Goal: Task Accomplishment & Management: Complete application form

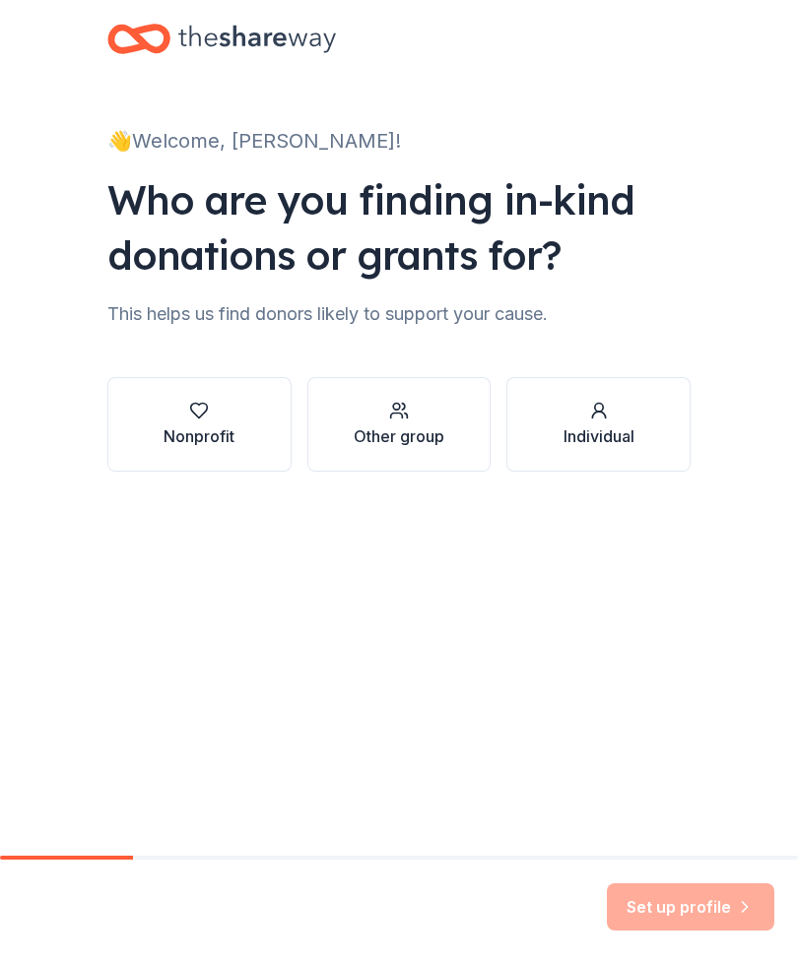
click at [225, 448] on button "Nonprofit" at bounding box center [199, 424] width 184 height 95
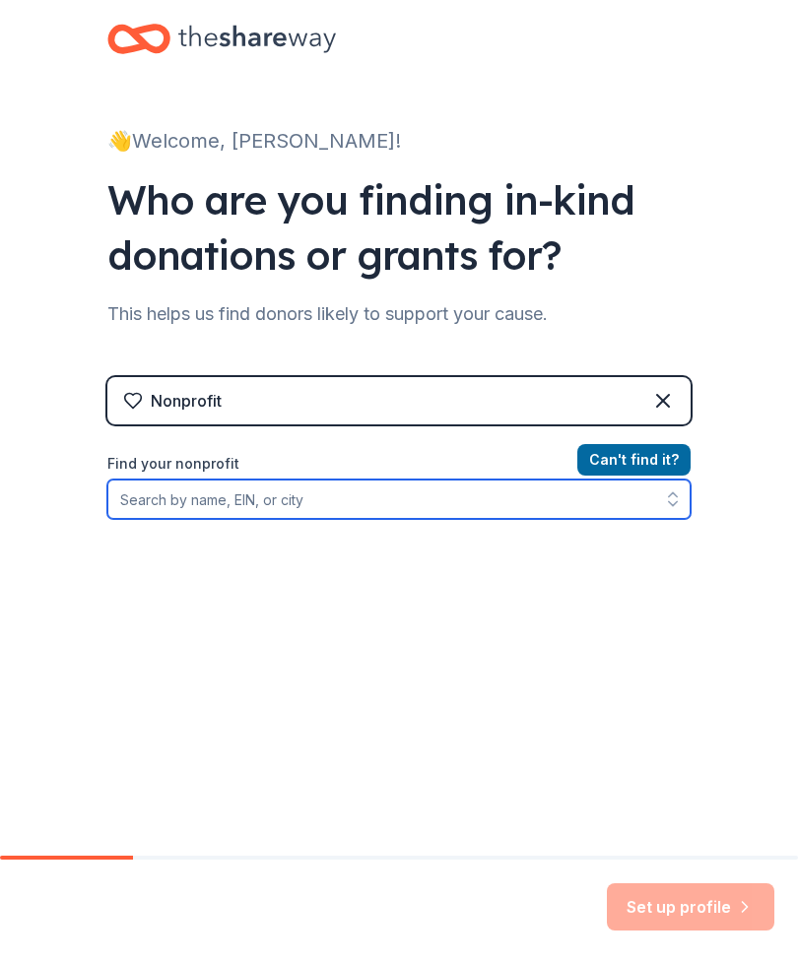
click at [493, 507] on input "Find your nonprofit" at bounding box center [398, 499] width 583 height 39
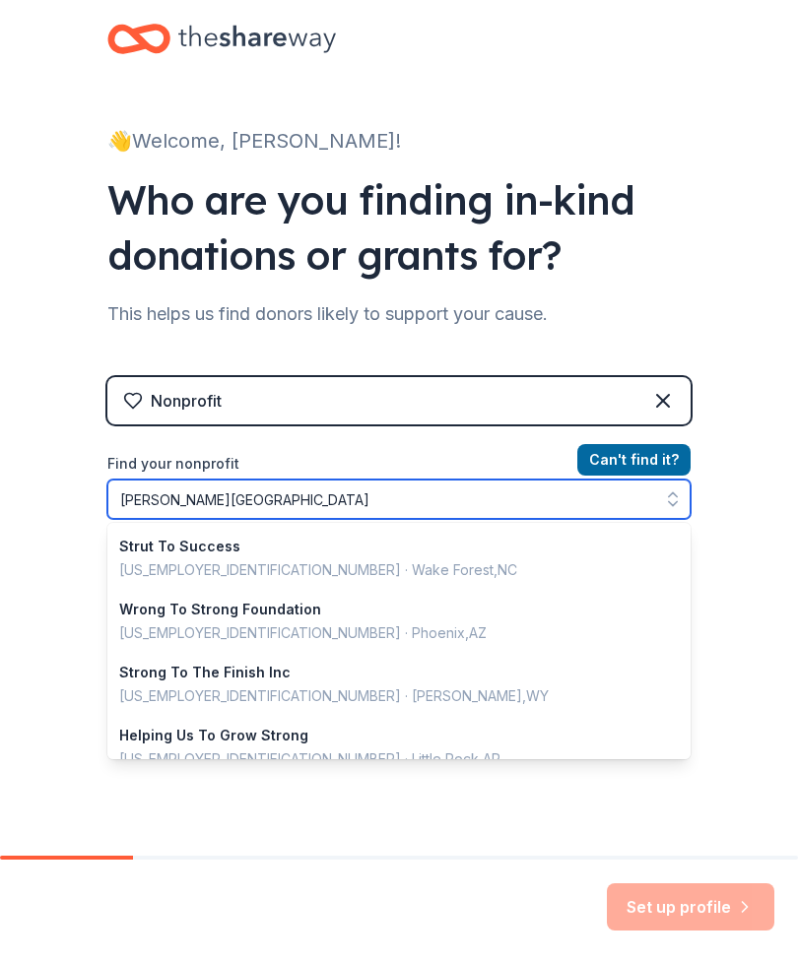
type input "Stroud township"
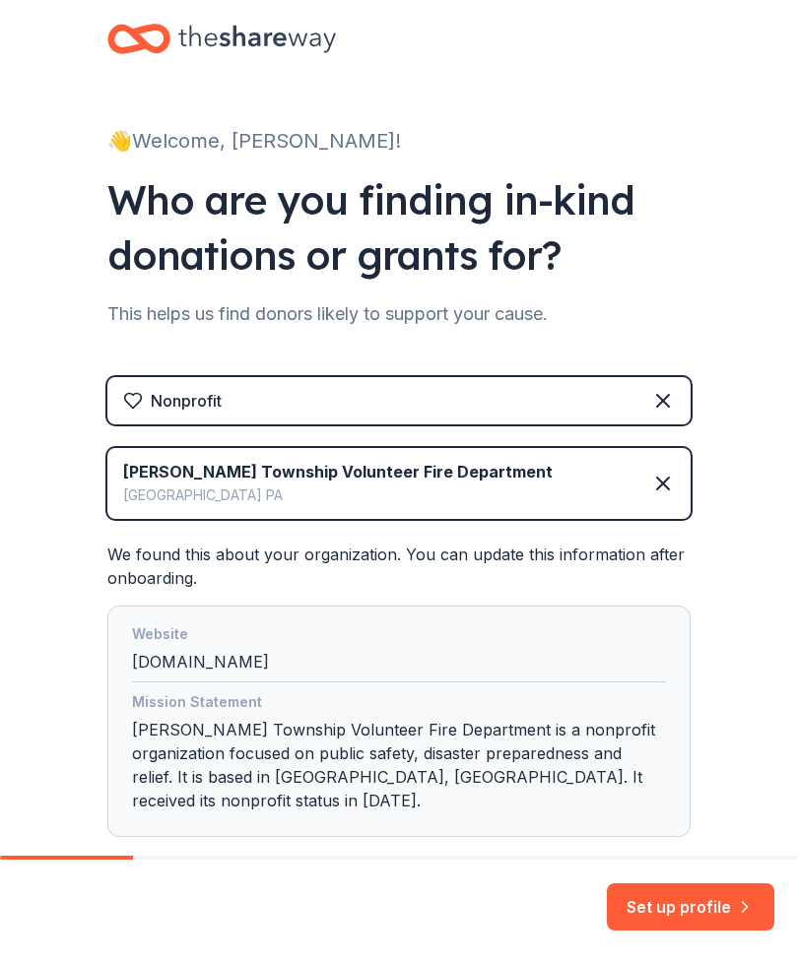
click at [732, 898] on button "Set up profile" at bounding box center [690, 906] width 167 height 47
click at [725, 903] on div "Set up profile" at bounding box center [690, 906] width 167 height 47
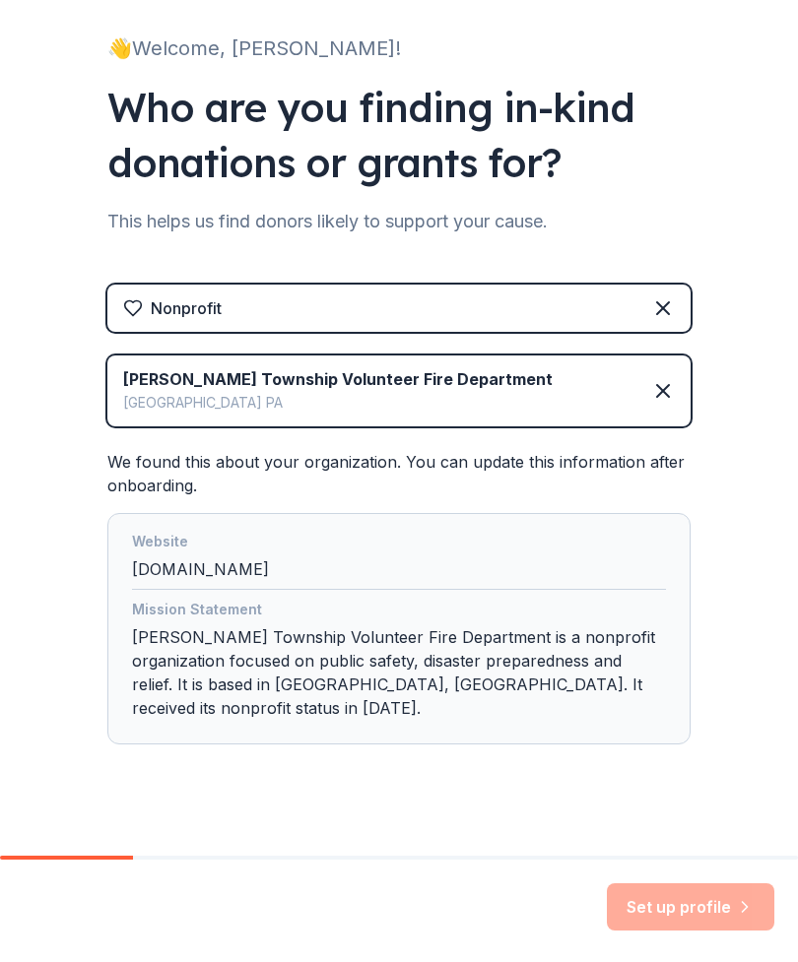
scroll to position [92, 0]
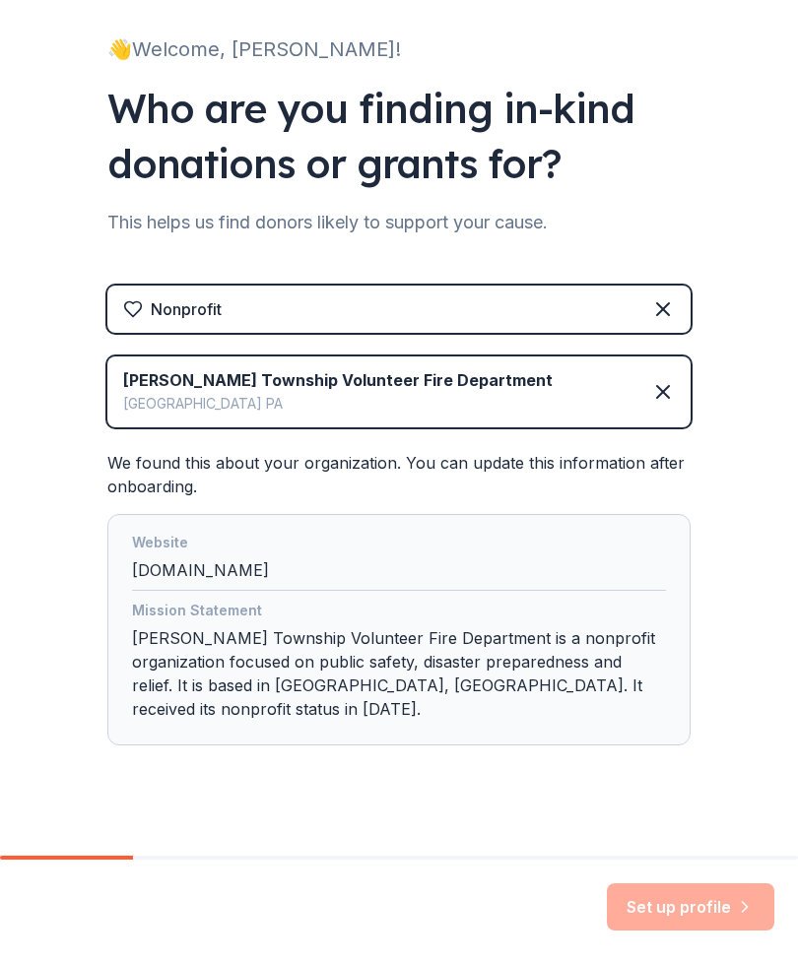
click at [726, 909] on div "Set up profile" at bounding box center [690, 906] width 167 height 47
click at [731, 907] on div "Set up profile" at bounding box center [690, 906] width 167 height 47
click at [534, 561] on div "Website stroudfire.com" at bounding box center [399, 561] width 534 height 60
click at [723, 919] on div "Set up profile" at bounding box center [690, 906] width 167 height 47
click at [723, 896] on div "Set up profile" at bounding box center [690, 906] width 167 height 47
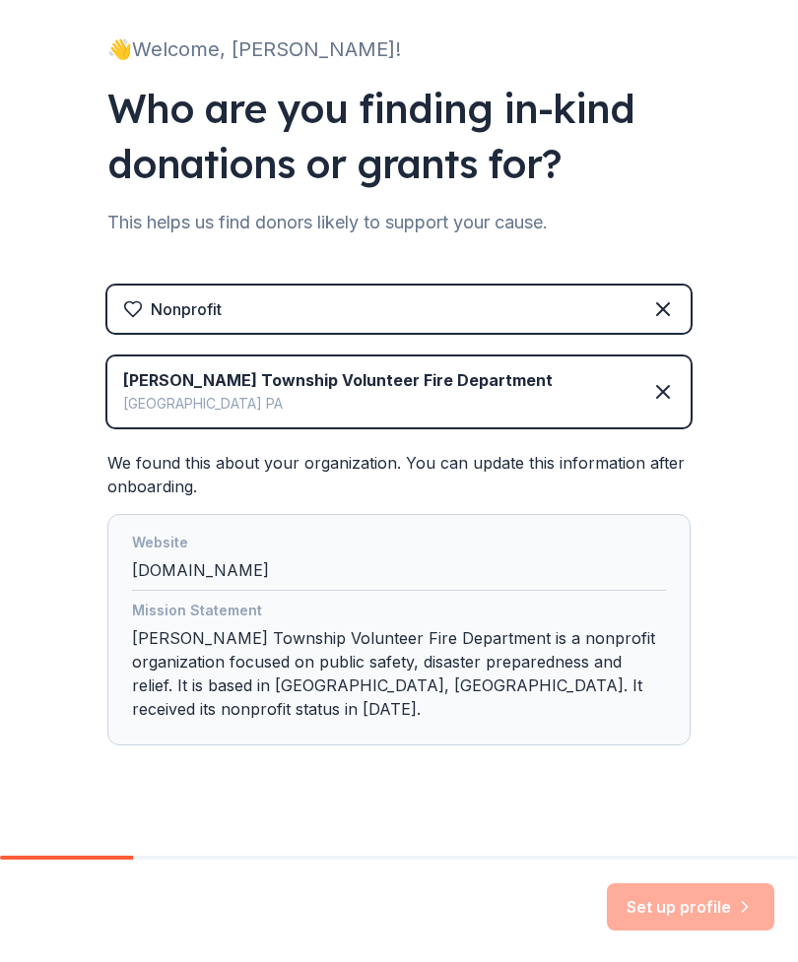
click at [722, 895] on div "Set up profile" at bounding box center [690, 906] width 167 height 47
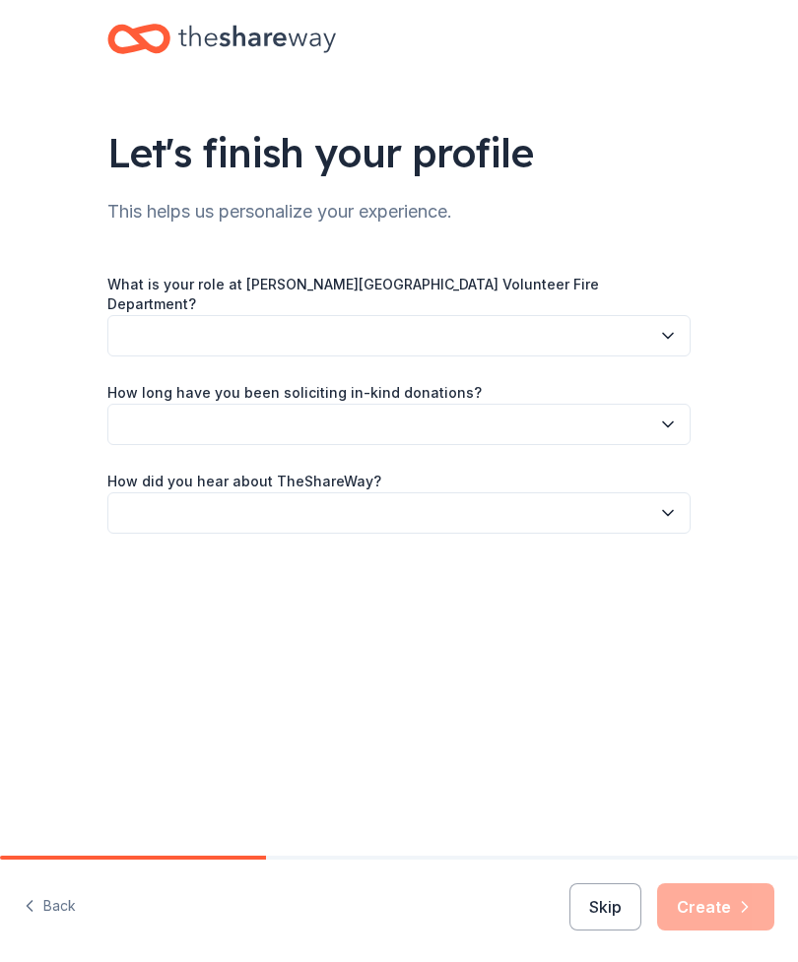
click at [664, 326] on icon "button" at bounding box center [668, 336] width 20 height 20
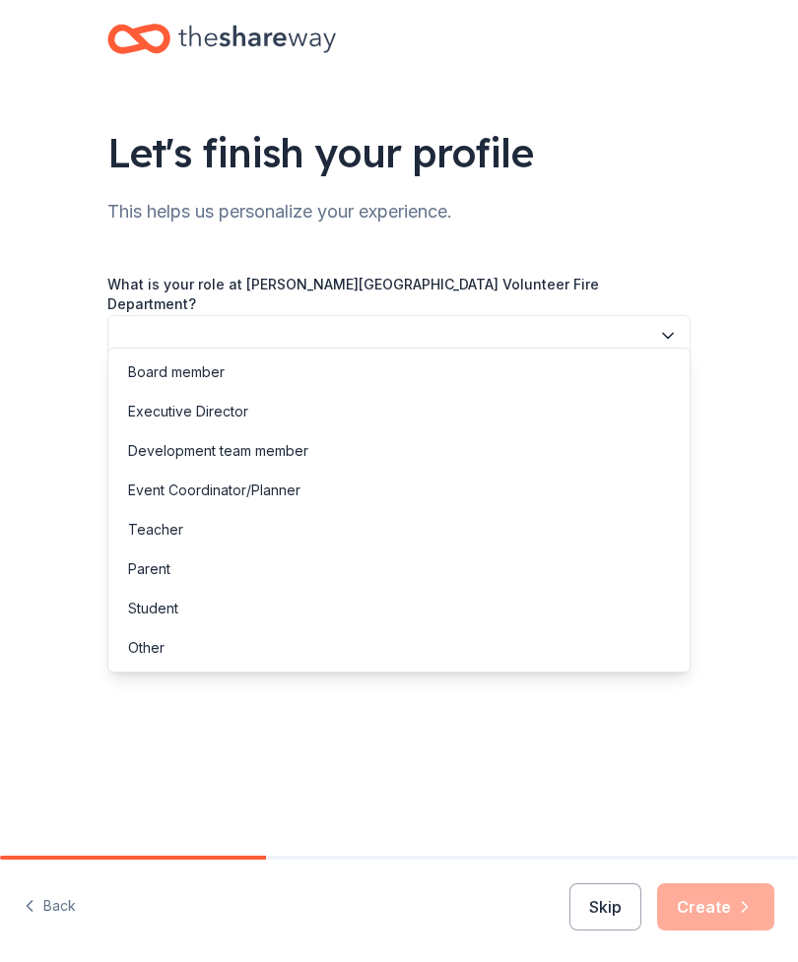
click at [513, 656] on div "Other" at bounding box center [398, 647] width 573 height 39
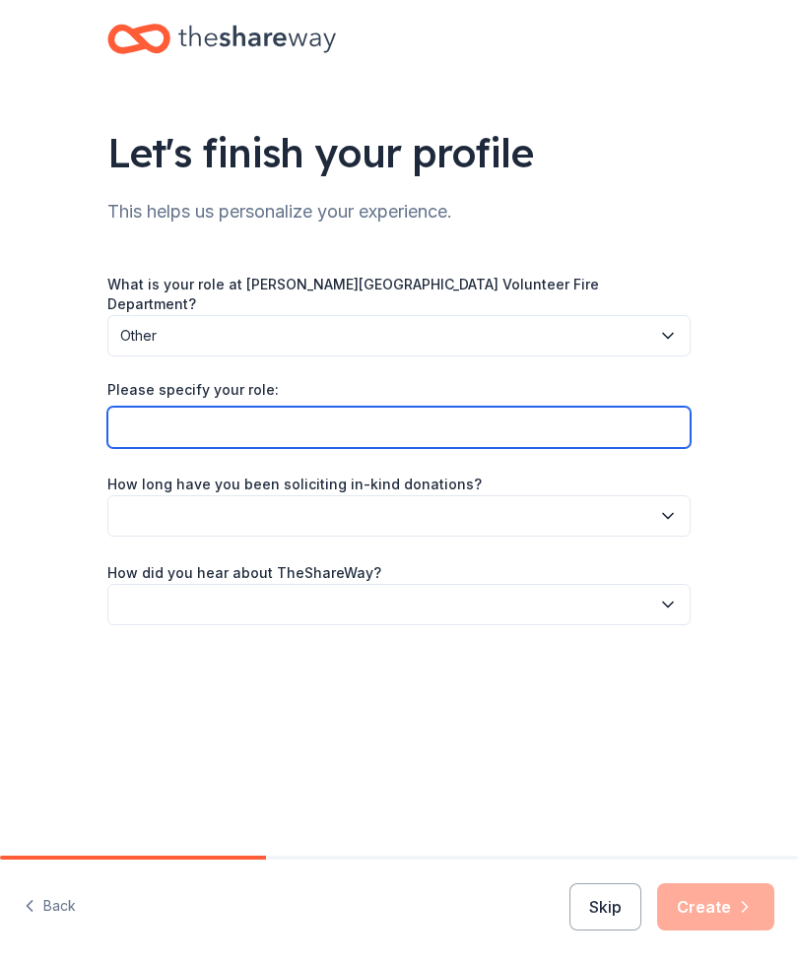
click at [529, 419] on input "Please specify your role:" at bounding box center [398, 427] width 583 height 41
type input "Firefighter"
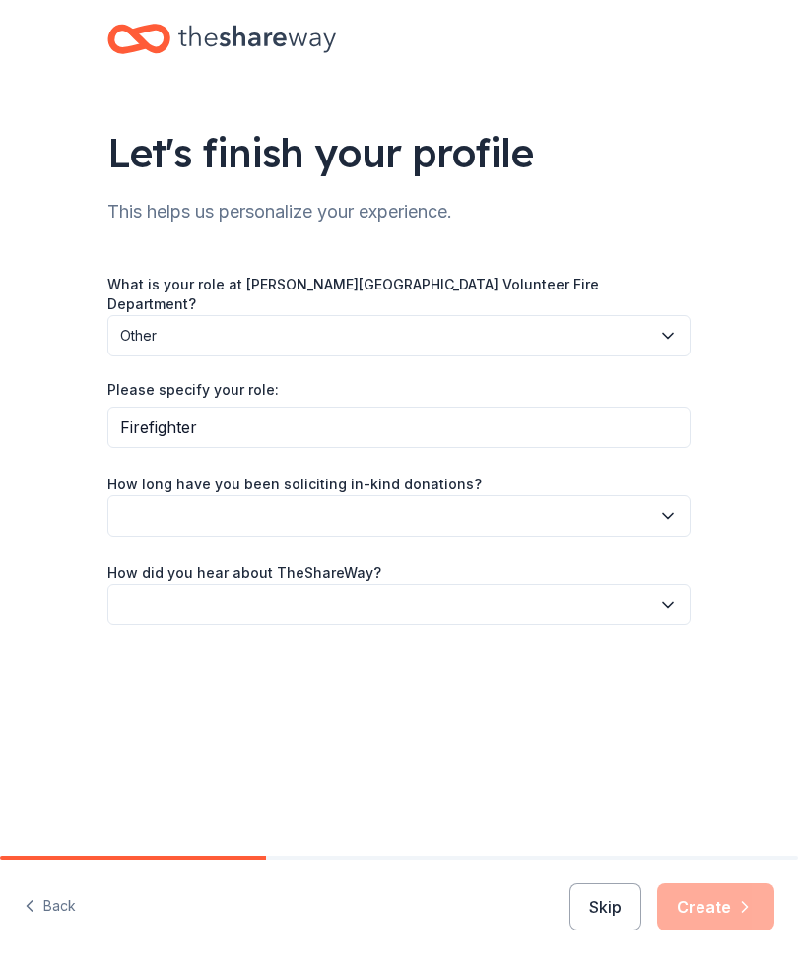
click at [537, 496] on button "button" at bounding box center [398, 515] width 583 height 41
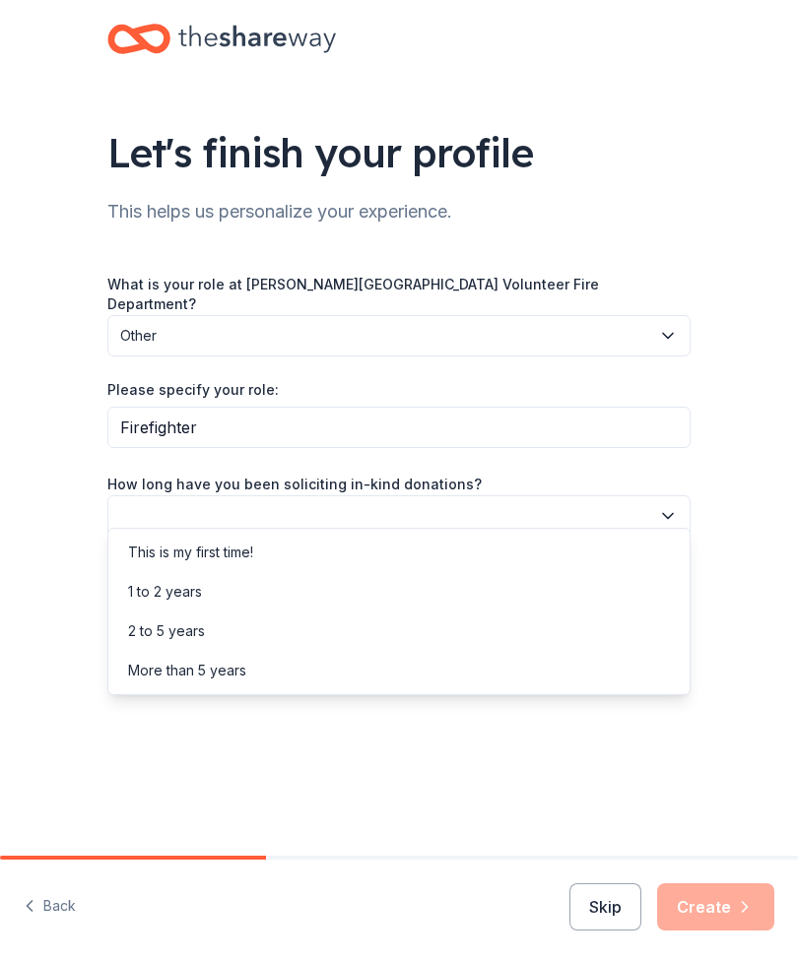
click at [331, 561] on div "This is my first time!" at bounding box center [398, 552] width 573 height 39
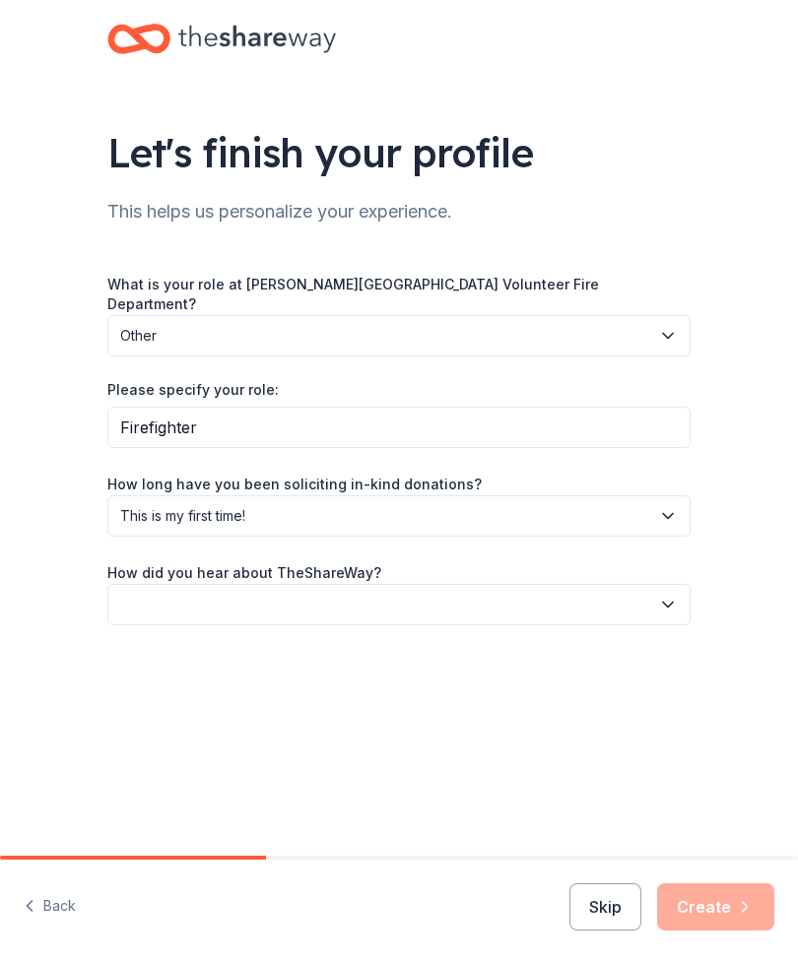
click at [449, 587] on button "button" at bounding box center [398, 604] width 583 height 41
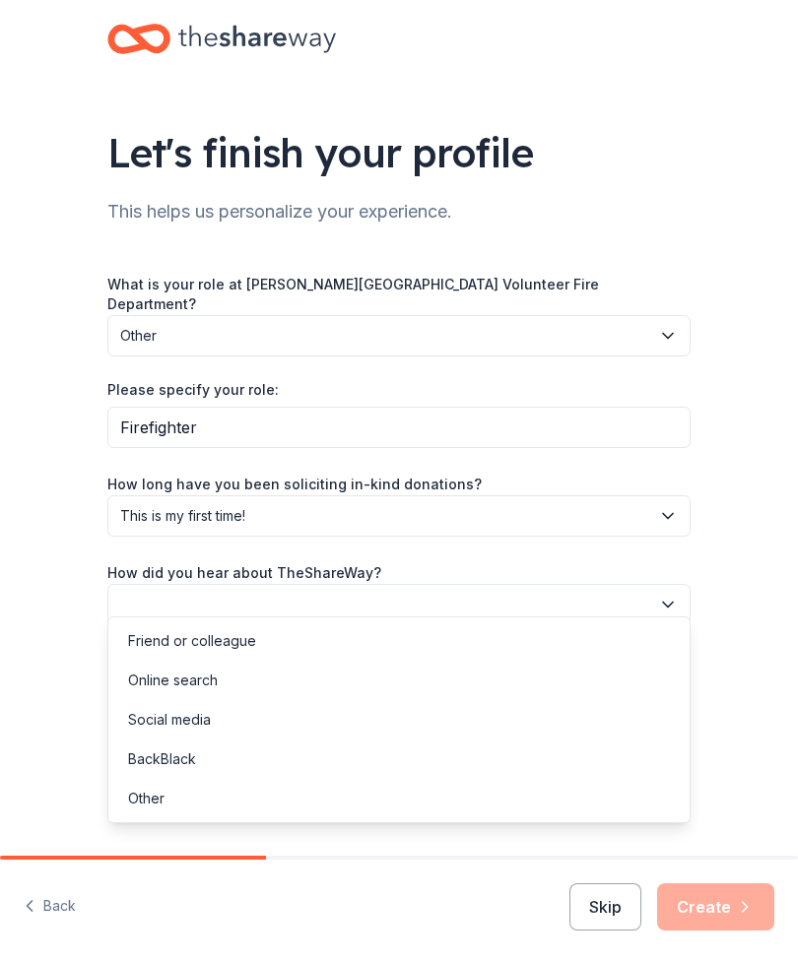
click at [232, 691] on div "Online search" at bounding box center [398, 680] width 573 height 39
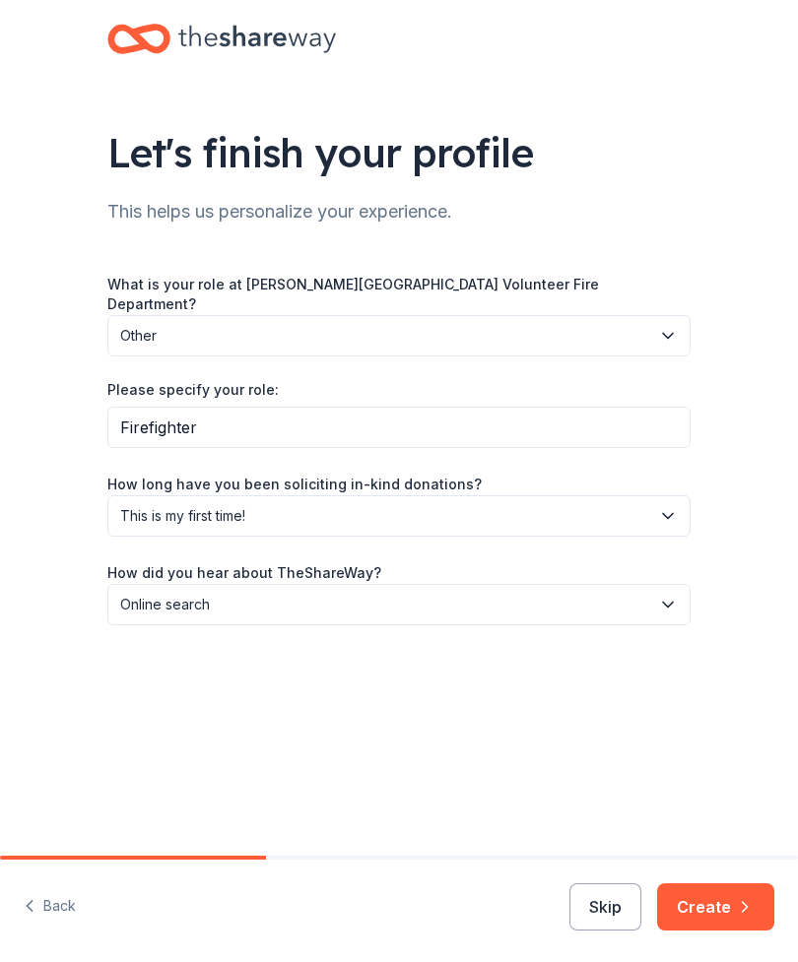
click at [725, 906] on button "Create" at bounding box center [715, 906] width 117 height 47
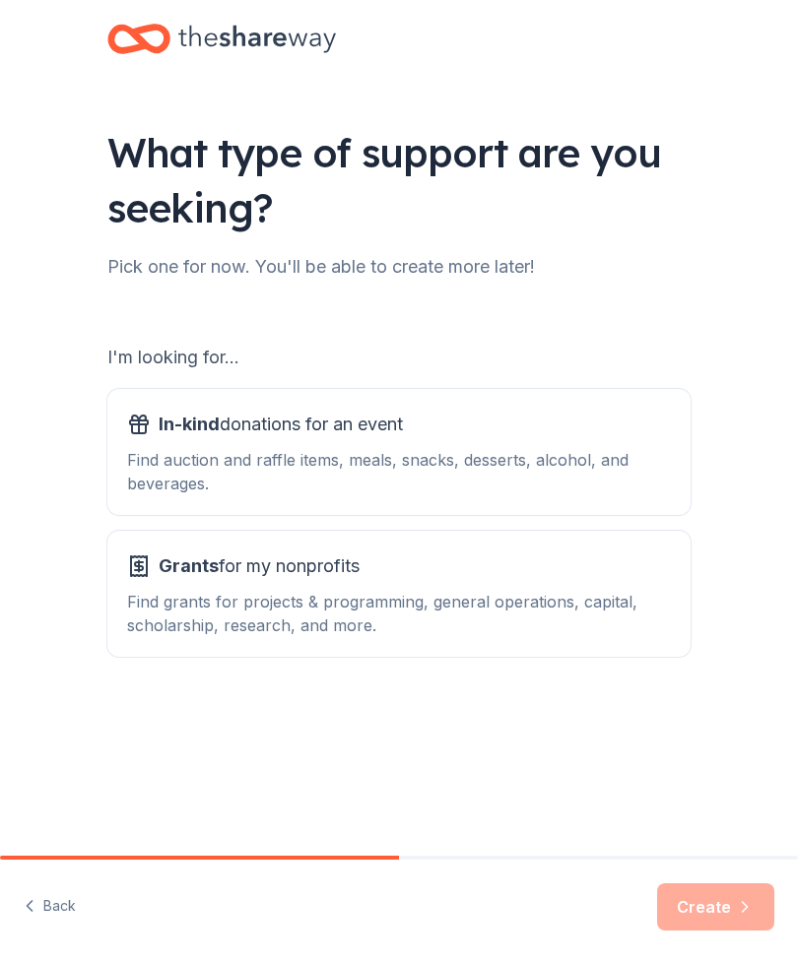
click at [588, 465] on div "Find auction and raffle items, meals, snacks, desserts, alcohol, and beverages." at bounding box center [399, 471] width 544 height 47
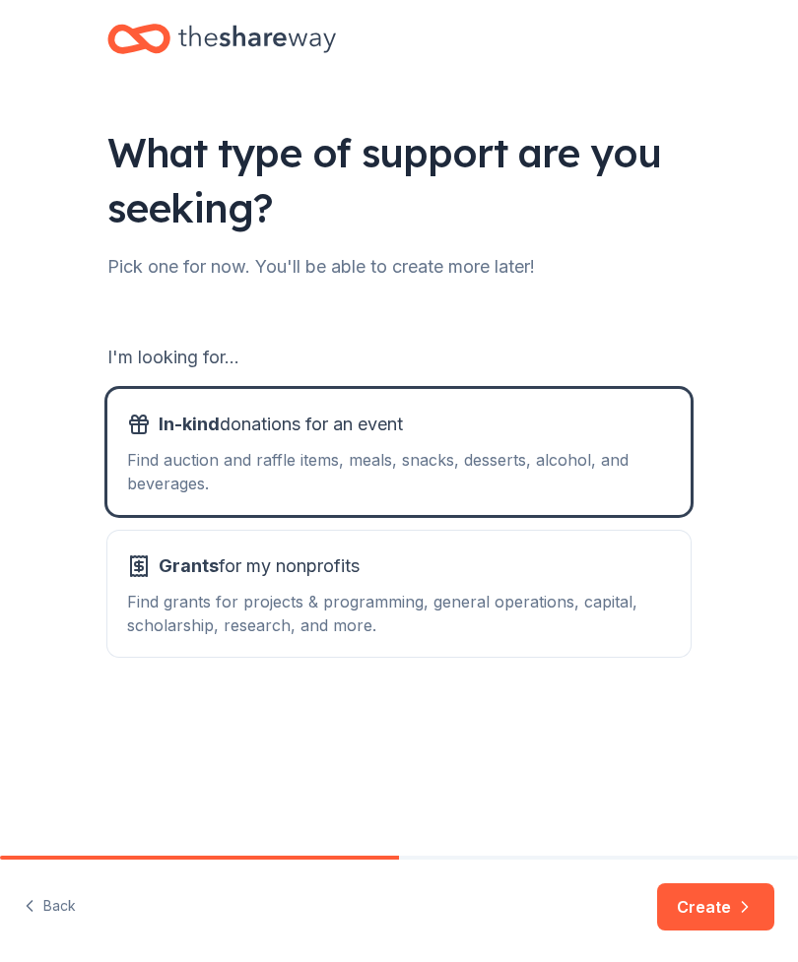
click at [588, 587] on div "Grants for my nonprofits Find grants for projects & programming, general operat…" at bounding box center [399, 593] width 544 height 87
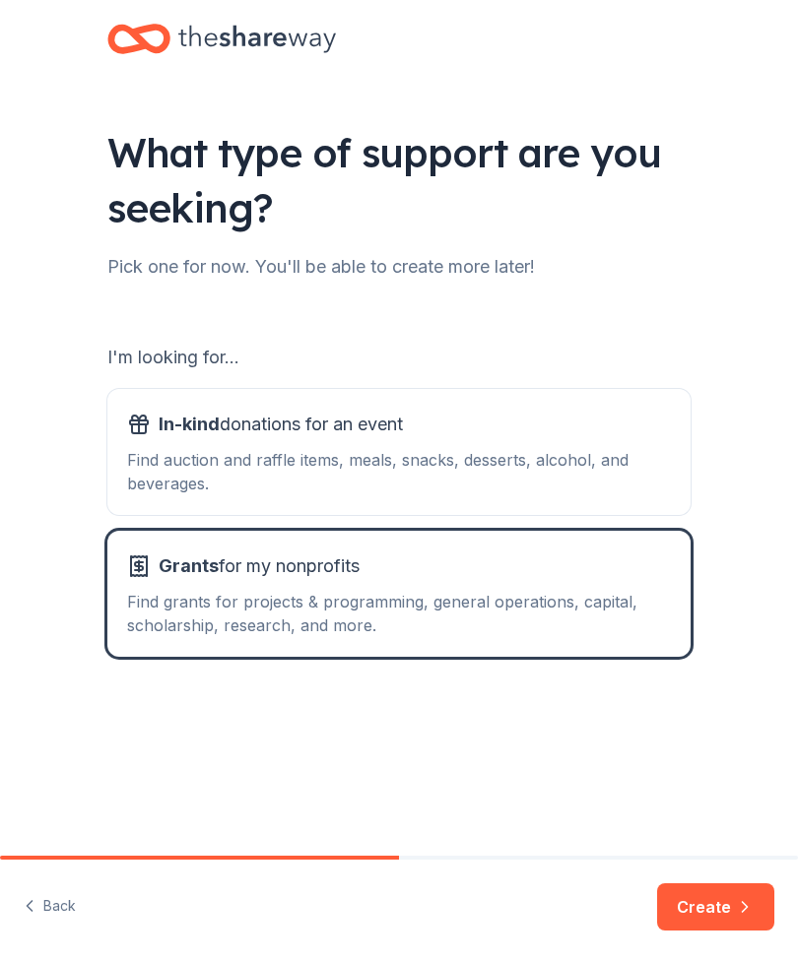
click at [608, 450] on div "Find auction and raffle items, meals, snacks, desserts, alcohol, and beverages." at bounding box center [399, 471] width 544 height 47
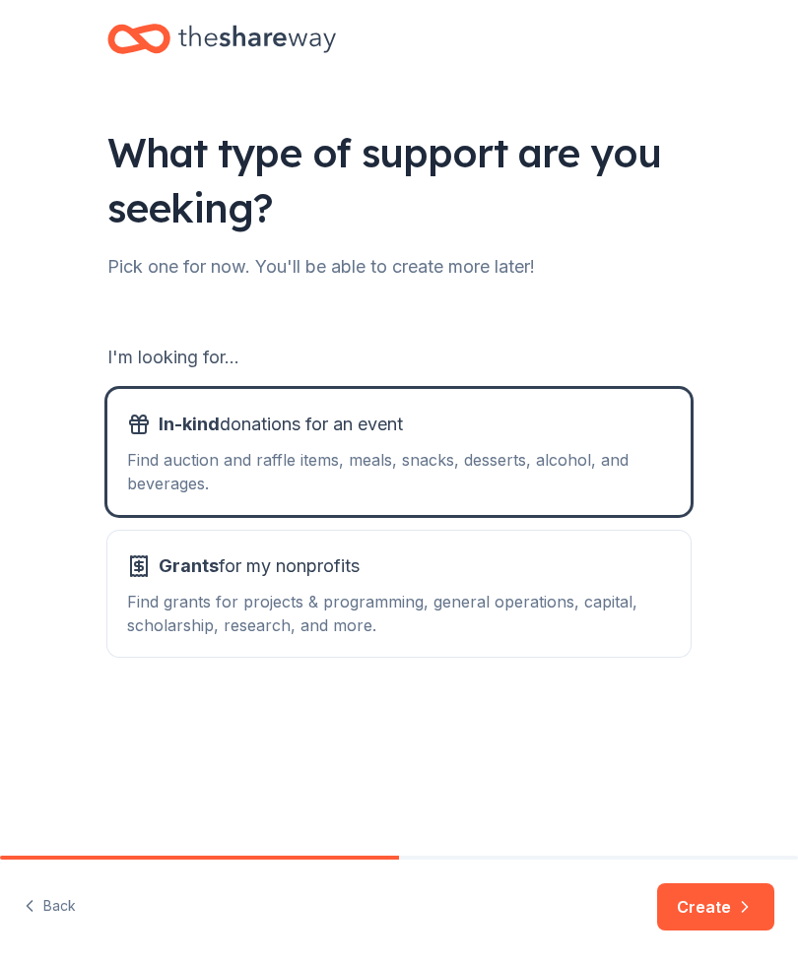
click at [725, 903] on button "Create" at bounding box center [715, 906] width 117 height 47
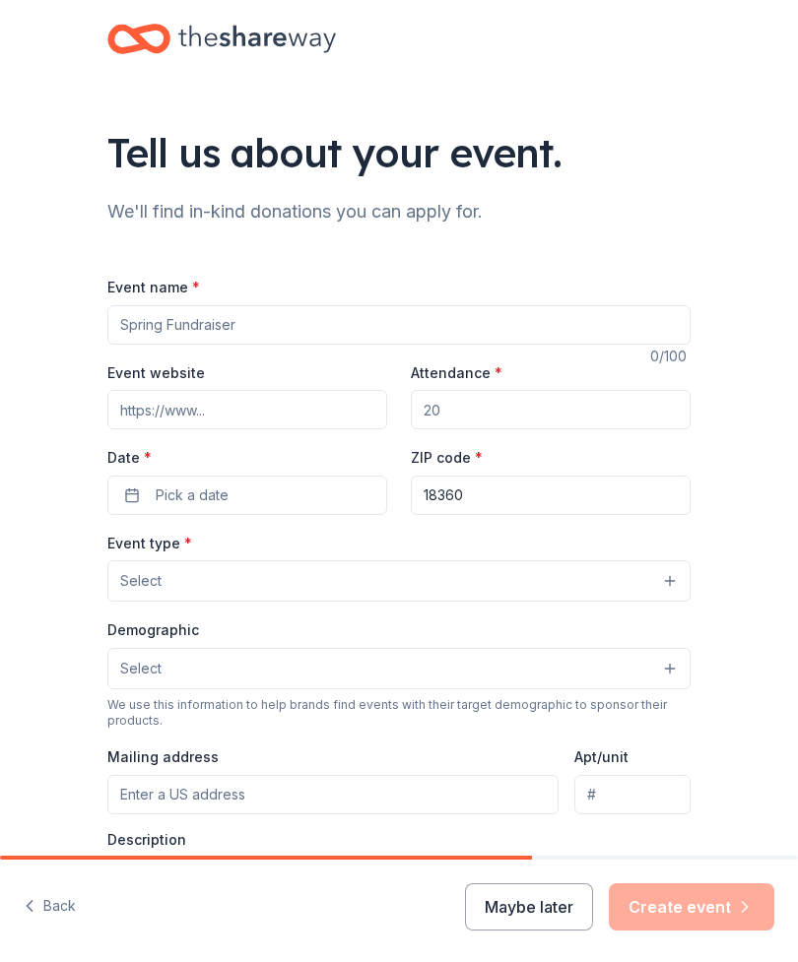
click at [554, 335] on input "Event name *" at bounding box center [398, 324] width 583 height 39
type input "Breakfast with Santa"
click at [289, 410] on input "Event website" at bounding box center [247, 409] width 280 height 39
click at [513, 410] on input "Attendance *" at bounding box center [551, 409] width 280 height 39
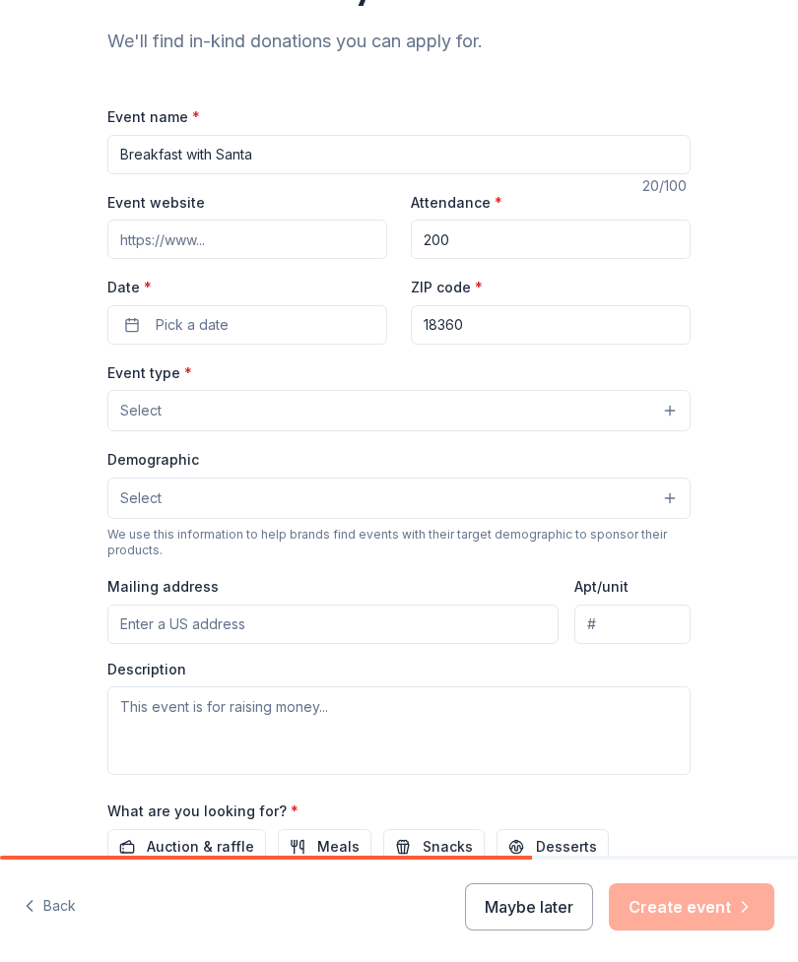
scroll to position [172, 0]
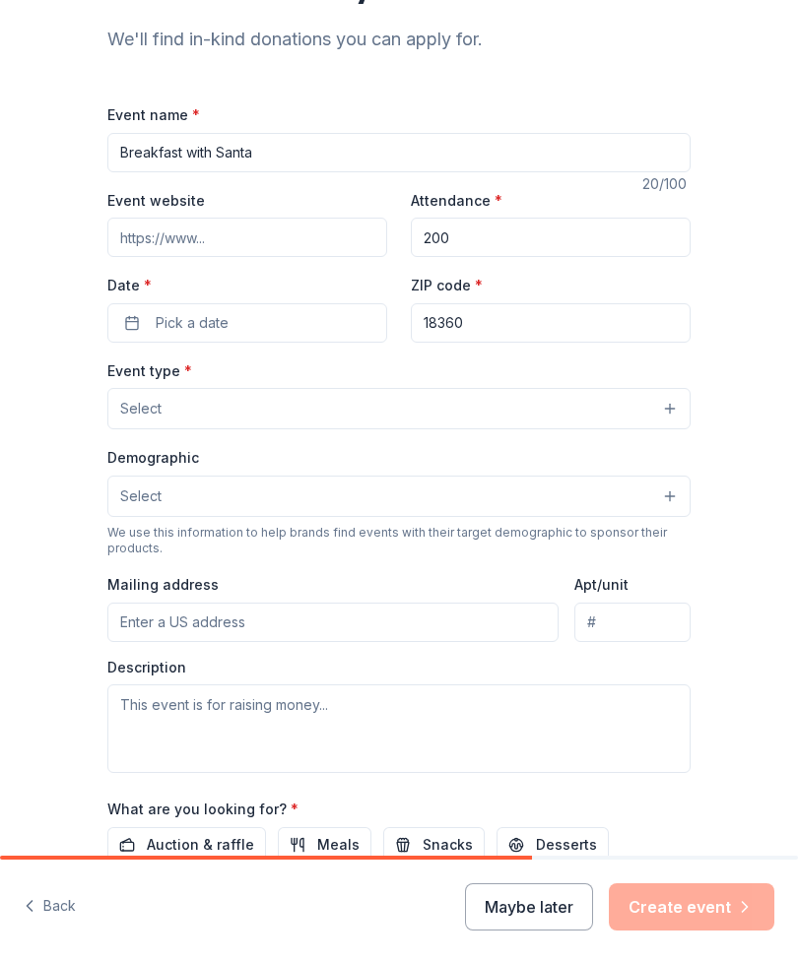
type input "200"
click at [291, 329] on button "Pick a date" at bounding box center [247, 322] width 280 height 39
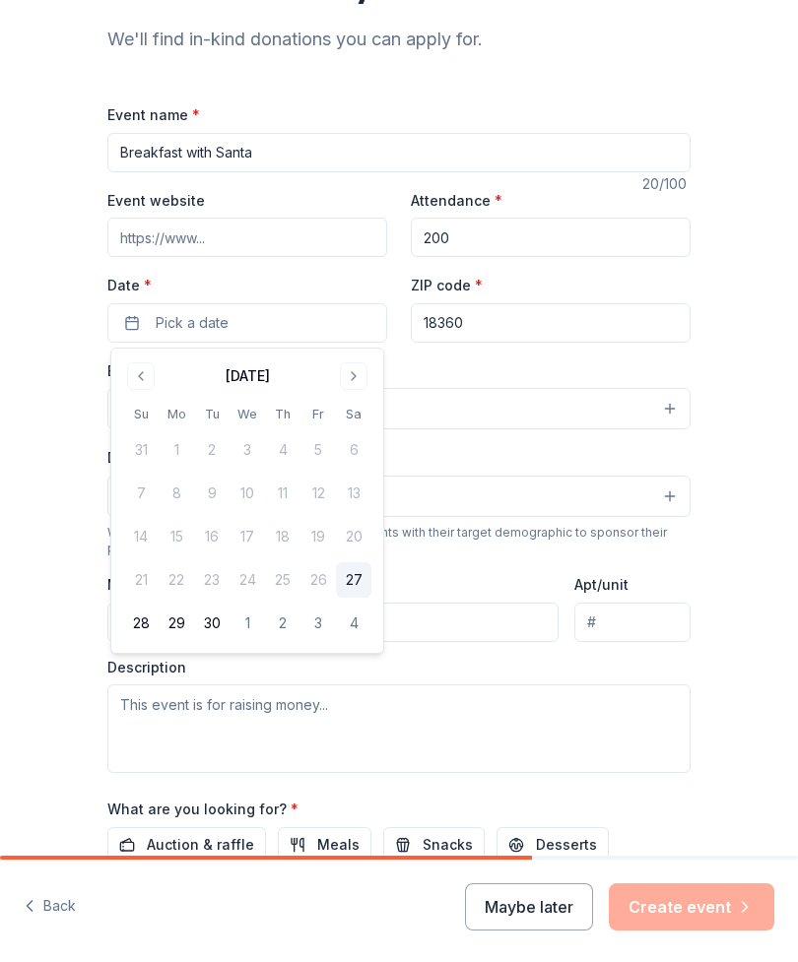
click at [759, 278] on div "Tell us about your event. We'll find in-kind donations you can apply for. Event…" at bounding box center [399, 467] width 798 height 1279
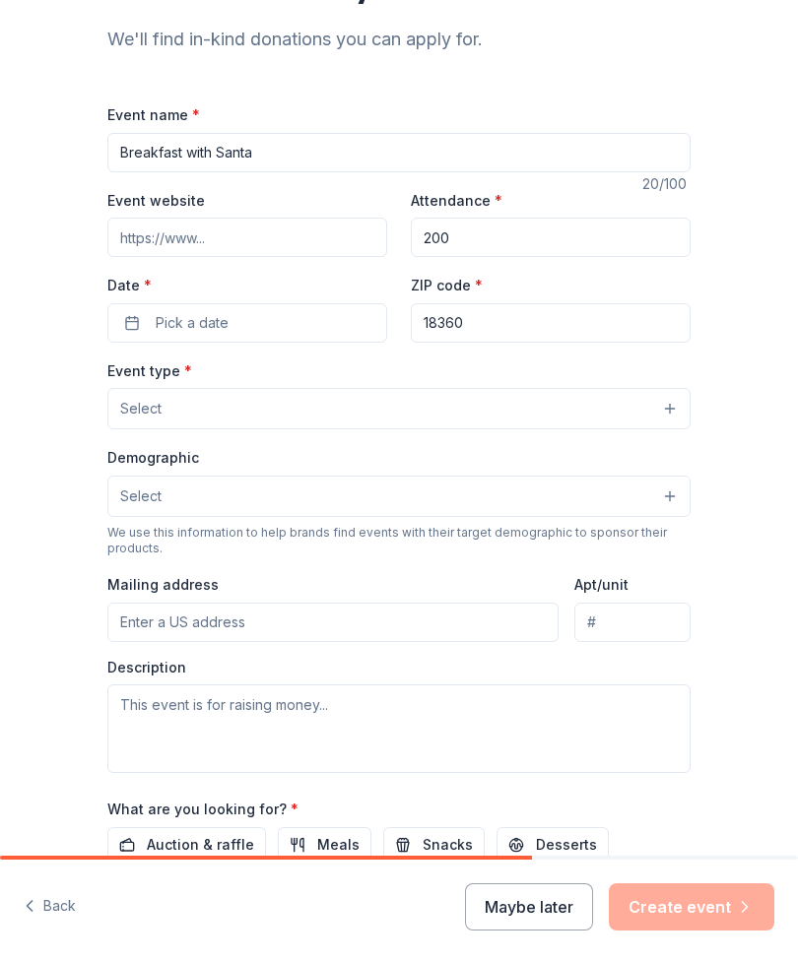
click at [545, 409] on button "Select" at bounding box center [398, 408] width 583 height 41
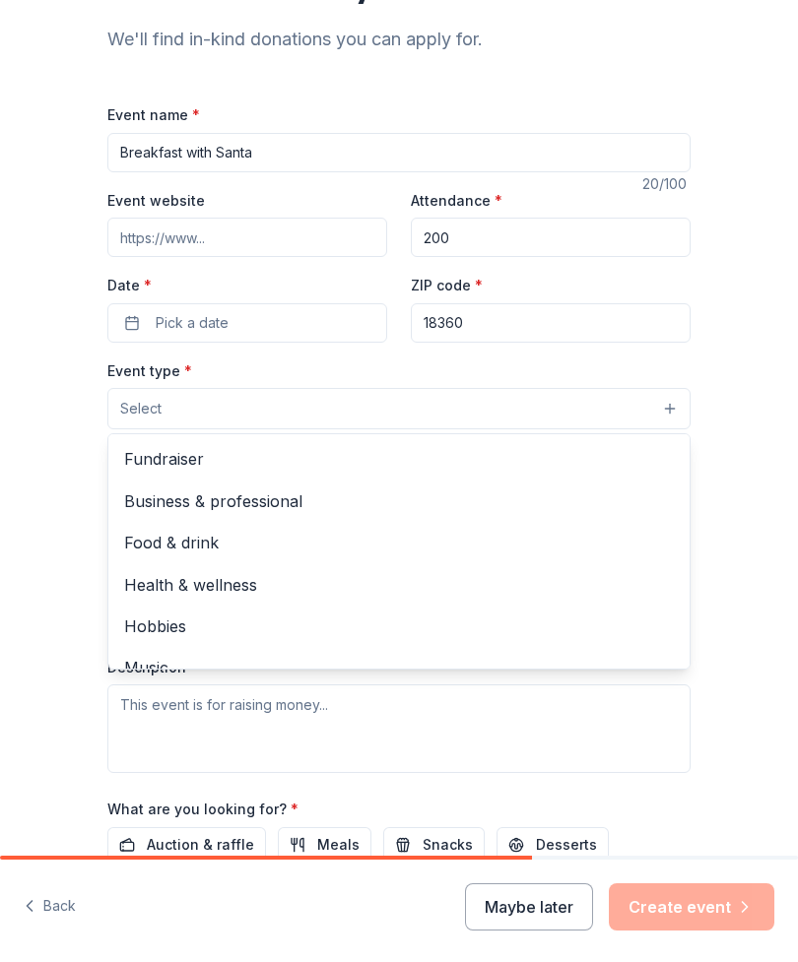
scroll to position [0, 0]
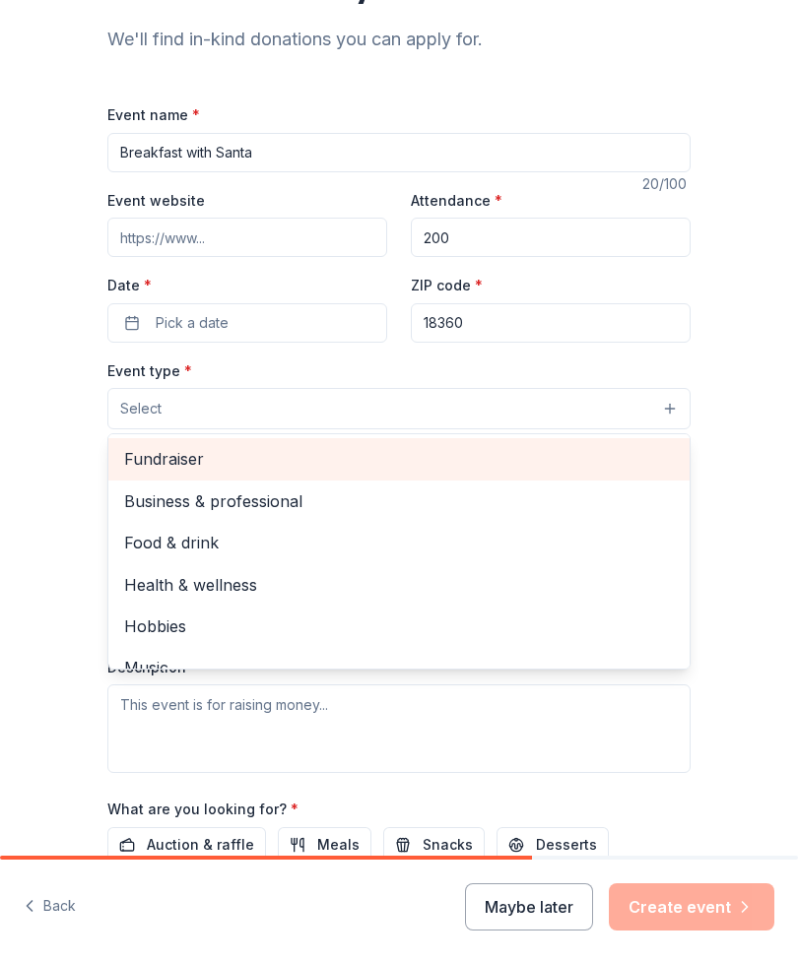
click at [291, 462] on span "Fundraiser" at bounding box center [398, 459] width 549 height 26
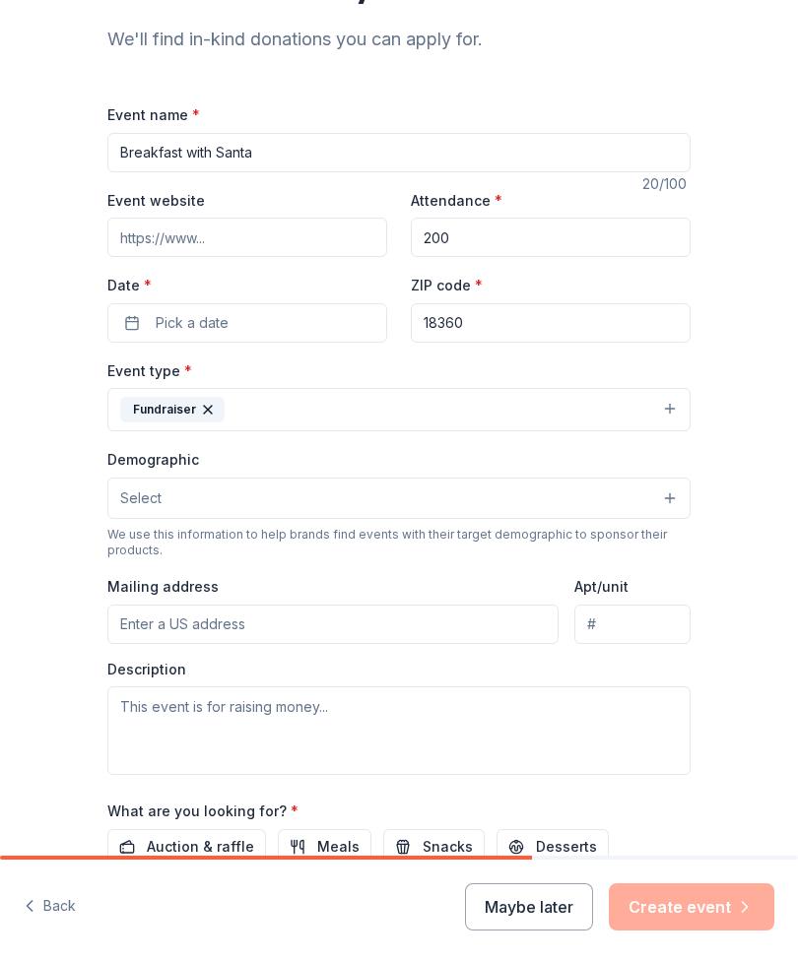
click at [612, 514] on button "Select" at bounding box center [398, 498] width 583 height 41
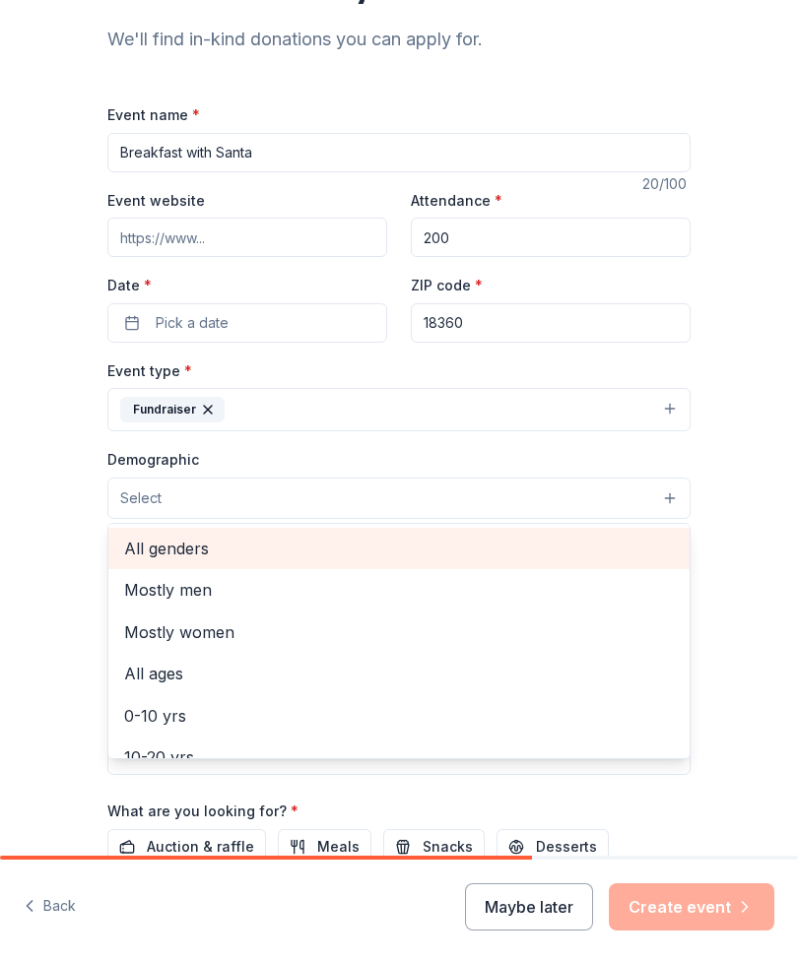
click at [213, 559] on span "All genders" at bounding box center [398, 549] width 549 height 26
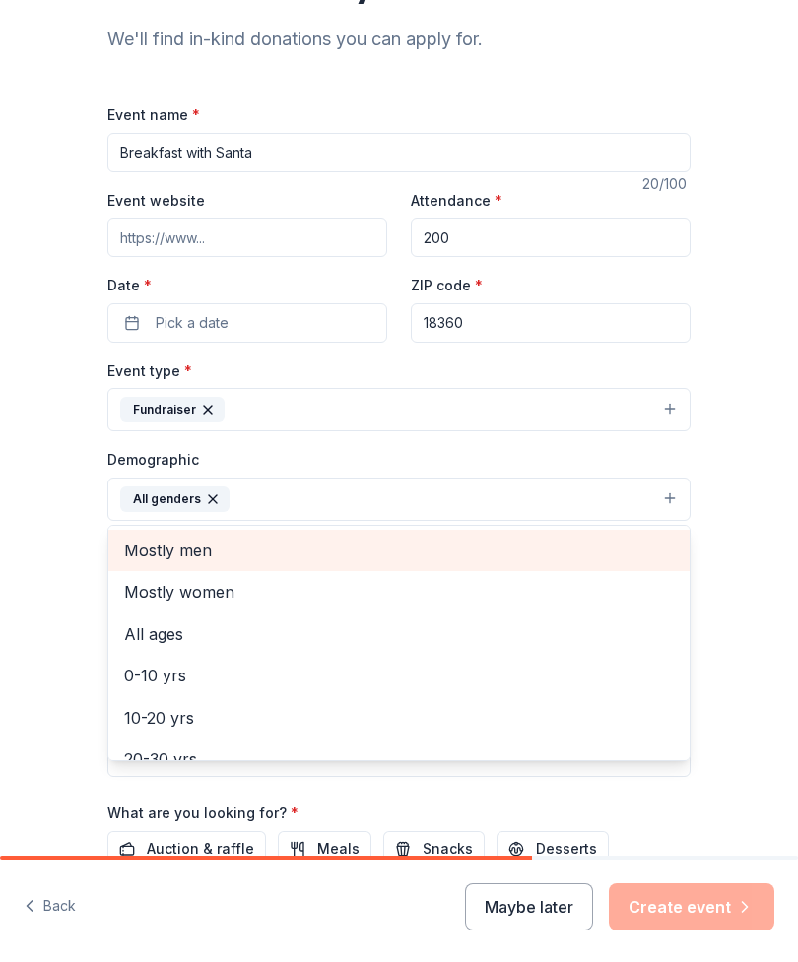
click at [492, 550] on span "Mostly men" at bounding box center [398, 551] width 549 height 26
click at [327, 504] on icon "button" at bounding box center [330, 499] width 16 height 16
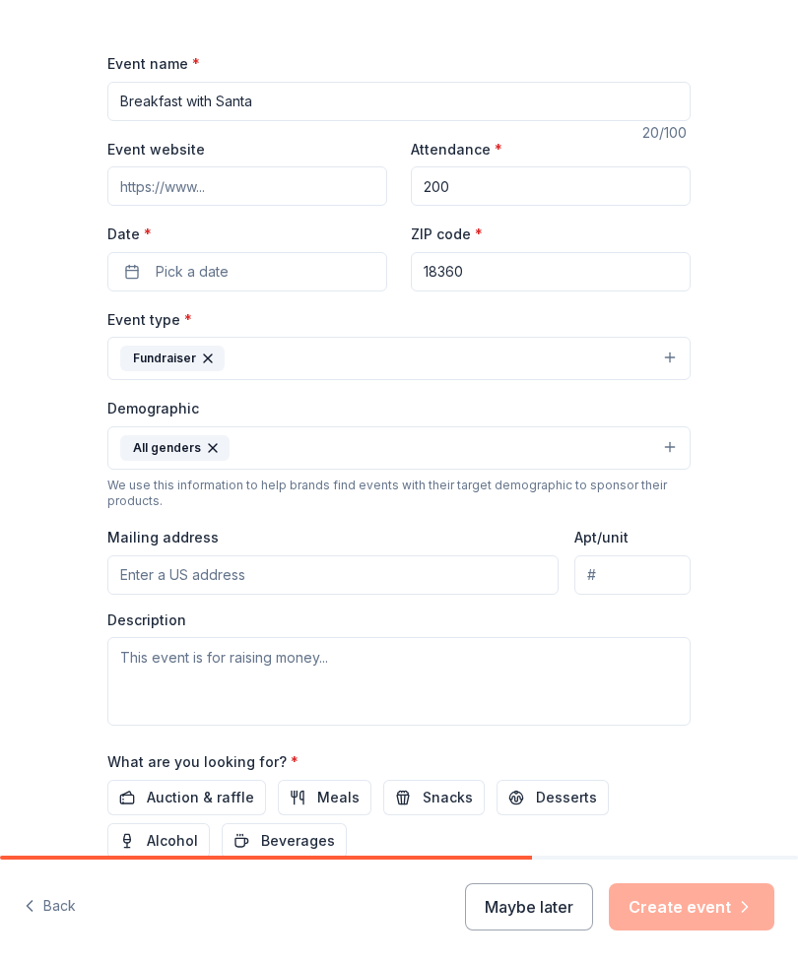
scroll to position [229, 0]
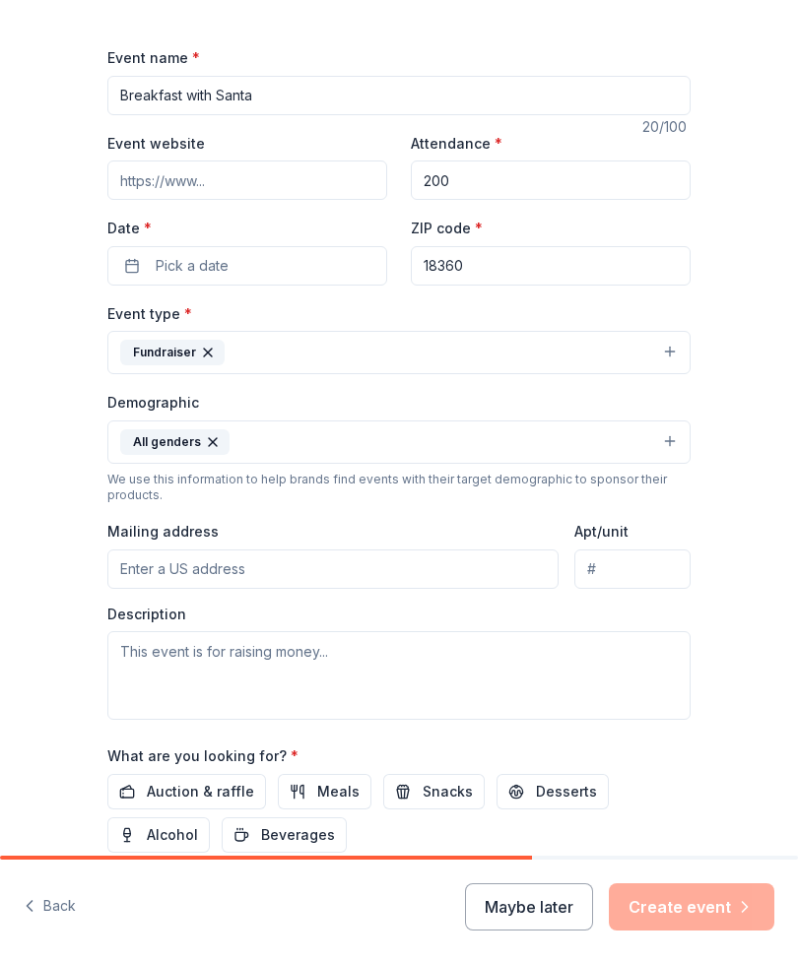
click at [557, 442] on button "All genders" at bounding box center [398, 441] width 583 height 43
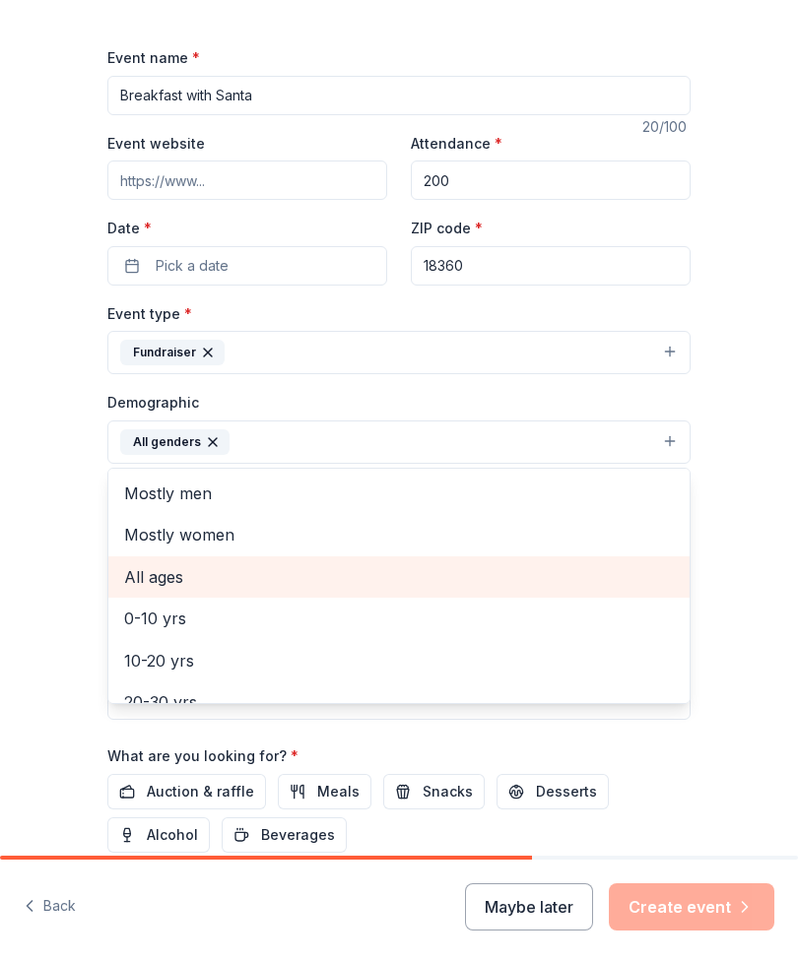
click at [177, 587] on span "All ages" at bounding box center [398, 577] width 549 height 26
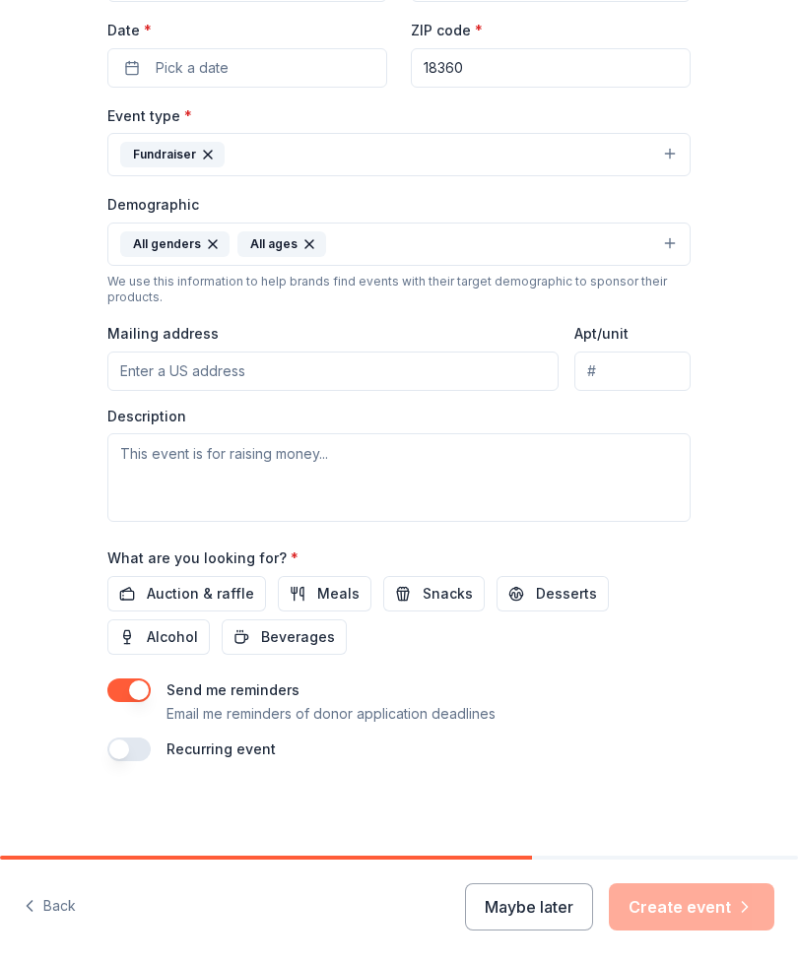
scroll to position [429, 0]
click at [231, 602] on span "Auction & raffle" at bounding box center [200, 594] width 107 height 24
click at [346, 594] on span "Meals" at bounding box center [338, 594] width 42 height 24
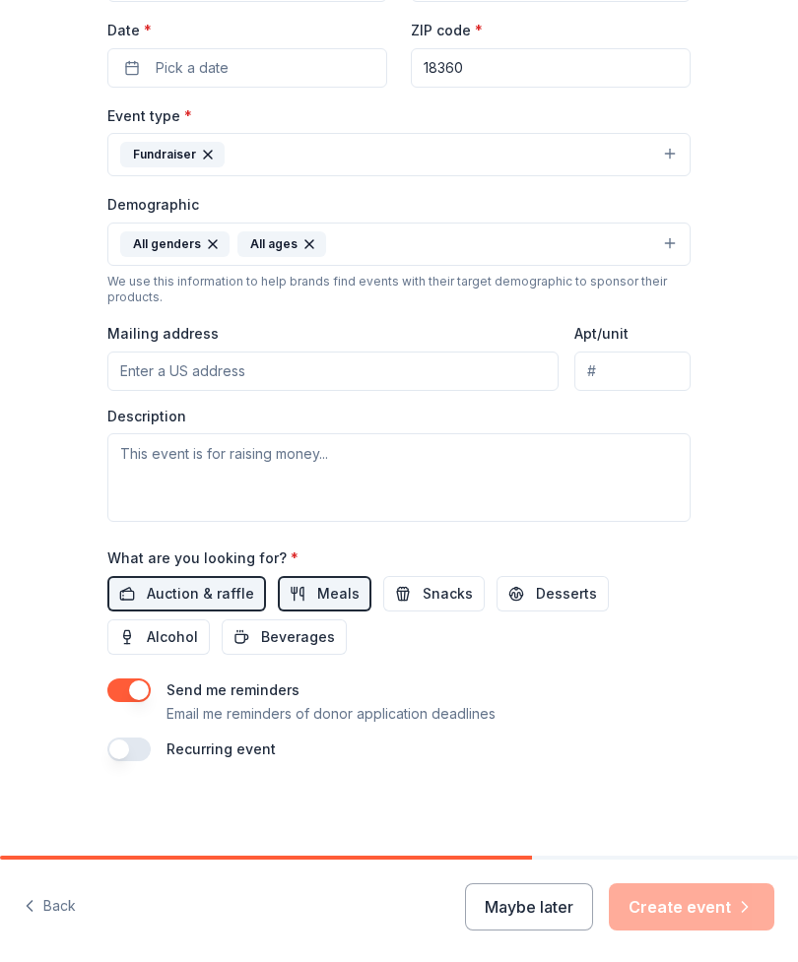
click at [440, 602] on span "Snacks" at bounding box center [447, 594] width 50 height 24
click at [576, 593] on span "Desserts" at bounding box center [566, 594] width 61 height 24
click at [317, 642] on span "Beverages" at bounding box center [298, 637] width 74 height 24
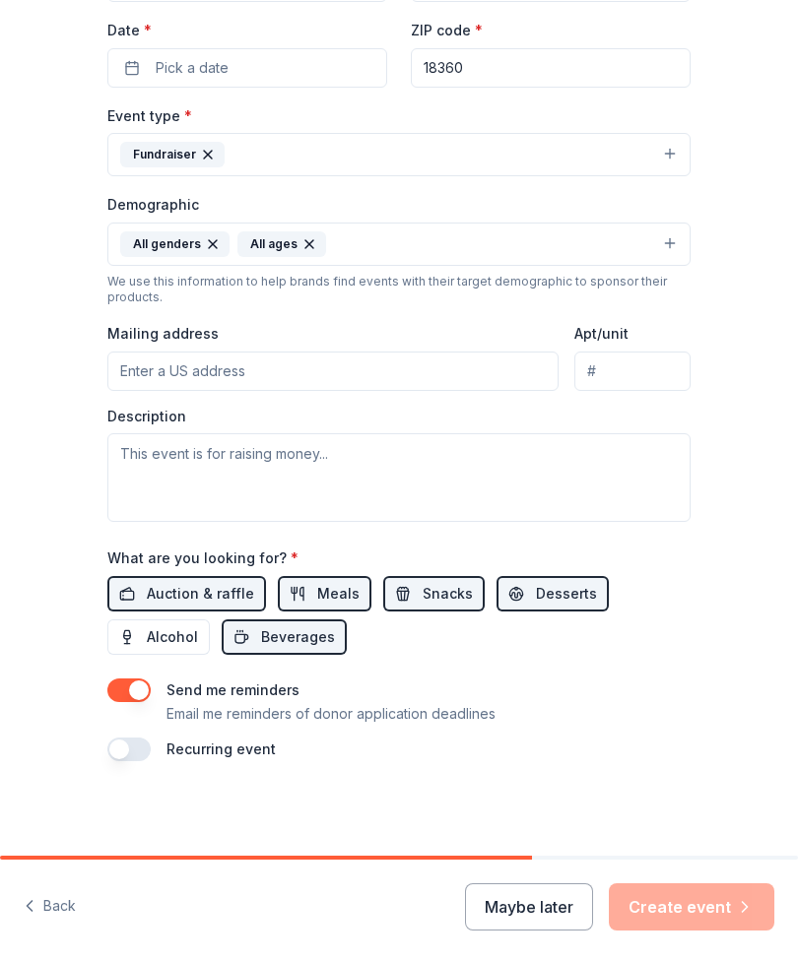
click at [187, 639] on span "Alcohol" at bounding box center [172, 637] width 51 height 24
click at [166, 632] on span "Alcohol" at bounding box center [172, 637] width 51 height 24
click at [435, 381] on input "Mailing address" at bounding box center [332, 371] width 451 height 39
type input "919"
click at [654, 374] on input "Mount Zion Avenue" at bounding box center [632, 371] width 116 height 39
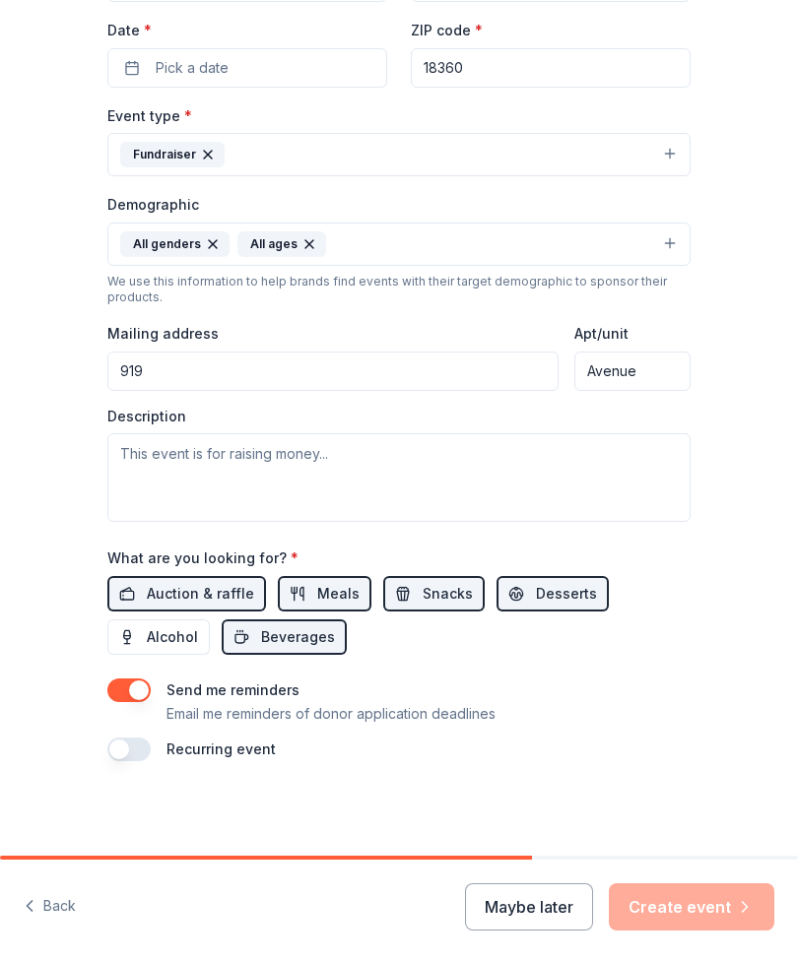
click at [663, 383] on input "Avenue" at bounding box center [632, 371] width 116 height 39
type input "A"
click at [396, 369] on input "919" at bounding box center [332, 371] width 451 height 39
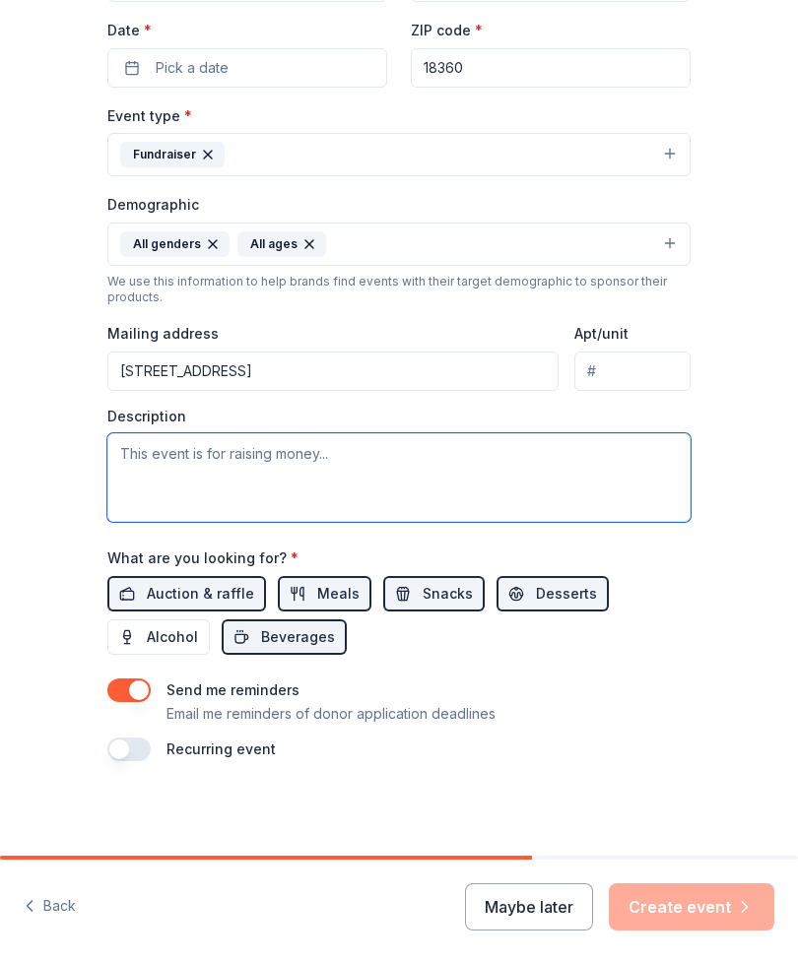
type input "919 Mt Zion Ave, Stroudsburg, PA, 18360"
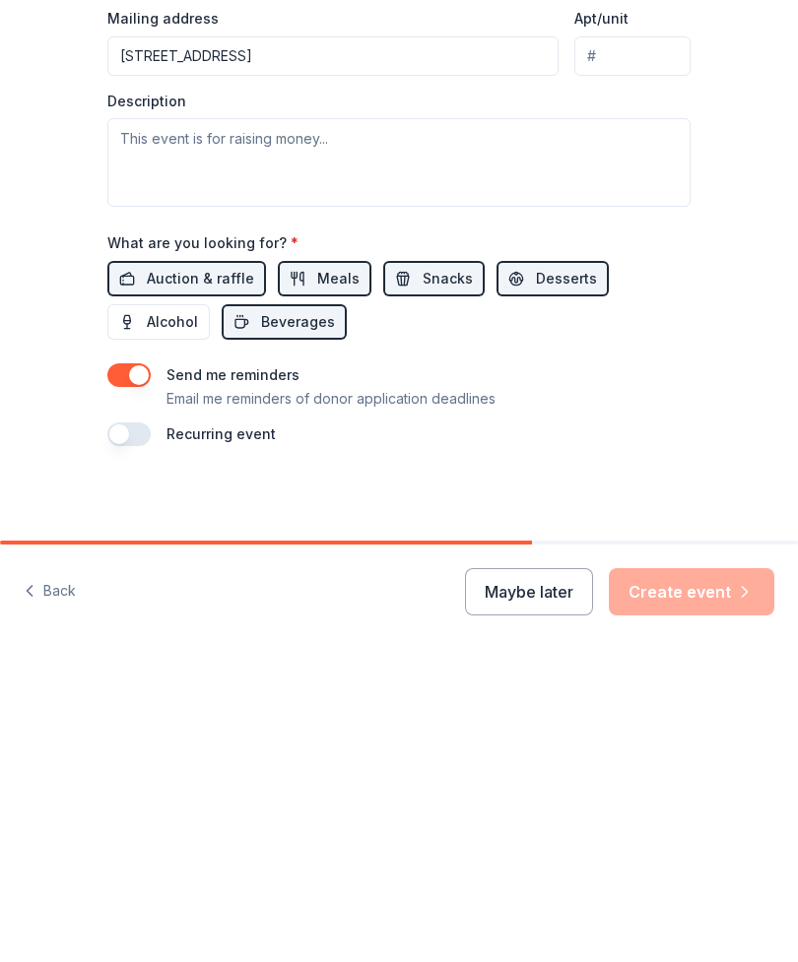
click at [539, 883] on button "Maybe later" at bounding box center [529, 906] width 128 height 47
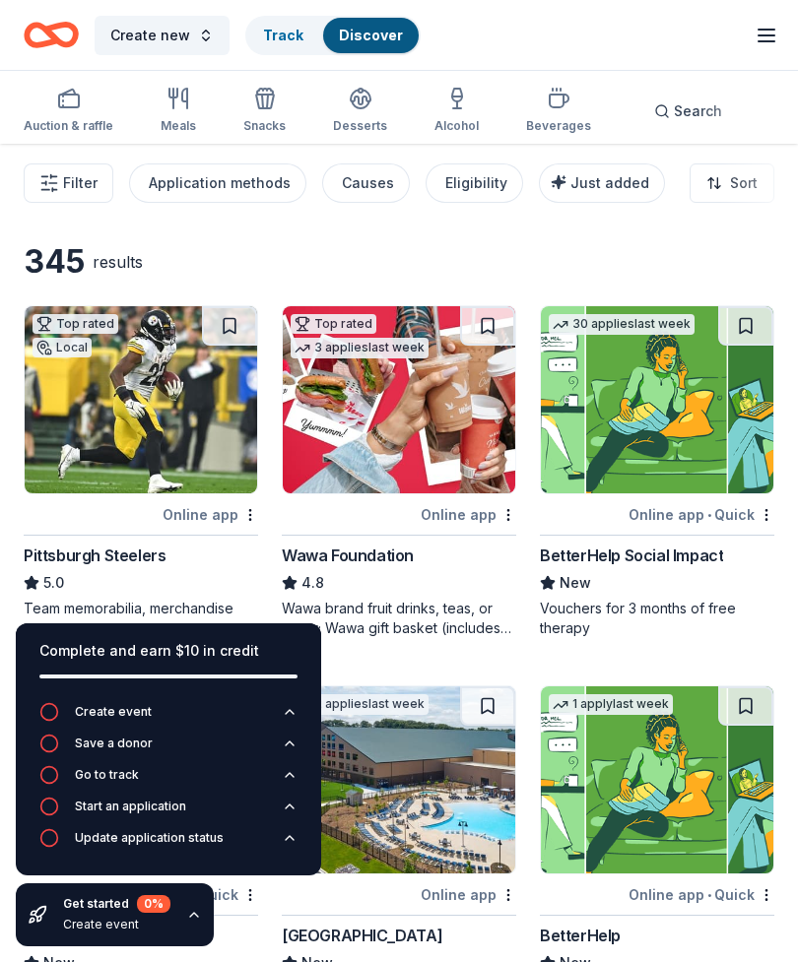
click at [167, 458] on img at bounding box center [141, 399] width 232 height 187
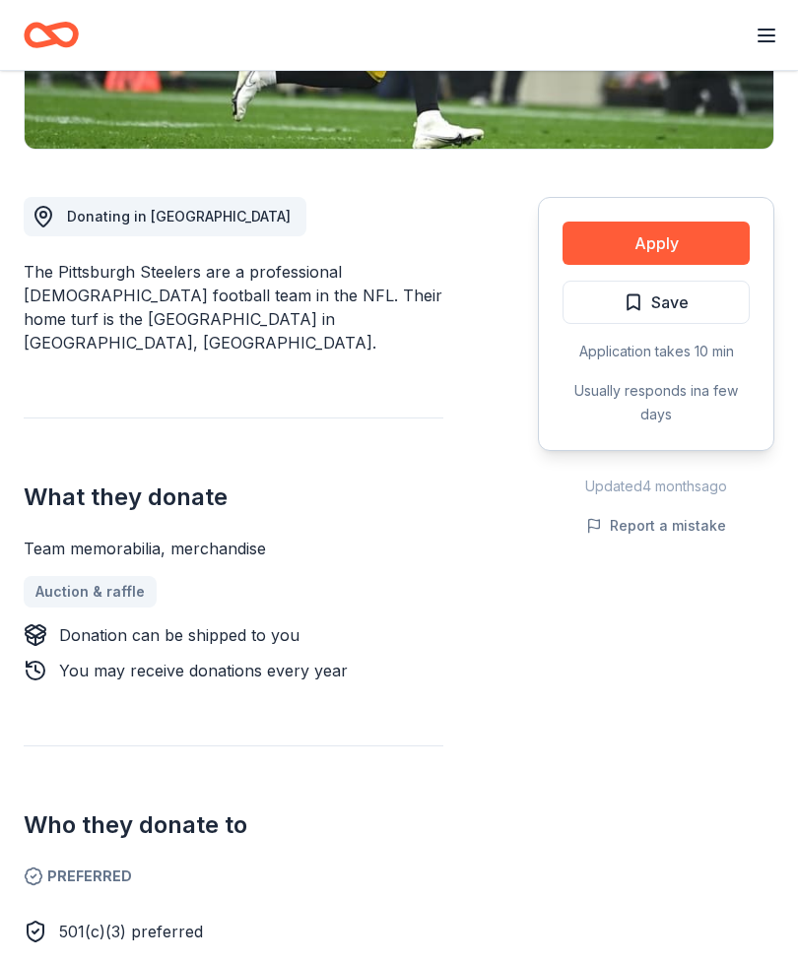
scroll to position [454, 0]
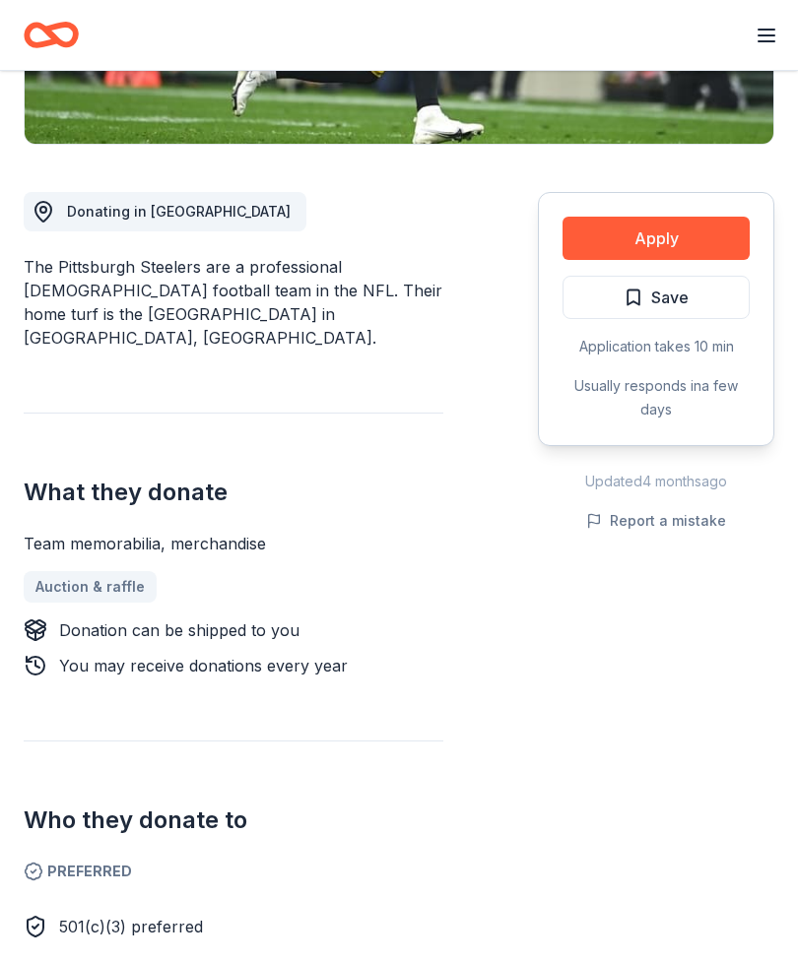
click at [696, 242] on button "Apply" at bounding box center [655, 238] width 187 height 43
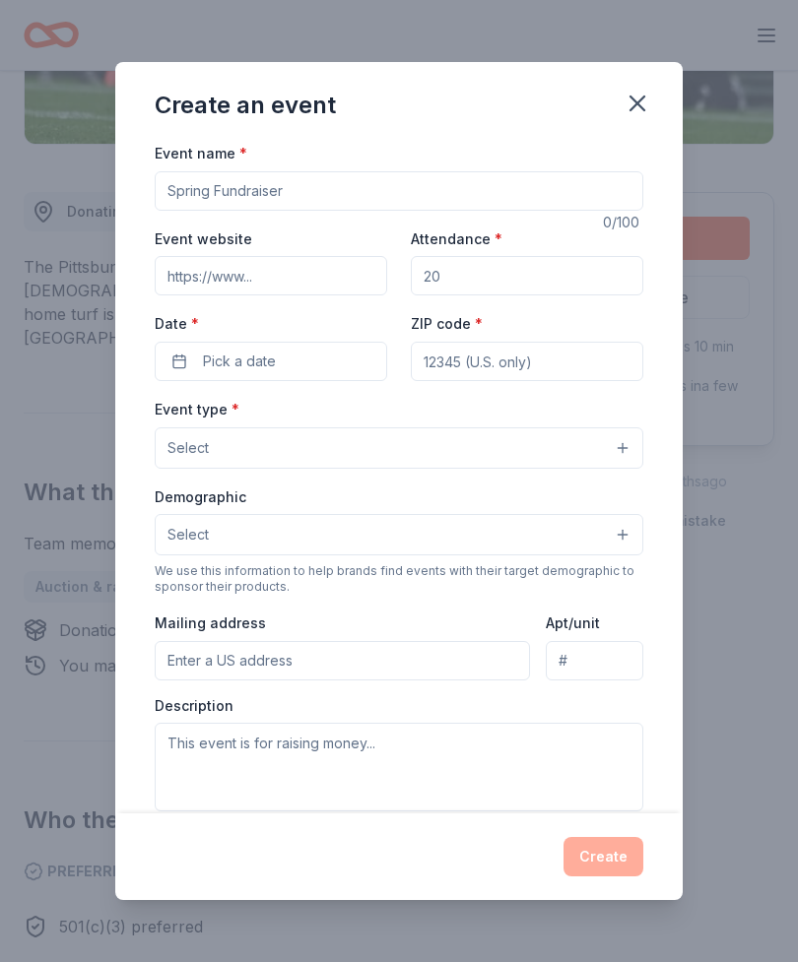
click at [440, 211] on input "Event name *" at bounding box center [399, 190] width 488 height 39
type input "Breakfast with Santa and Tricky Tray"
click at [321, 295] on input "Event website" at bounding box center [271, 275] width 232 height 39
click at [535, 284] on input "Attendance *" at bounding box center [527, 275] width 232 height 39
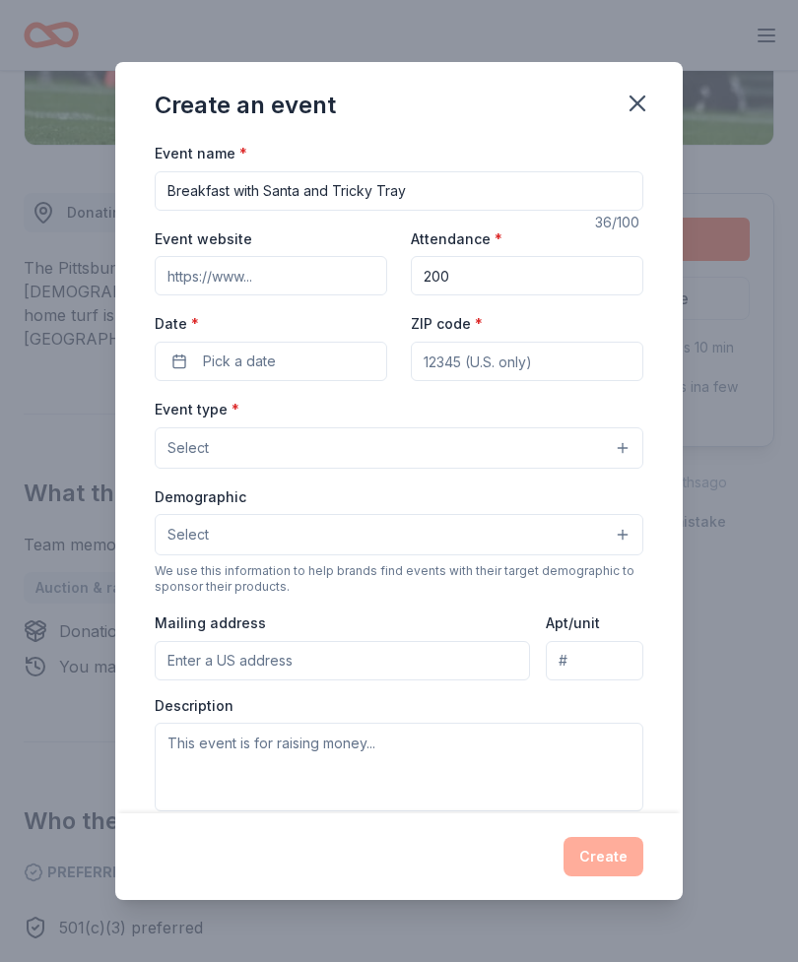
type input "200"
click at [574, 362] on input "ZIP code *" at bounding box center [527, 361] width 232 height 39
type input "18360"
click at [456, 450] on button "Select" at bounding box center [399, 447] width 488 height 41
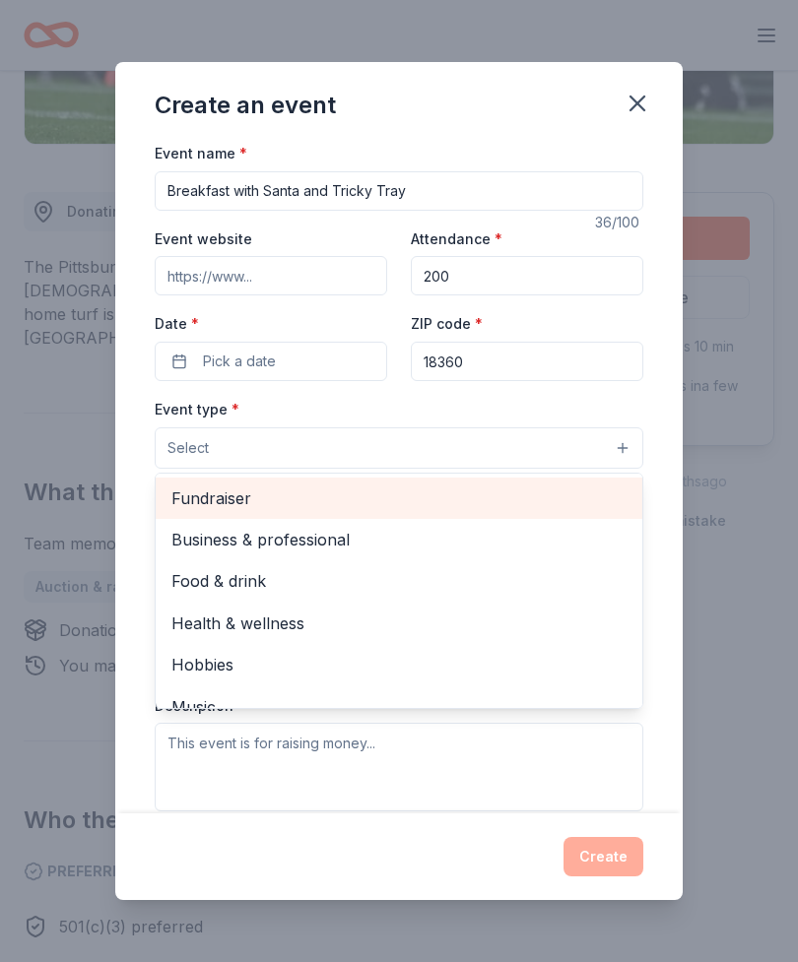
click at [365, 502] on span "Fundraiser" at bounding box center [398, 498] width 455 height 26
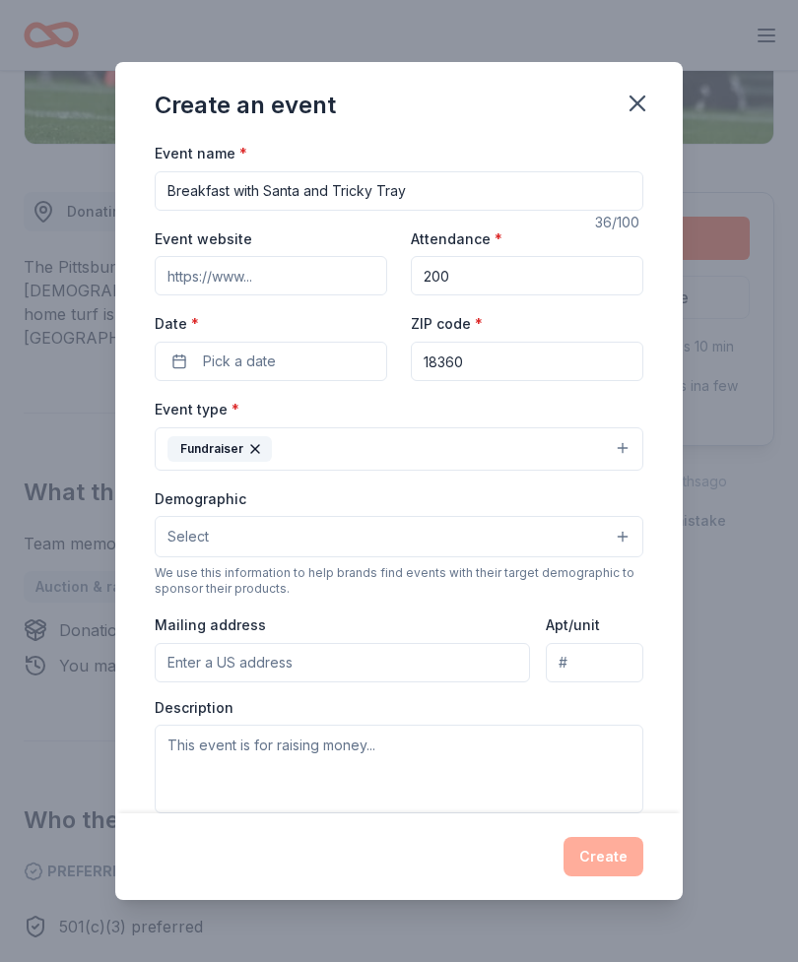
click at [526, 462] on button "Fundraiser" at bounding box center [399, 448] width 488 height 43
click at [636, 108] on icon "button" at bounding box center [637, 103] width 14 height 14
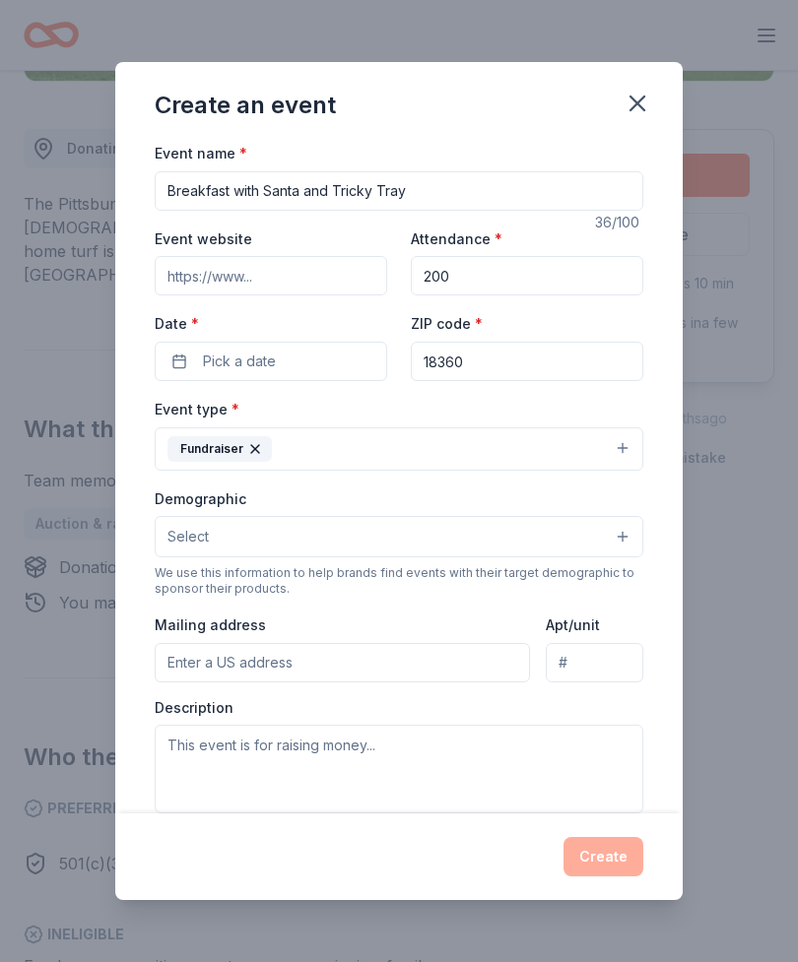
click at [632, 100] on icon "button" at bounding box center [637, 104] width 28 height 28
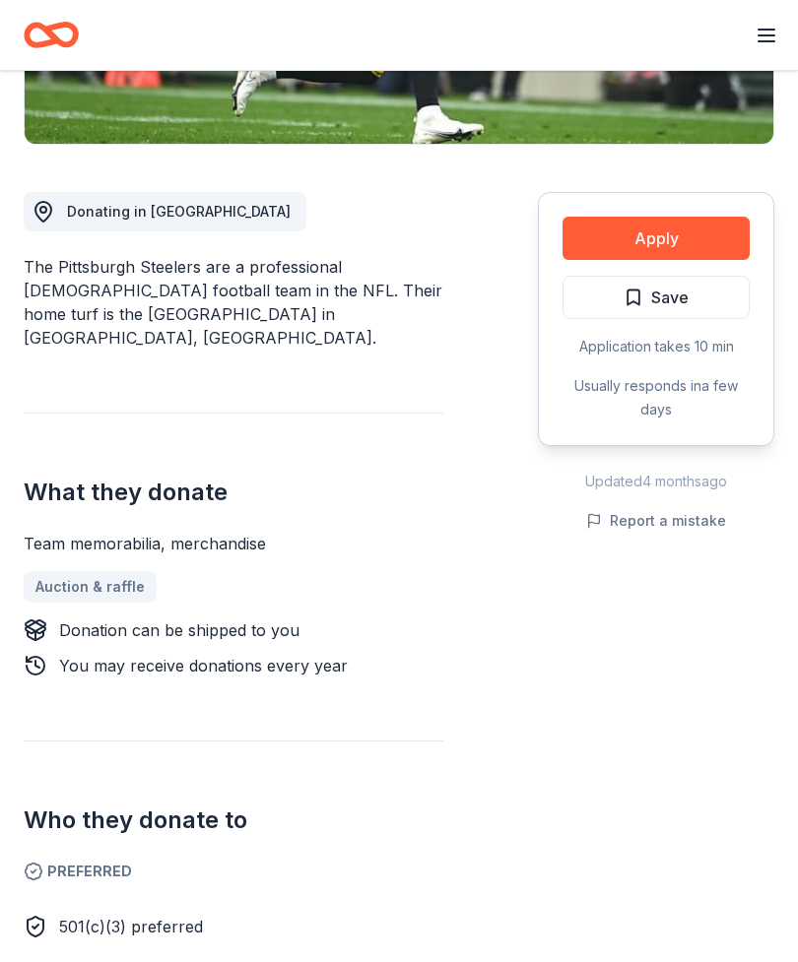
click at [672, 239] on button "Apply" at bounding box center [655, 238] width 187 height 43
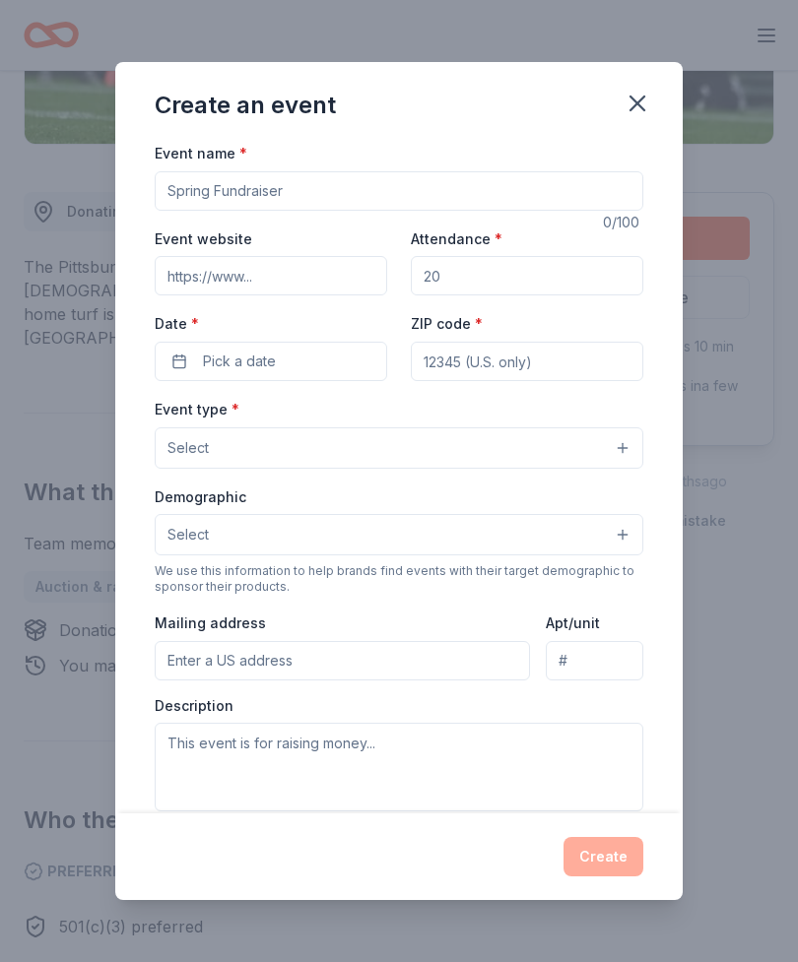
click at [341, 201] on input "Event name *" at bounding box center [399, 190] width 488 height 39
type input "Breakfast with Santa and Tricky Tray"
click at [326, 285] on input "Event website" at bounding box center [271, 275] width 232 height 39
click at [314, 271] on input "Event website" at bounding box center [271, 275] width 232 height 39
click at [310, 282] on input "Event website" at bounding box center [271, 275] width 232 height 39
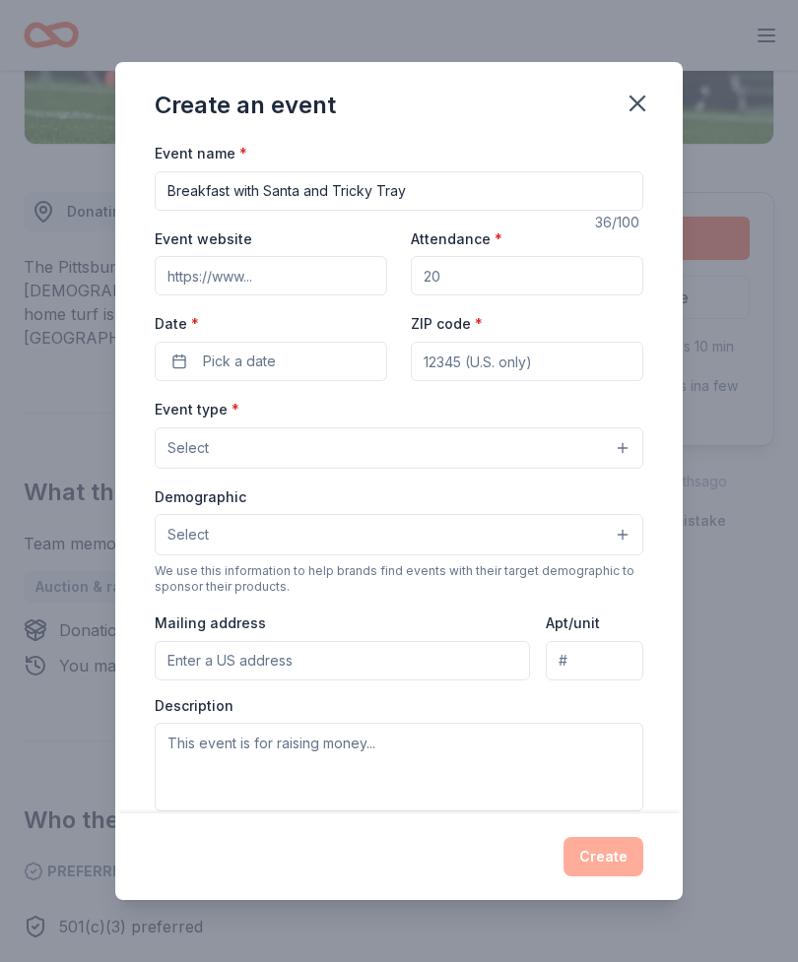
paste input "https://stroudfire.com/"
type input "https://stroudfire.com/"
click at [514, 289] on input "Attendance *" at bounding box center [527, 275] width 232 height 39
type input "200"
click at [311, 357] on button "Pick a date" at bounding box center [271, 361] width 232 height 39
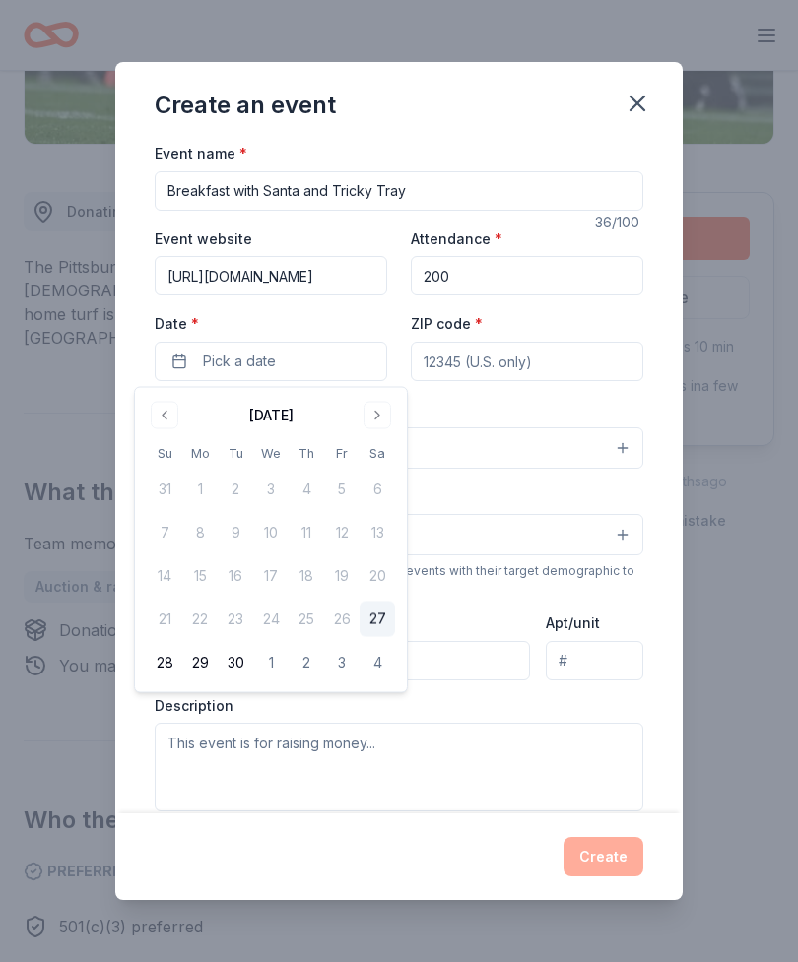
click at [380, 411] on button "Go to next month" at bounding box center [377, 416] width 28 height 28
click at [377, 417] on button "Go to next month" at bounding box center [377, 416] width 28 height 28
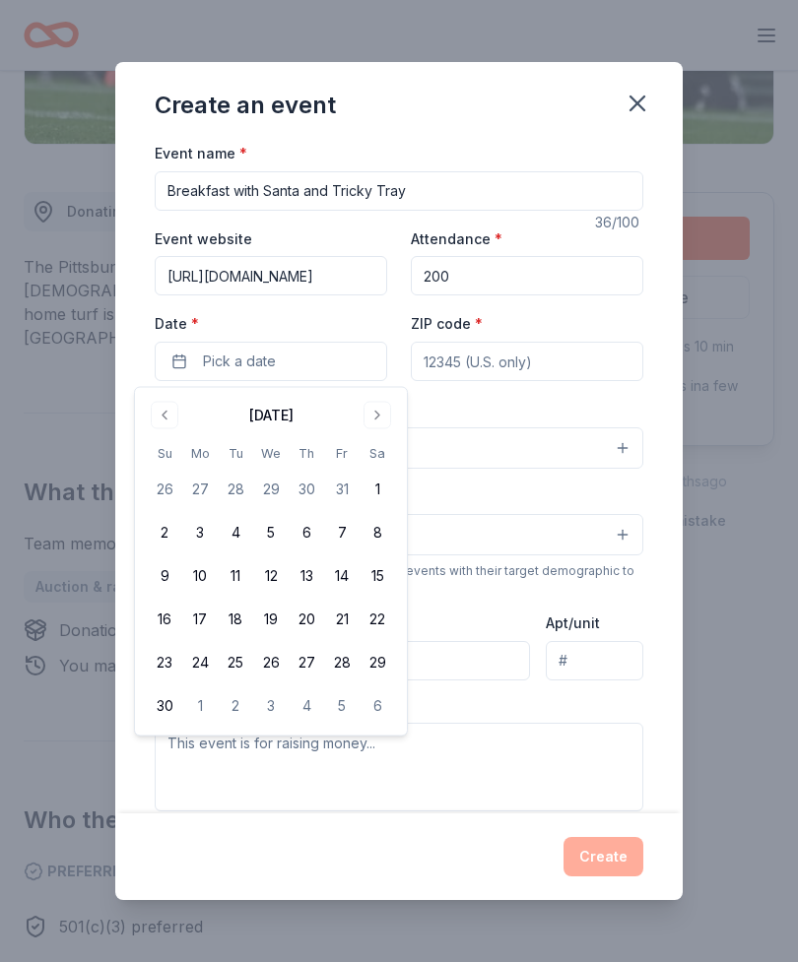
click at [376, 417] on button "Go to next month" at bounding box center [377, 416] width 28 height 28
click at [169, 570] on button "14" at bounding box center [164, 575] width 35 height 35
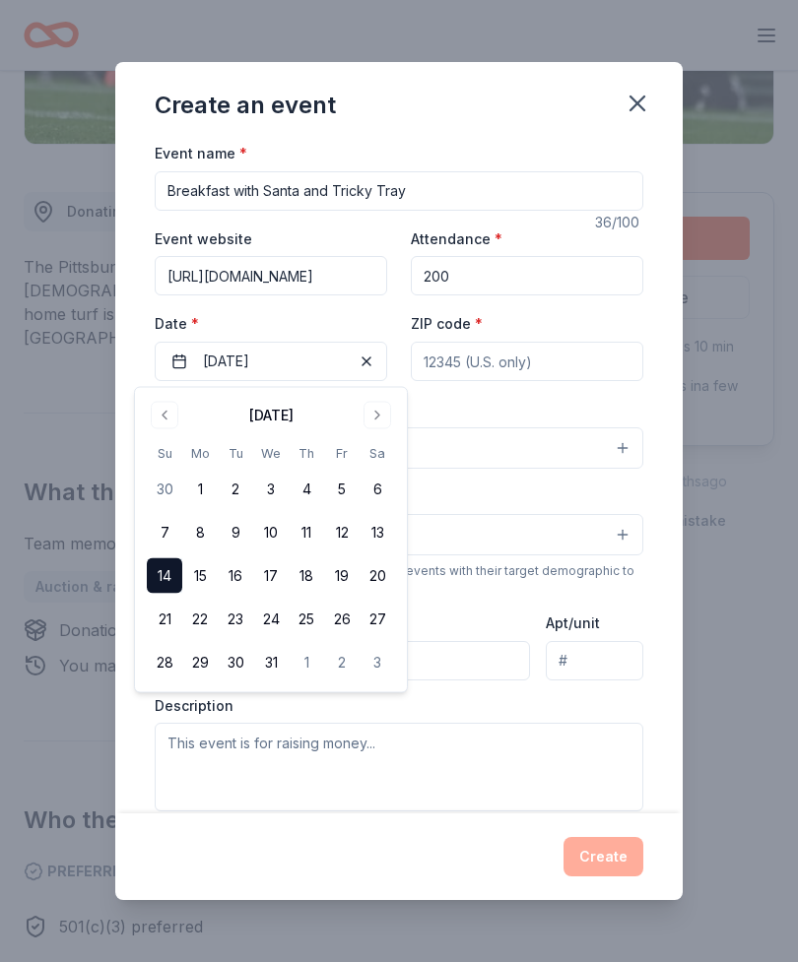
click at [503, 371] on input "ZIP code *" at bounding box center [527, 361] width 232 height 39
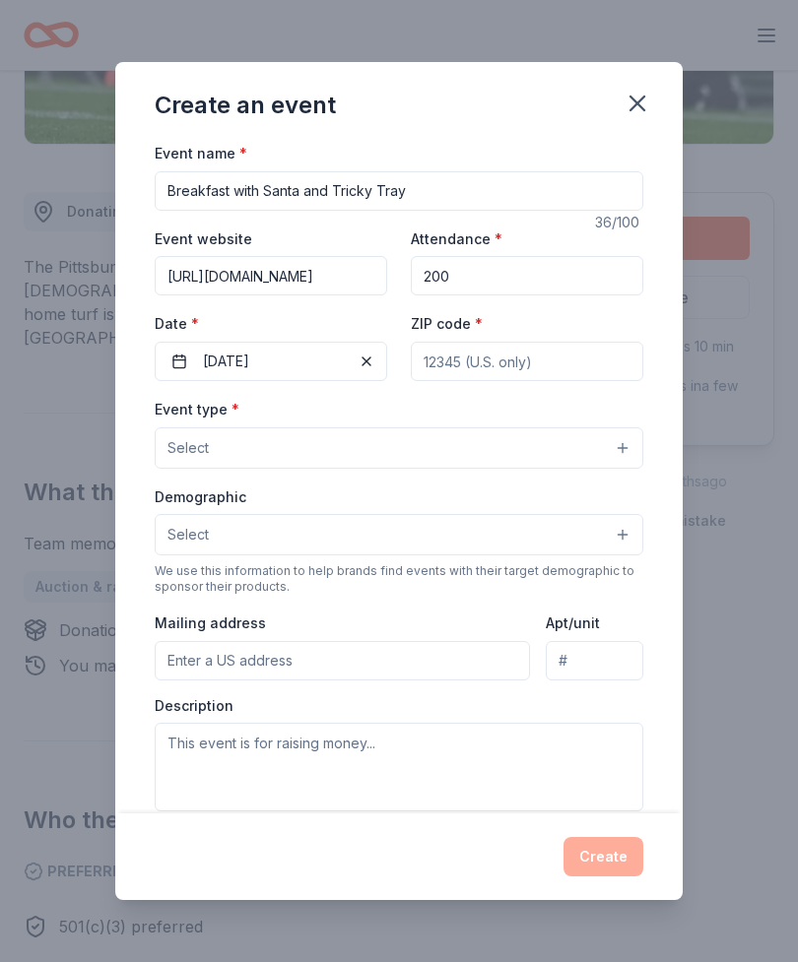
type input "18360"
click at [374, 447] on button "Select" at bounding box center [399, 447] width 488 height 41
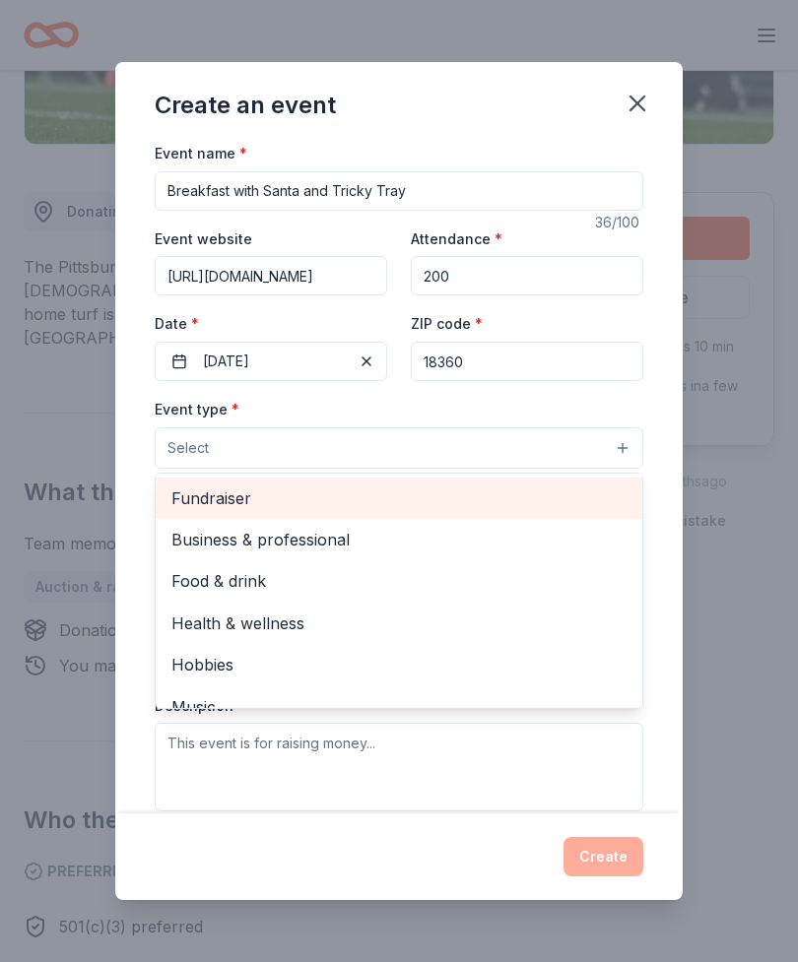
click at [315, 505] on span "Fundraiser" at bounding box center [398, 498] width 455 height 26
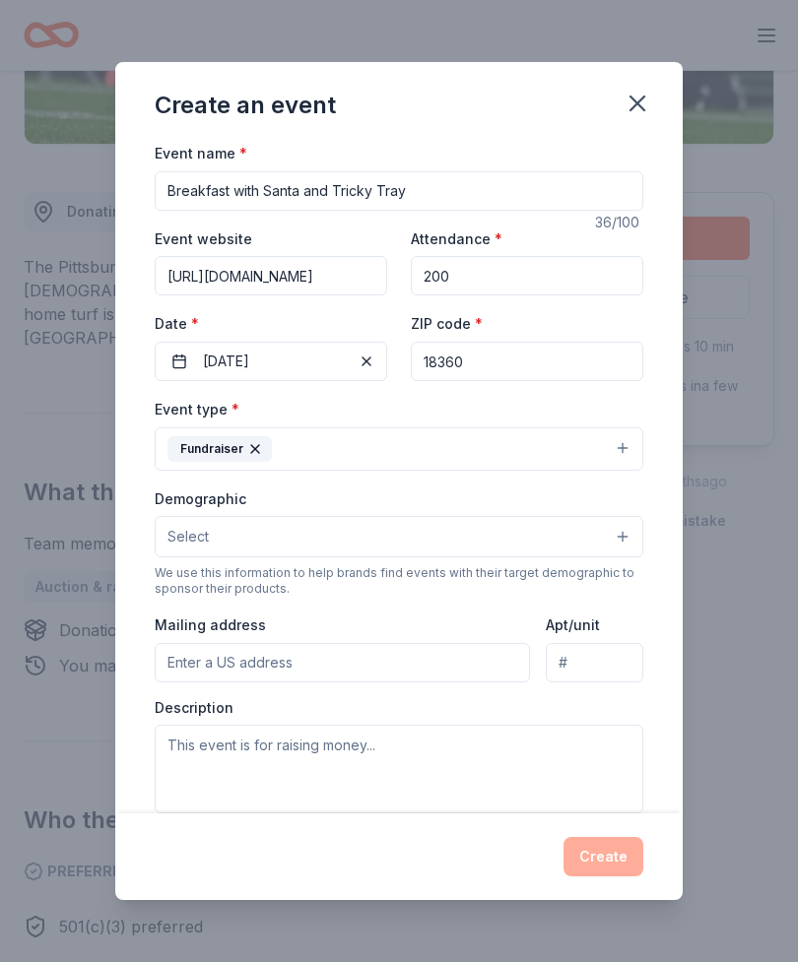
click at [445, 555] on button "Select" at bounding box center [399, 536] width 488 height 41
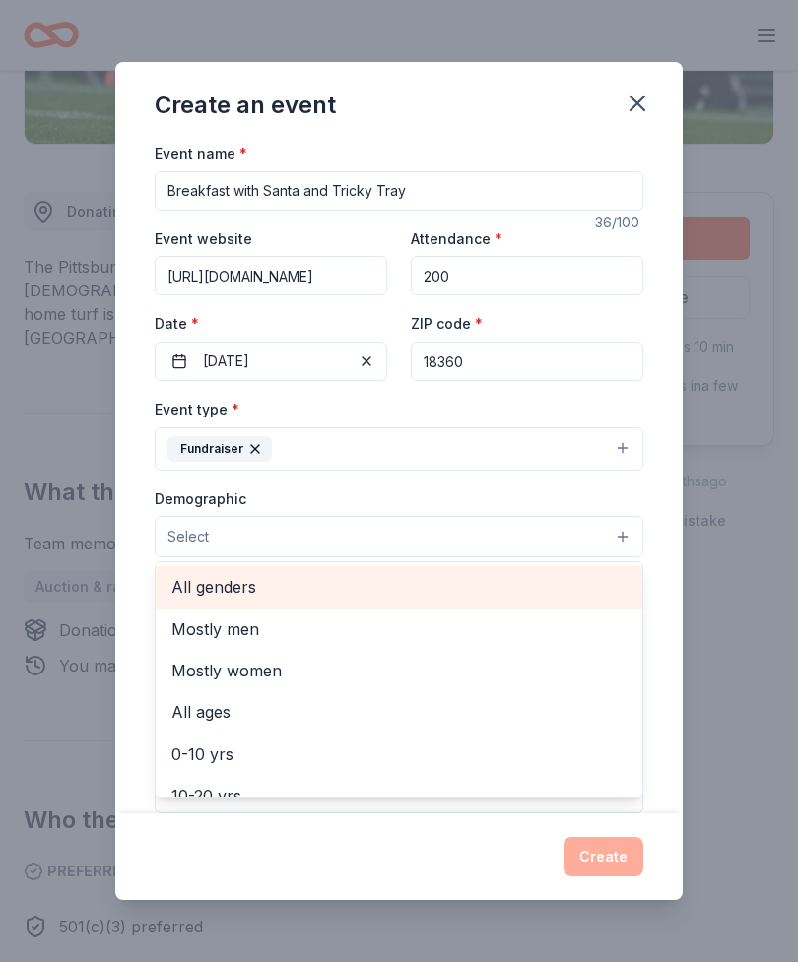
click at [259, 593] on span "All genders" at bounding box center [398, 587] width 455 height 26
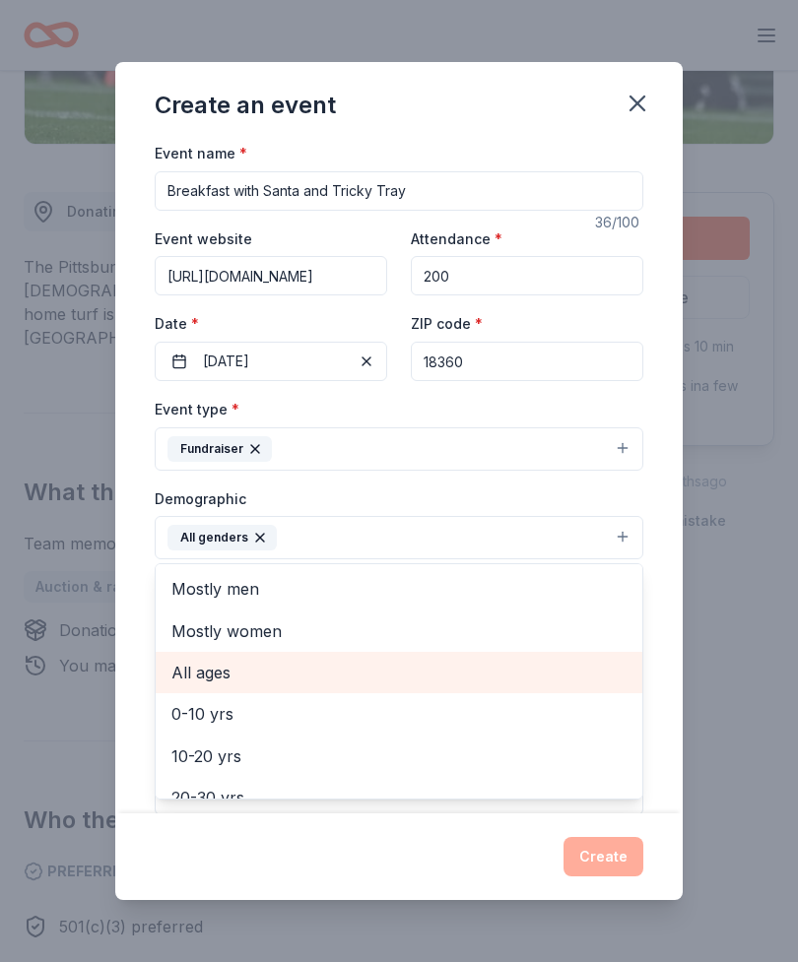
click at [236, 683] on span "All ages" at bounding box center [398, 673] width 455 height 26
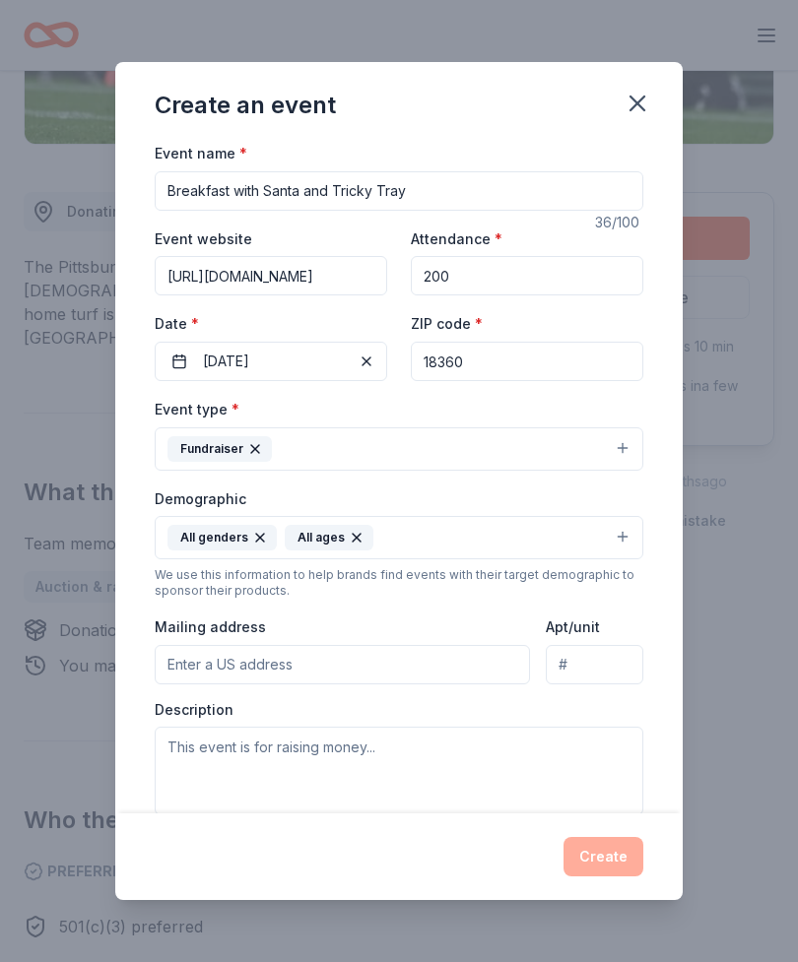
click at [361, 684] on input "Mailing address" at bounding box center [342, 664] width 375 height 39
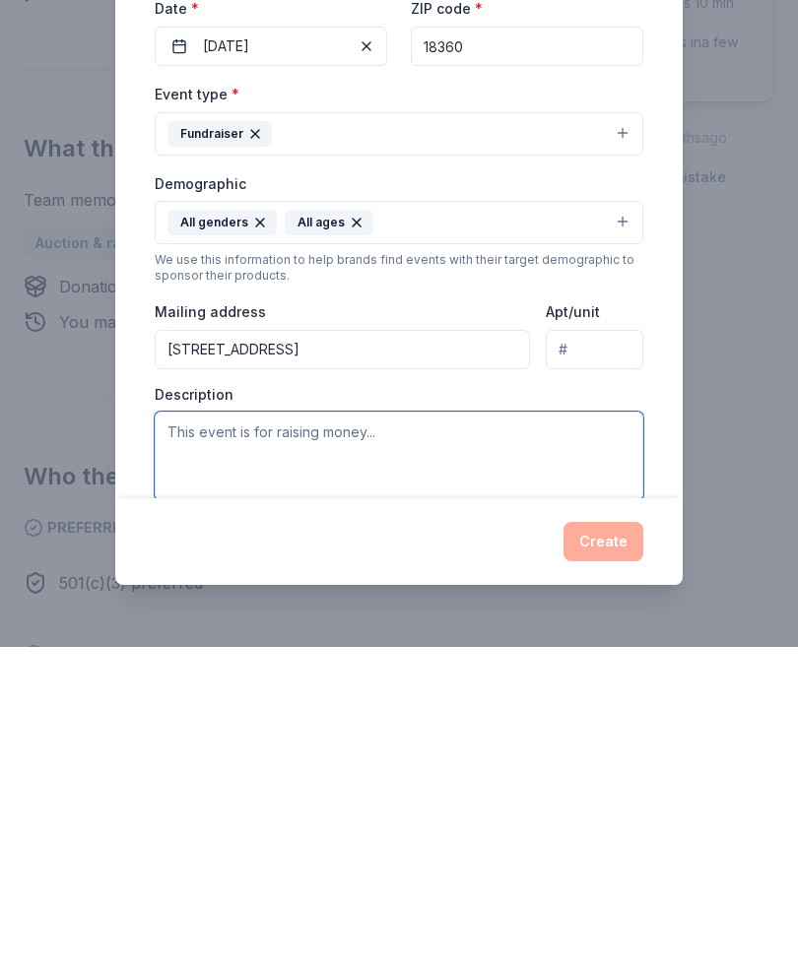
type input "919 Mt Zion Ave, Stroudsburg, PA, 18360"
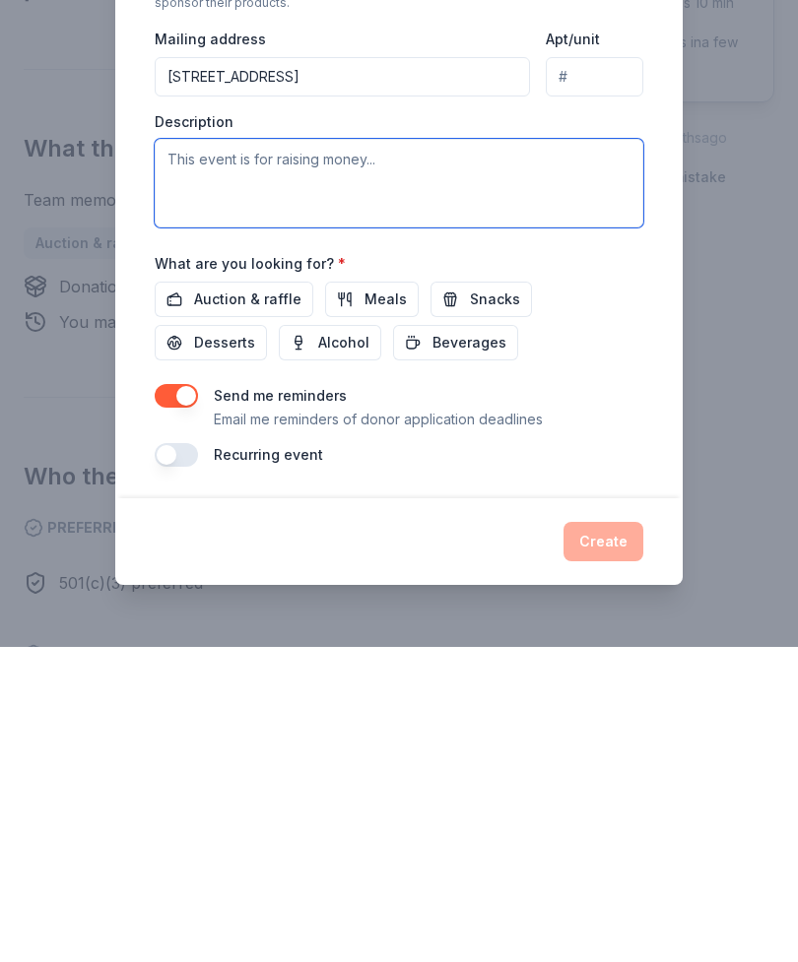
scroll to position [275, 0]
type textarea "This event is for raising money for the stroudsburg township volunteer fire dep…"
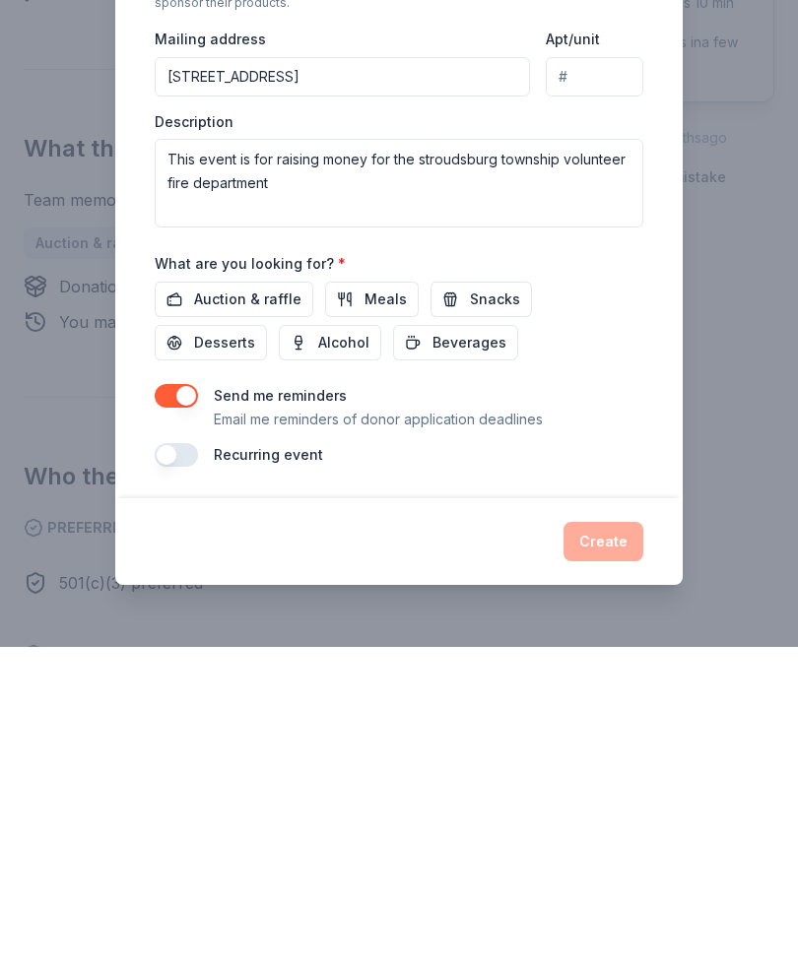
click at [269, 603] on span "Auction & raffle" at bounding box center [247, 615] width 107 height 24
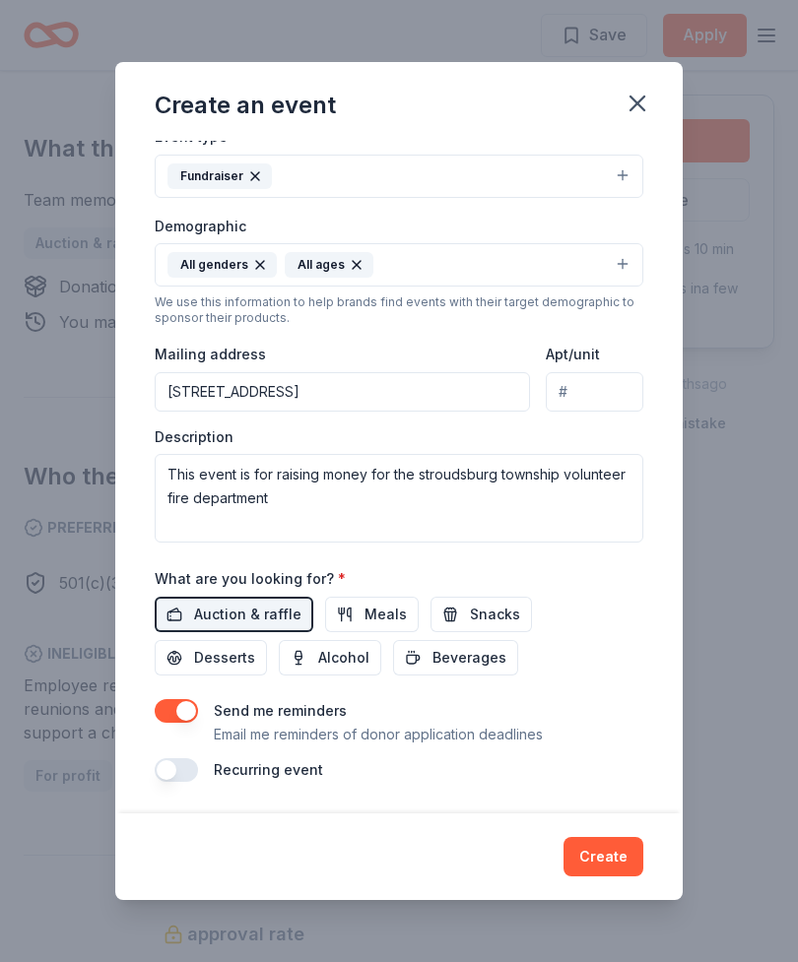
click at [369, 305] on div "We use this information to help brands find events with their target demographi…" at bounding box center [399, 310] width 488 height 32
click at [371, 626] on span "Meals" at bounding box center [385, 615] width 42 height 24
click at [472, 628] on button "Snacks" at bounding box center [480, 614] width 101 height 35
click at [255, 646] on span "Desserts" at bounding box center [224, 658] width 61 height 24
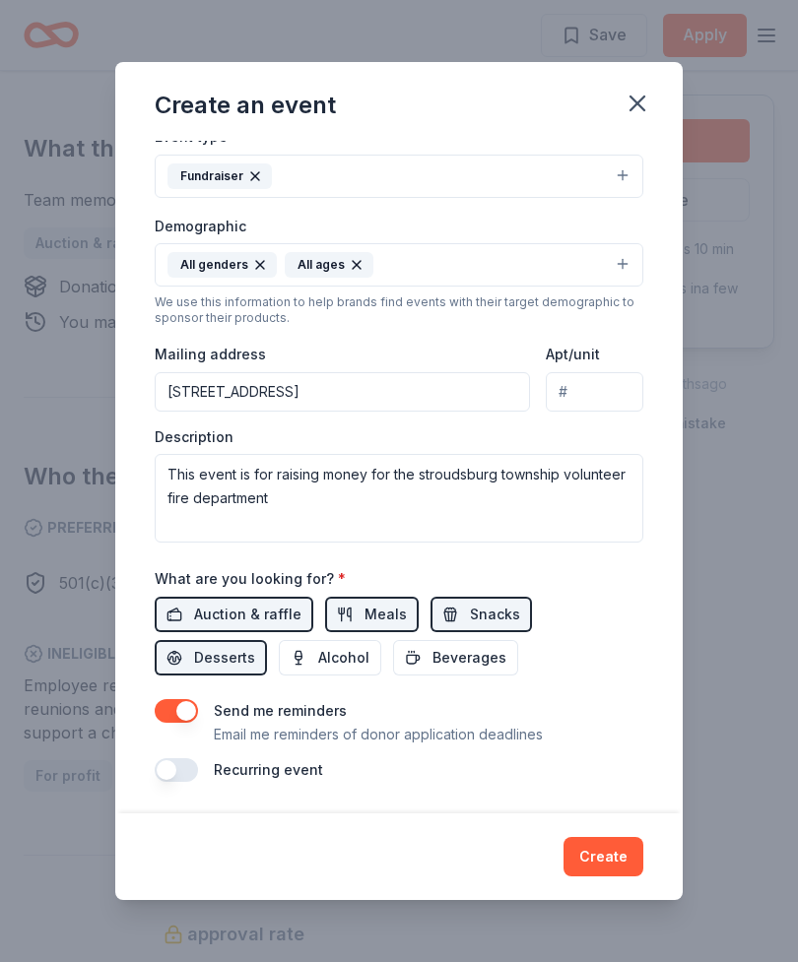
click at [393, 675] on button "Beverages" at bounding box center [455, 657] width 125 height 35
click at [624, 856] on button "Create" at bounding box center [603, 856] width 80 height 39
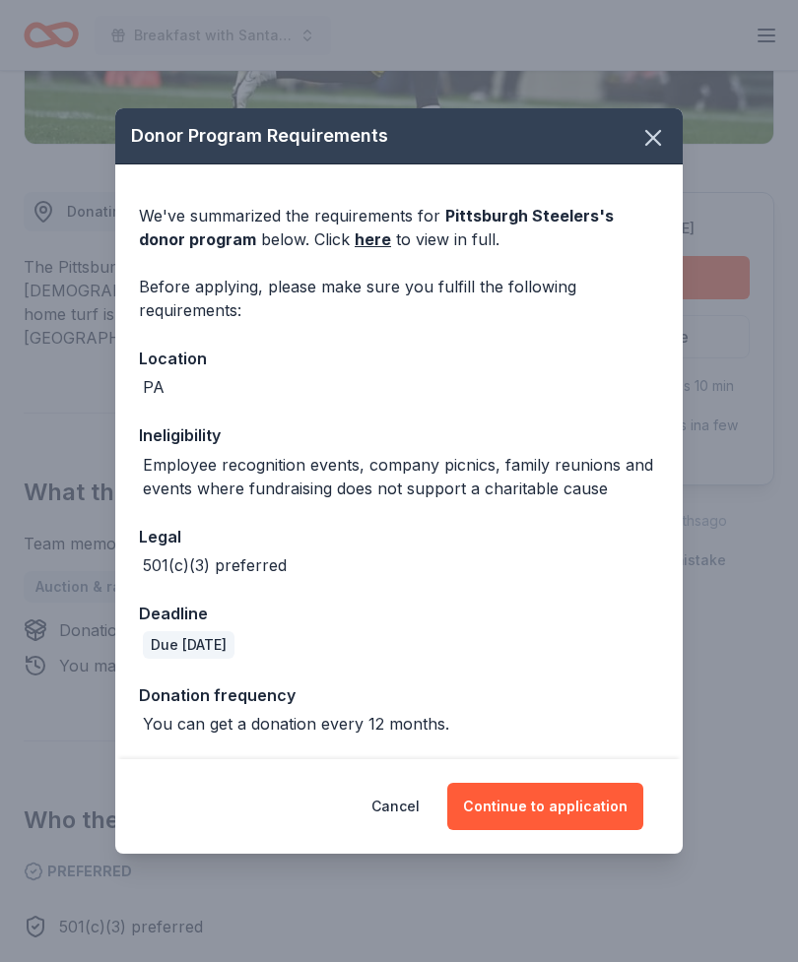
click at [606, 804] on button "Continue to application" at bounding box center [545, 806] width 196 height 47
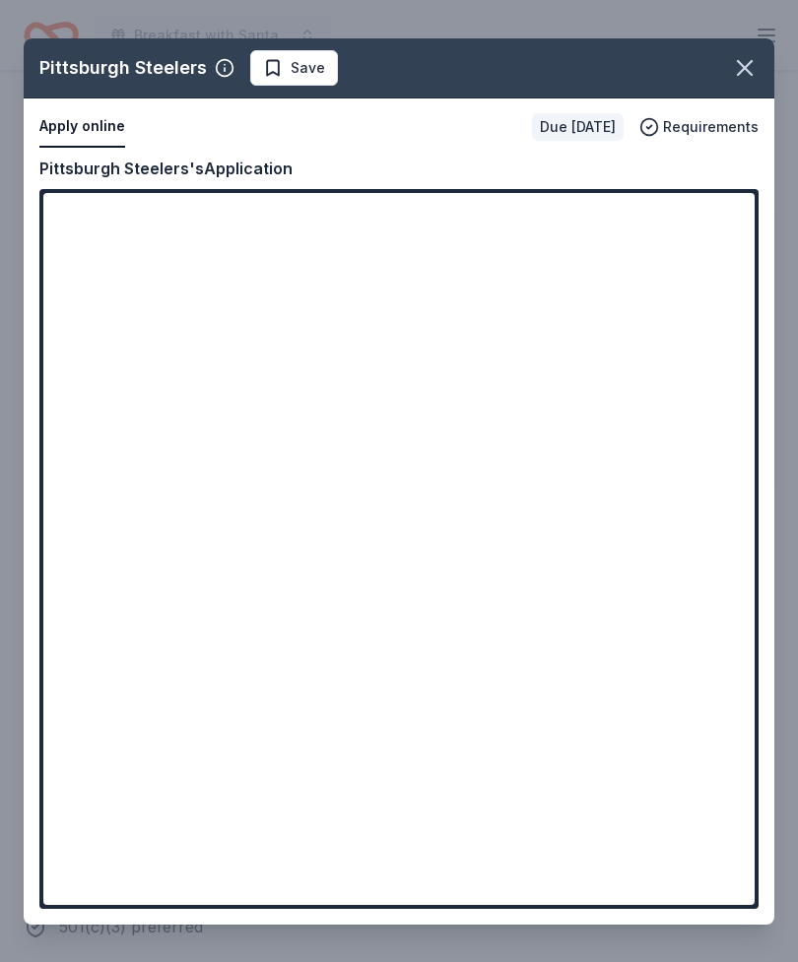
click at [505, 398] on div "Pittsburgh Steelers Save Apply online Due [DATE] Requirements Copy and paste yo…" at bounding box center [399, 481] width 750 height 886
click at [405, 504] on div "Pittsburgh Steelers Save Apply online Due [DATE] Requirements Copy and paste yo…" at bounding box center [399, 481] width 750 height 886
click at [448, 373] on div "Pittsburgh Steelers Save Apply online Due [DATE] Requirements Copy and paste yo…" at bounding box center [399, 481] width 750 height 886
click at [405, 492] on div "Pittsburgh Steelers Save Apply online Due [DATE] Requirements Copy and paste yo…" at bounding box center [399, 481] width 750 height 886
click at [439, 446] on div "Pittsburgh Steelers Save Apply online Due [DATE] Requirements Copy and paste yo…" at bounding box center [399, 481] width 750 height 886
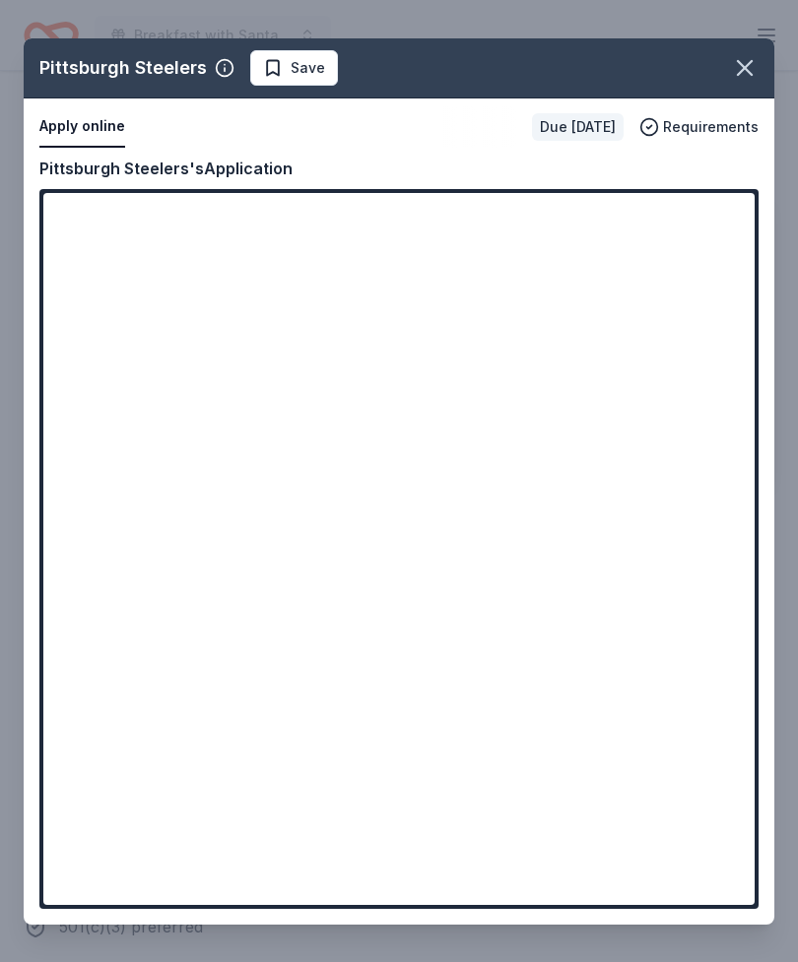
click at [539, 449] on div "Pittsburgh Steelers Save Apply online Due in 36 days Requirements Copy and past…" at bounding box center [399, 481] width 750 height 886
click at [401, 501] on div "Pittsburgh Steelers Save Apply online Due in 36 days Requirements Copy and past…" at bounding box center [399, 481] width 750 height 886
click at [306, 559] on div "Pittsburgh Steelers Save Apply online Due in 36 days Requirements Copy and past…" at bounding box center [399, 481] width 750 height 886
click at [223, 559] on div "Pittsburgh Steelers Save Apply online Due in 36 days Requirements Copy and past…" at bounding box center [399, 481] width 750 height 886
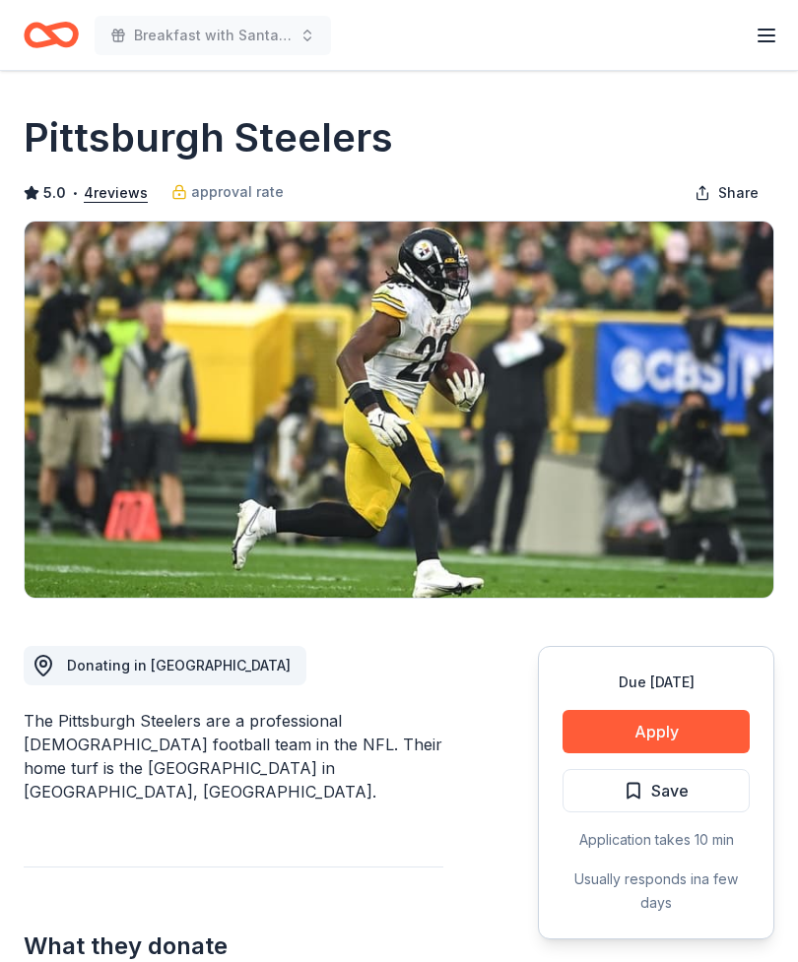
scroll to position [454, 0]
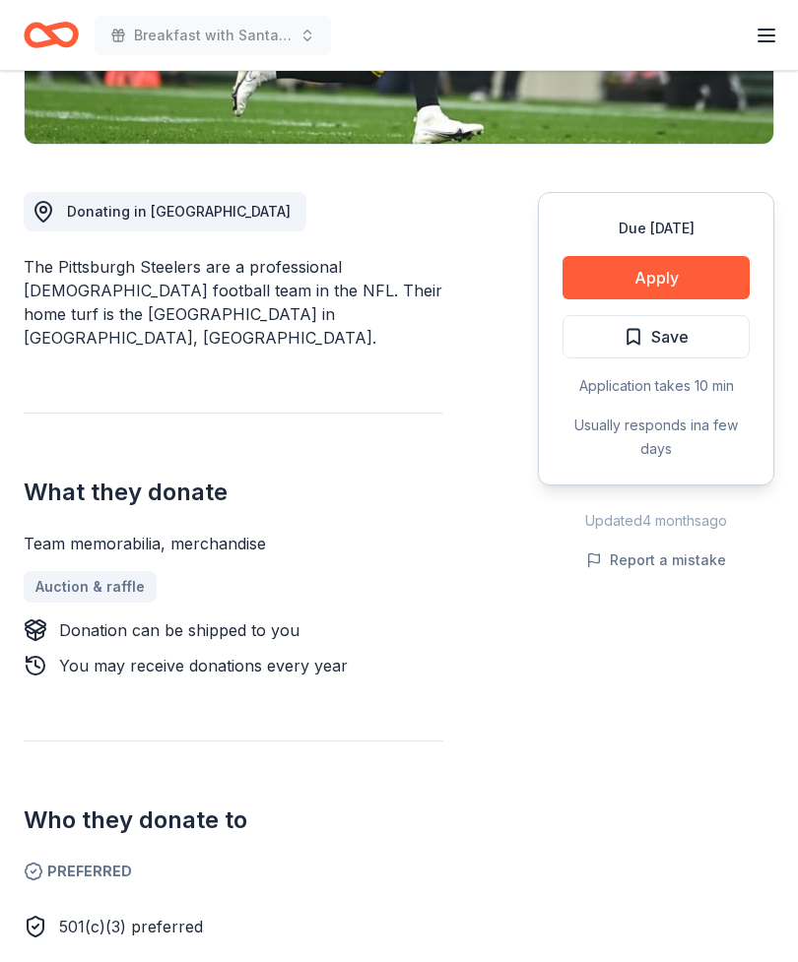
click at [694, 280] on button "Apply" at bounding box center [655, 277] width 187 height 43
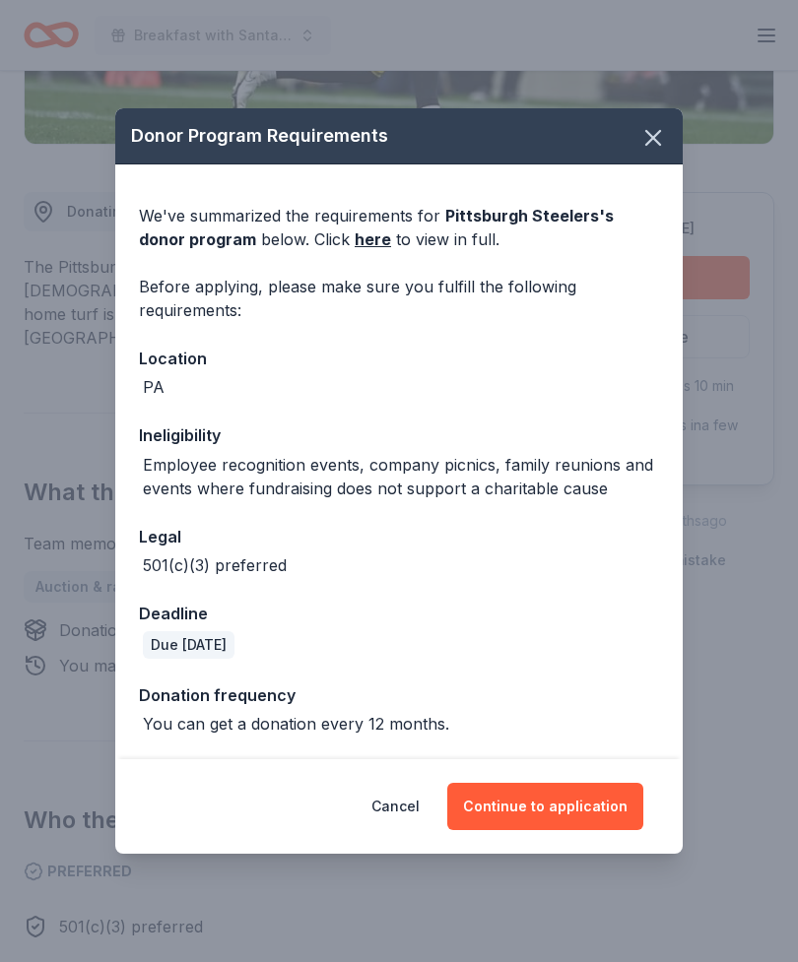
click at [585, 812] on button "Continue to application" at bounding box center [545, 806] width 196 height 47
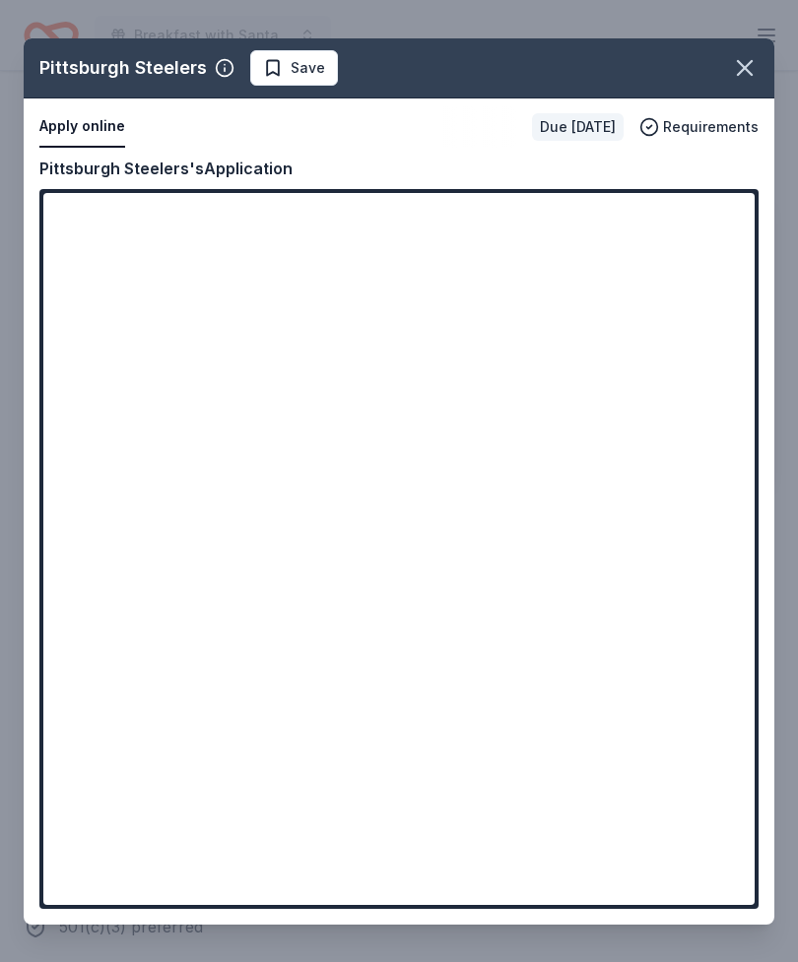
click at [414, 502] on div "Pittsburgh Steelers Save Apply online Due [DATE] Requirements Copy and paste yo…" at bounding box center [399, 481] width 750 height 886
click at [320, 559] on div "Pittsburgh Steelers Save Apply online Due [DATE] Requirements Copy and paste yo…" at bounding box center [399, 481] width 750 height 886
click at [545, 257] on div "Pittsburgh Steelers Save Apply online Due [DATE] Requirements Copy and paste yo…" at bounding box center [399, 481] width 750 height 886
click at [539, 248] on div "Pittsburgh Steelers Save Apply online Due [DATE] Requirements Copy and paste yo…" at bounding box center [399, 481] width 750 height 886
click at [393, 284] on div "Pittsburgh Steelers Save Apply online Due [DATE] Requirements Copy and paste yo…" at bounding box center [399, 481] width 750 height 886
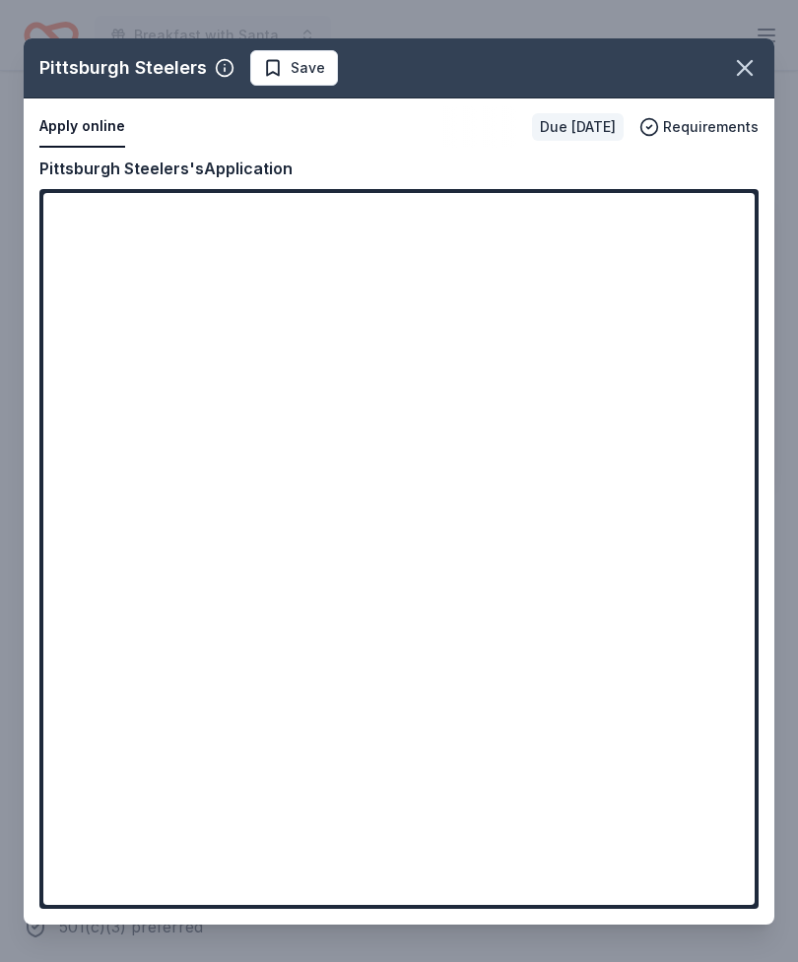
click at [363, 265] on div "Pittsburgh Steelers Save Apply online Due [DATE] Requirements Copy and paste yo…" at bounding box center [399, 481] width 750 height 886
click at [362, 264] on div "Pittsburgh Steelers Save Apply online Due [DATE] Requirements Copy and paste yo…" at bounding box center [399, 481] width 750 height 886
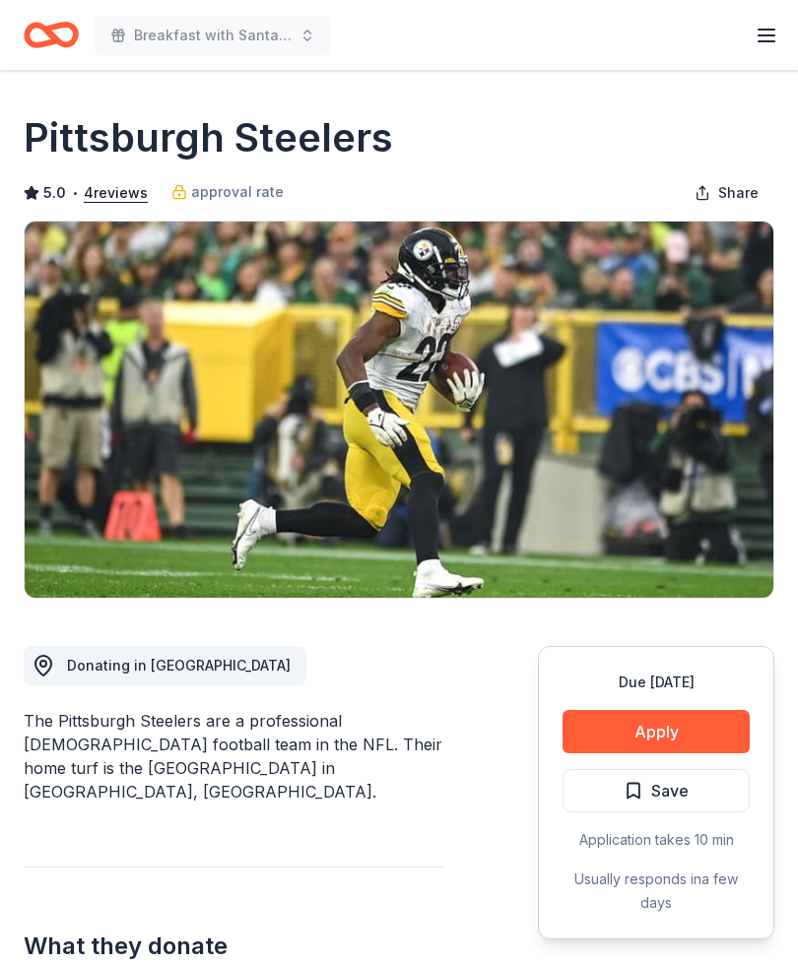
scroll to position [454, 0]
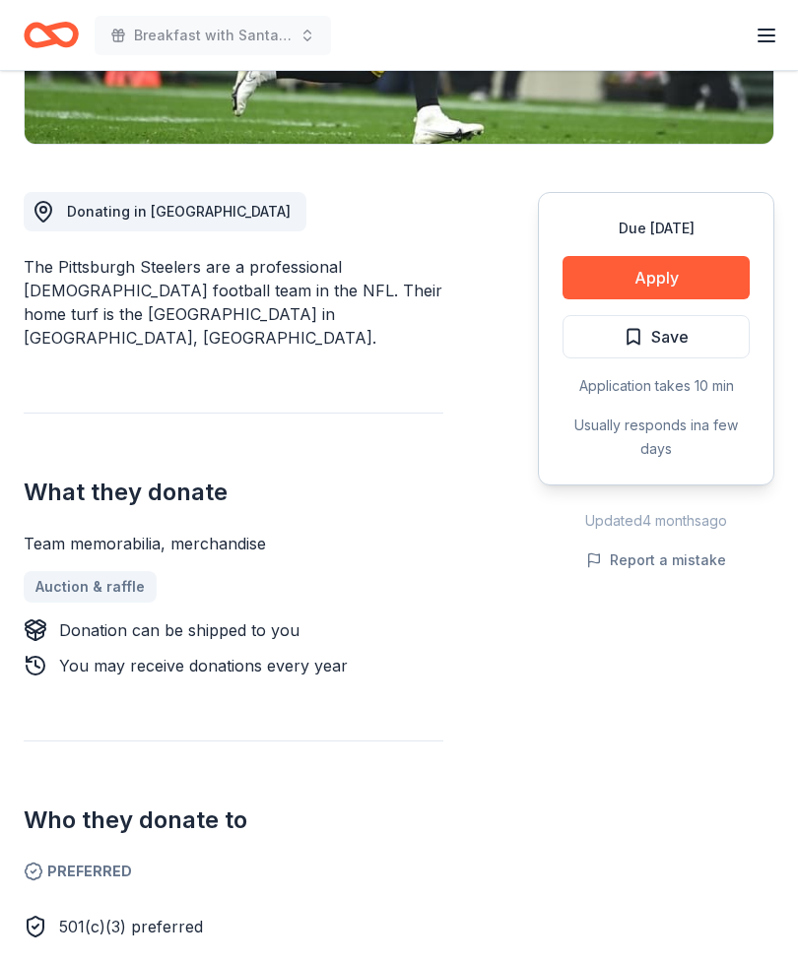
click at [706, 264] on button "Apply" at bounding box center [655, 277] width 187 height 43
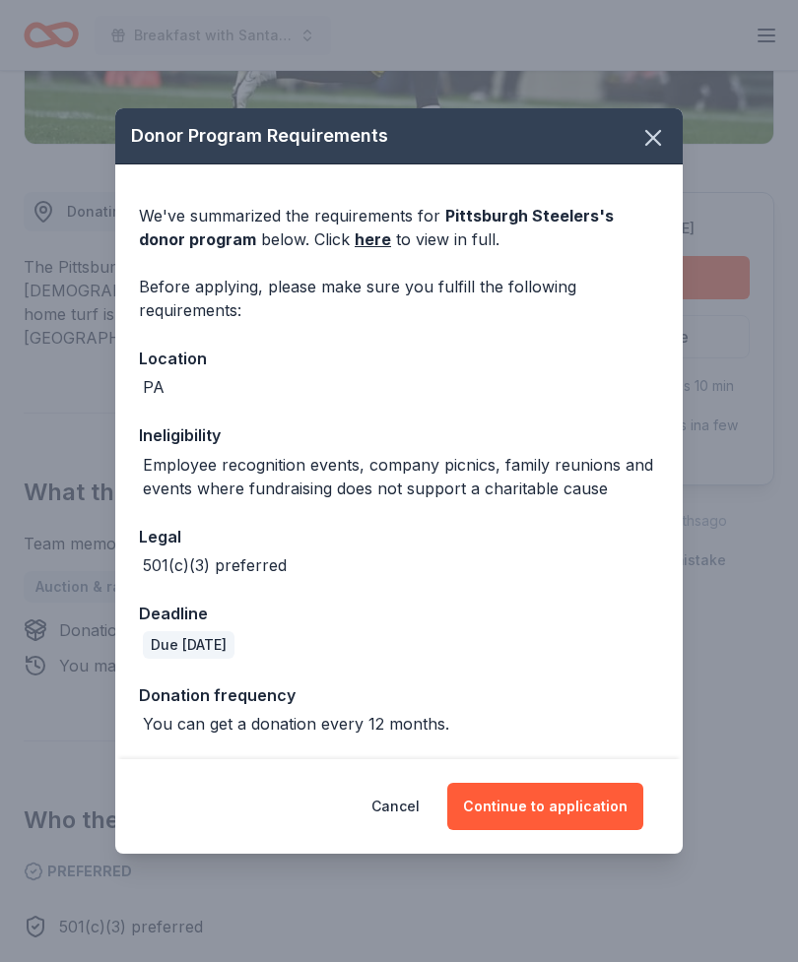
click at [567, 828] on button "Continue to application" at bounding box center [545, 806] width 196 height 47
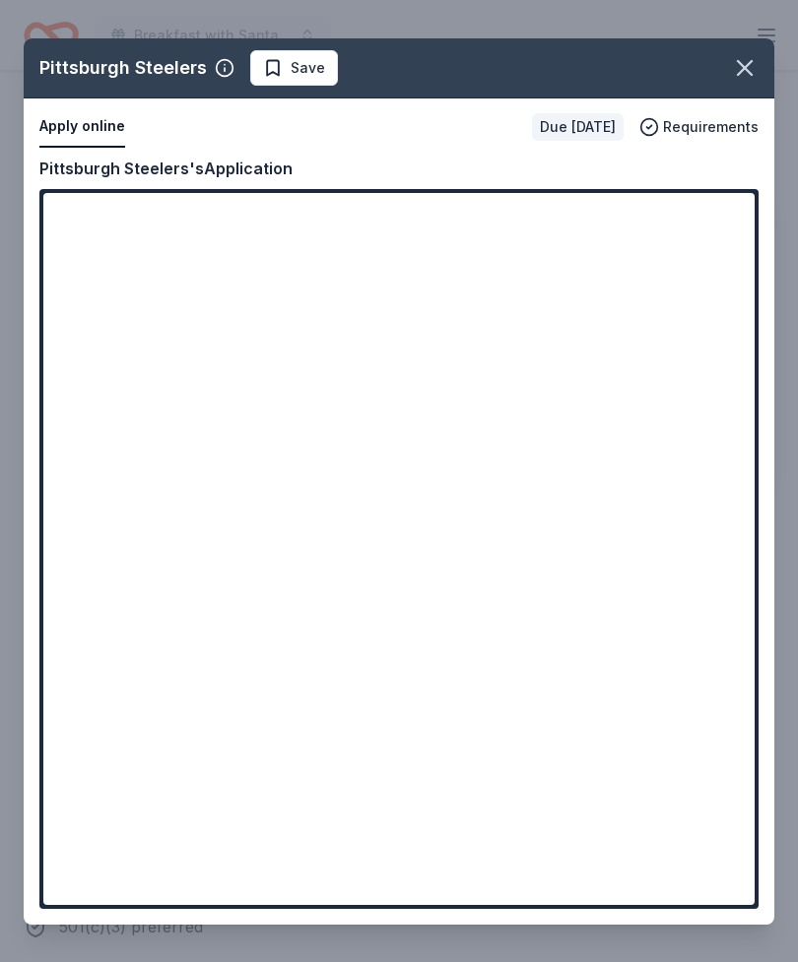
click at [493, 452] on div "Pittsburgh Steelers Save Apply online Due [DATE] Requirements Copy and paste yo…" at bounding box center [399, 481] width 750 height 886
click at [405, 502] on div "Pittsburgh Steelers Save Apply online Due [DATE] Requirements Copy and paste yo…" at bounding box center [399, 481] width 750 height 886
click at [557, 263] on div "Pittsburgh Steelers Save Apply online Due [DATE] Requirements Copy and paste yo…" at bounding box center [399, 481] width 750 height 886
click at [557, 262] on div "Pittsburgh Steelers Save Apply online Due [DATE] Requirements Copy and paste yo…" at bounding box center [399, 481] width 750 height 886
click at [588, 243] on div "Pittsburgh Steelers Save Apply online Due [DATE] Requirements Copy and paste yo…" at bounding box center [399, 481] width 750 height 886
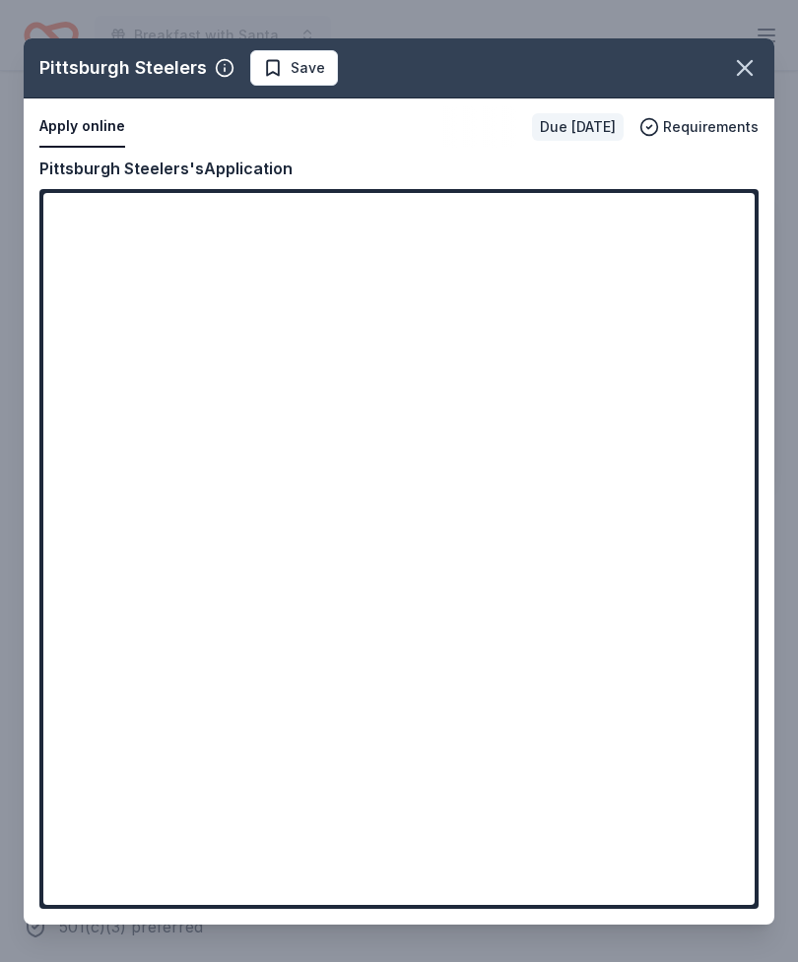
click at [603, 243] on div "Pittsburgh Steelers Save Apply online Due [DATE] Requirements Copy and paste yo…" at bounding box center [399, 481] width 750 height 886
click at [578, 235] on div "Pittsburgh Steelers Save Apply online Due [DATE] Requirements Copy and paste yo…" at bounding box center [399, 481] width 750 height 886
click at [567, 240] on div "Pittsburgh Steelers Save Apply online Due [DATE] Requirements Copy and paste yo…" at bounding box center [399, 481] width 750 height 886
click at [555, 248] on div "Pittsburgh Steelers Save Apply online Due [DATE] Requirements Copy and paste yo…" at bounding box center [399, 481] width 750 height 886
click at [755, 65] on icon "button" at bounding box center [745, 68] width 28 height 28
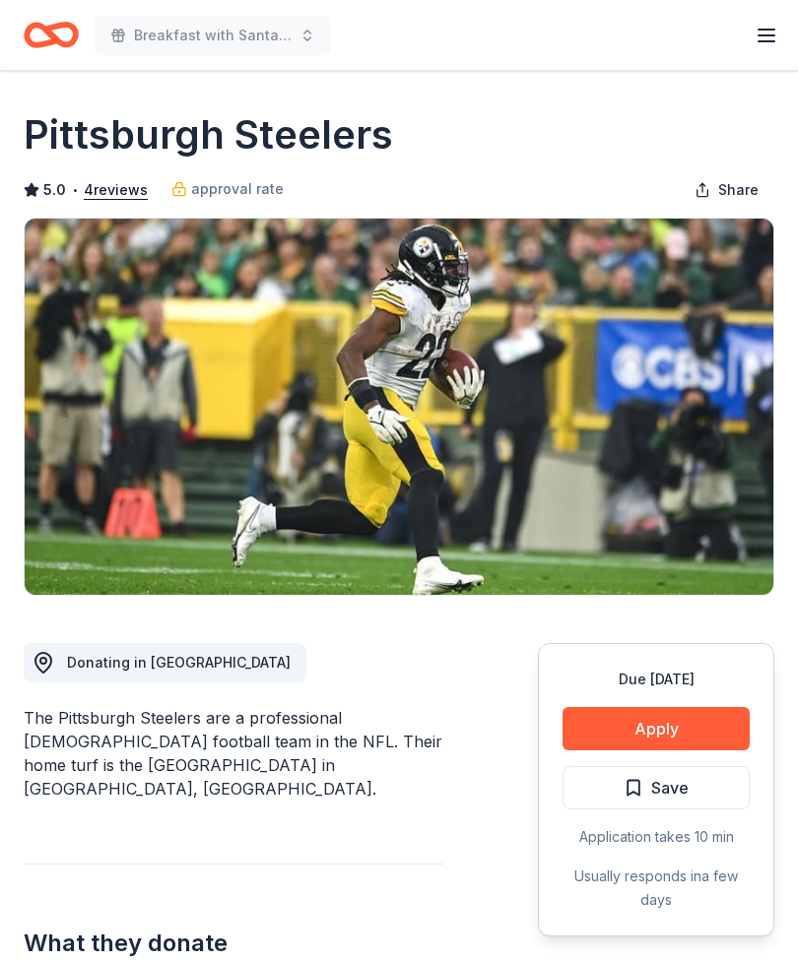
scroll to position [0, 0]
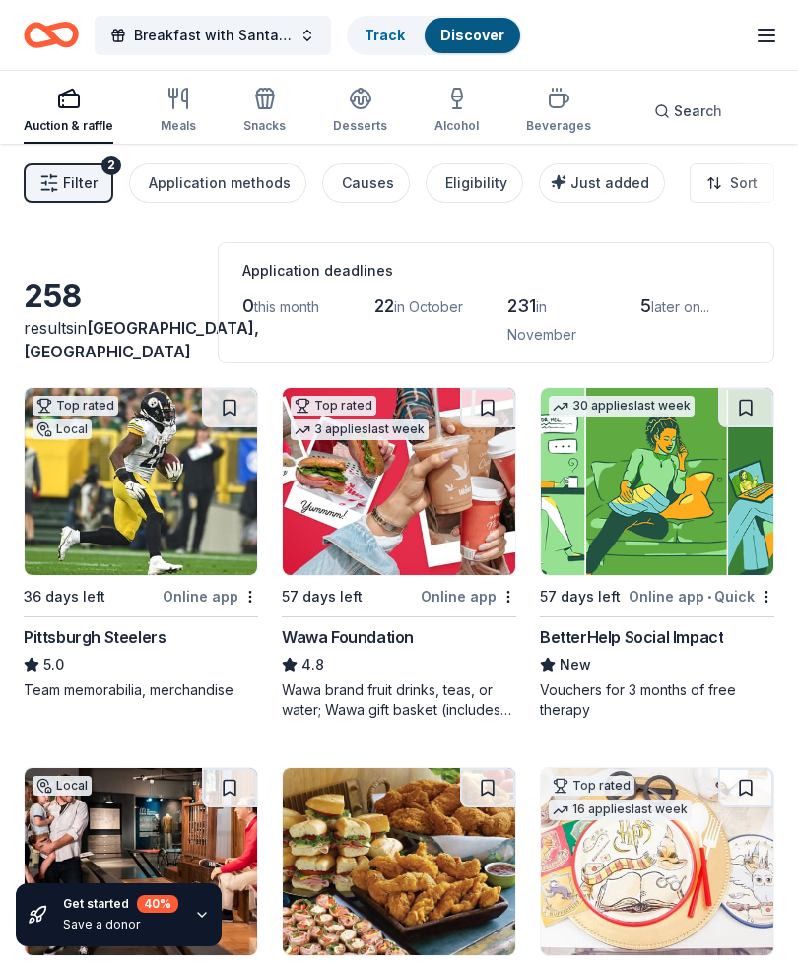
click at [146, 505] on img at bounding box center [141, 481] width 232 height 187
click at [431, 522] on img at bounding box center [399, 481] width 232 height 187
click at [682, 511] on img at bounding box center [657, 481] width 232 height 187
click at [105, 509] on img at bounding box center [141, 481] width 232 height 187
click at [423, 499] on img at bounding box center [399, 481] width 232 height 187
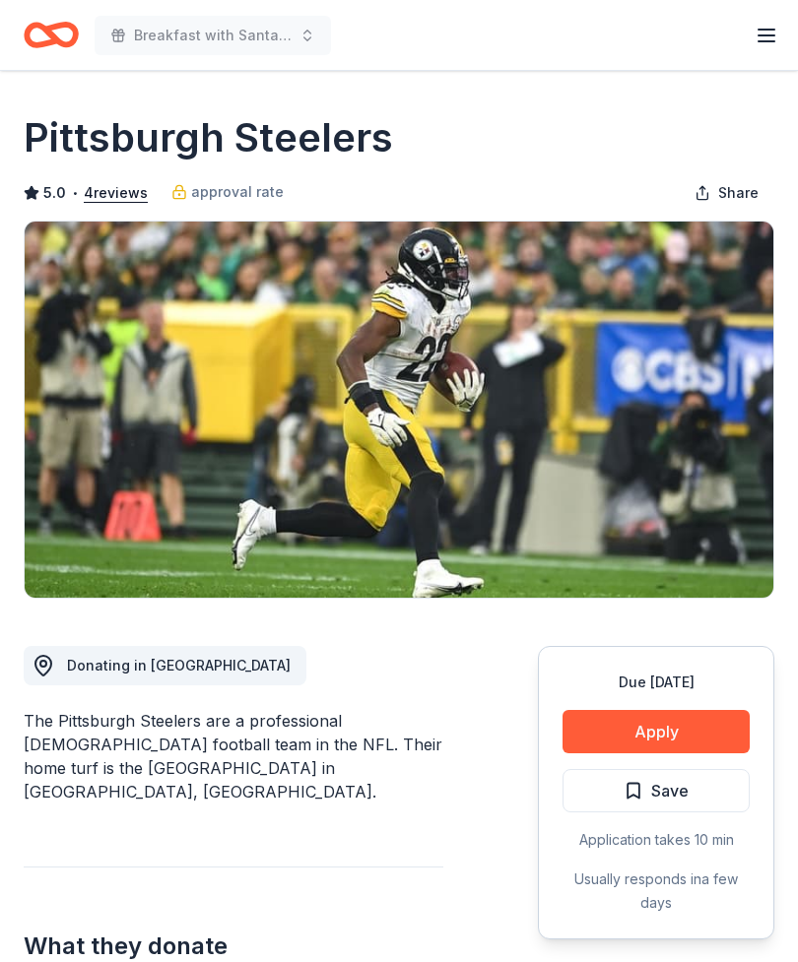
click at [696, 724] on button "Apply" at bounding box center [655, 731] width 187 height 43
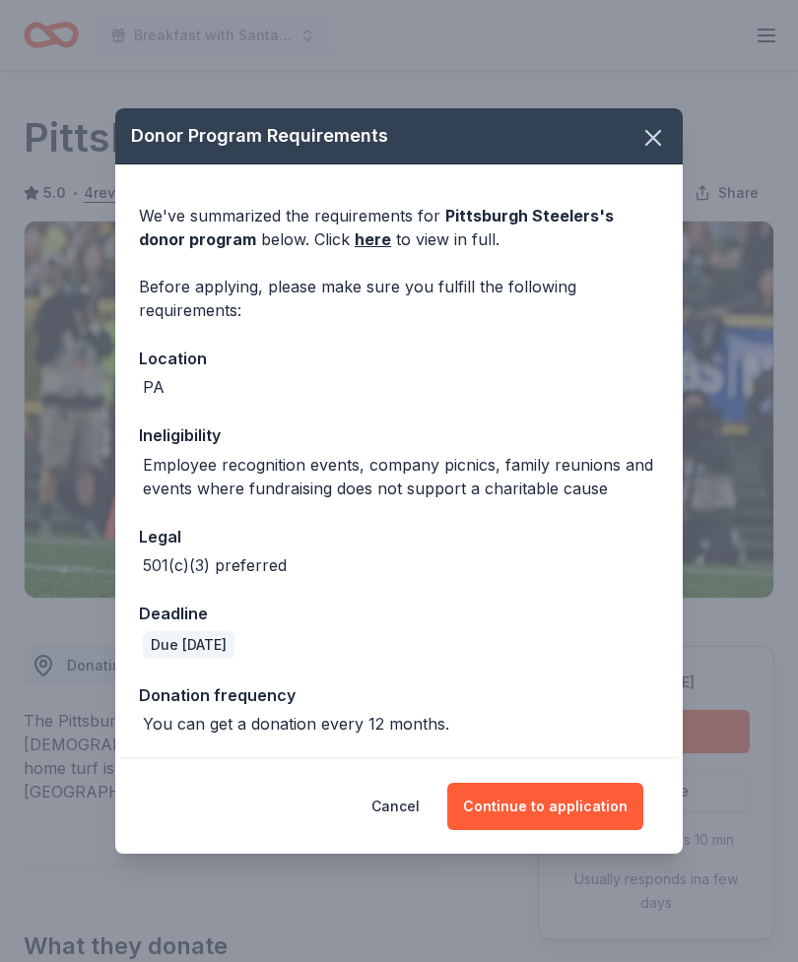
click at [593, 803] on button "Continue to application" at bounding box center [545, 806] width 196 height 47
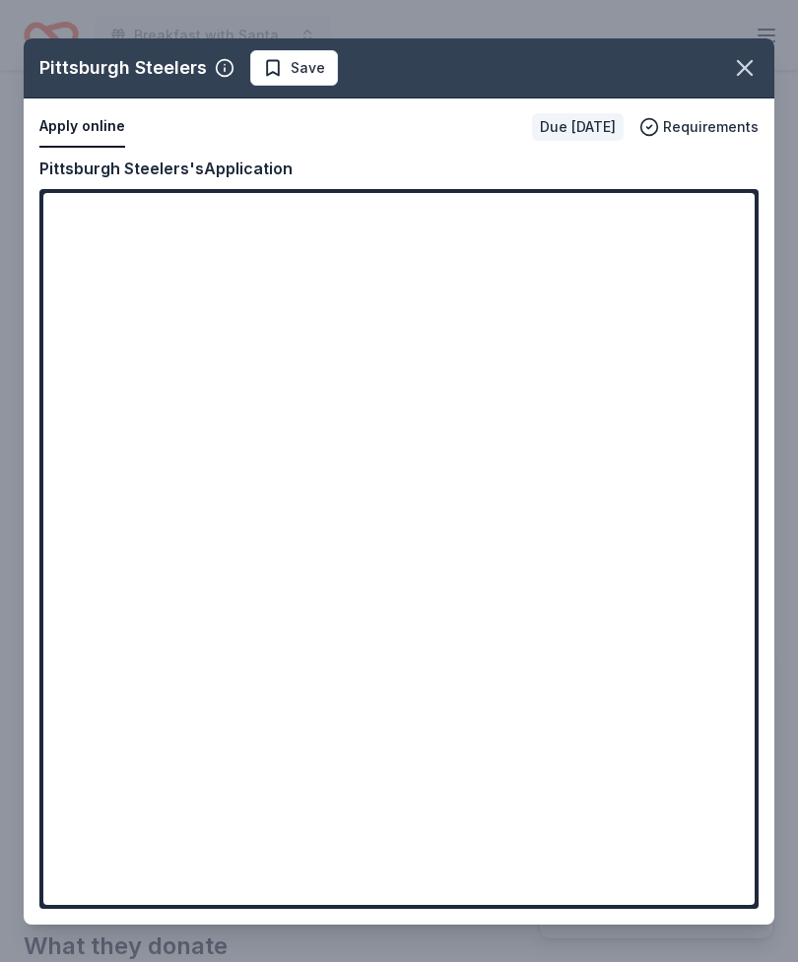
click at [403, 509] on div "Pittsburgh Steelers Save Apply online Due in 36 days Requirements Copy and past…" at bounding box center [399, 481] width 750 height 886
click at [410, 489] on div "Pittsburgh Steelers Save Apply online Due in 36 days Requirements Copy and past…" at bounding box center [399, 481] width 750 height 886
click at [409, 489] on div "Pittsburgh Steelers Save Apply online Due in 36 days Requirements Copy and past…" at bounding box center [399, 481] width 750 height 886
click at [413, 492] on div "Pittsburgh Steelers Save Apply online Due in 36 days Requirements Copy and past…" at bounding box center [399, 481] width 750 height 886
click at [739, 70] on icon "button" at bounding box center [745, 68] width 28 height 28
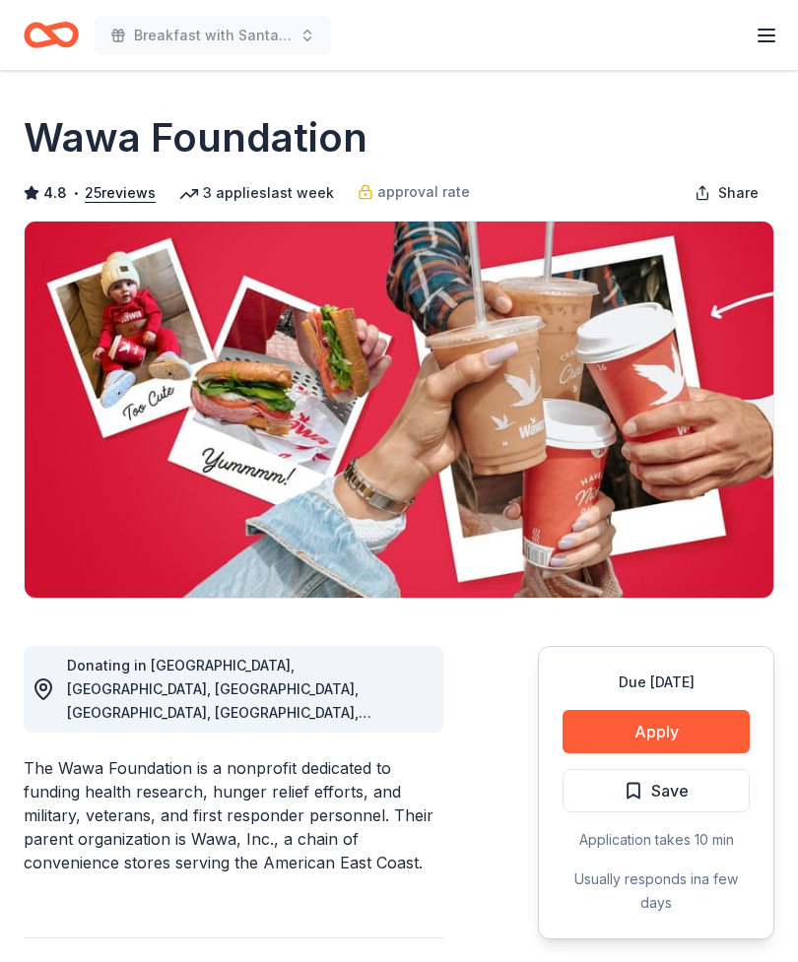
click at [717, 725] on button "Apply" at bounding box center [655, 731] width 187 height 43
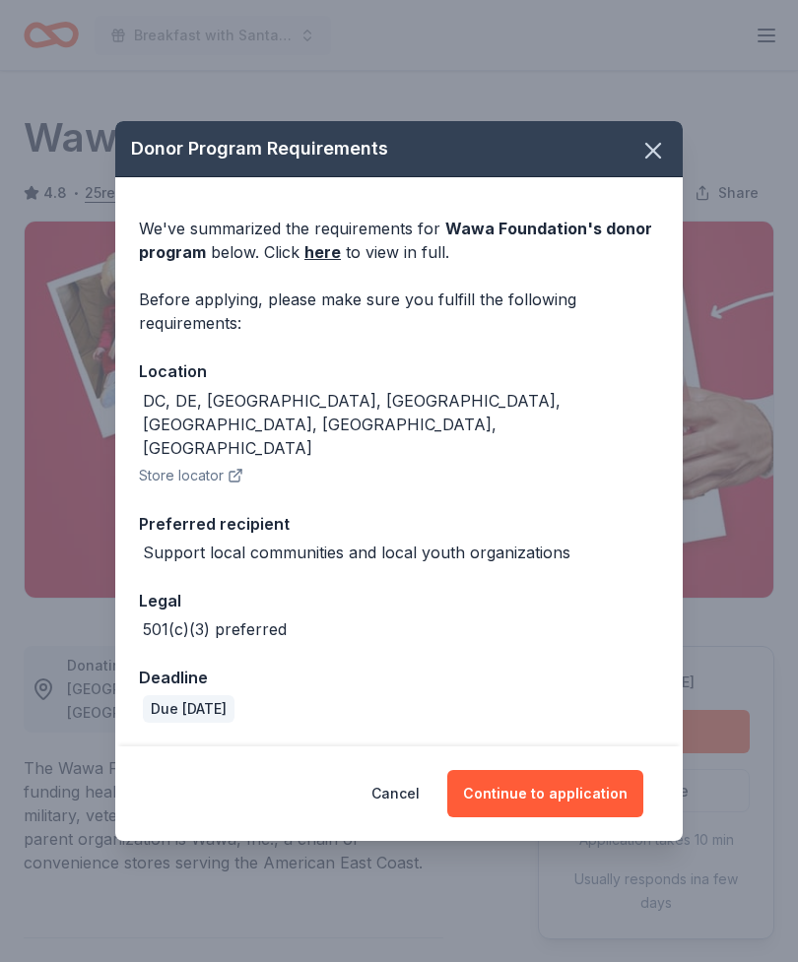
click at [581, 770] on button "Continue to application" at bounding box center [545, 793] width 196 height 47
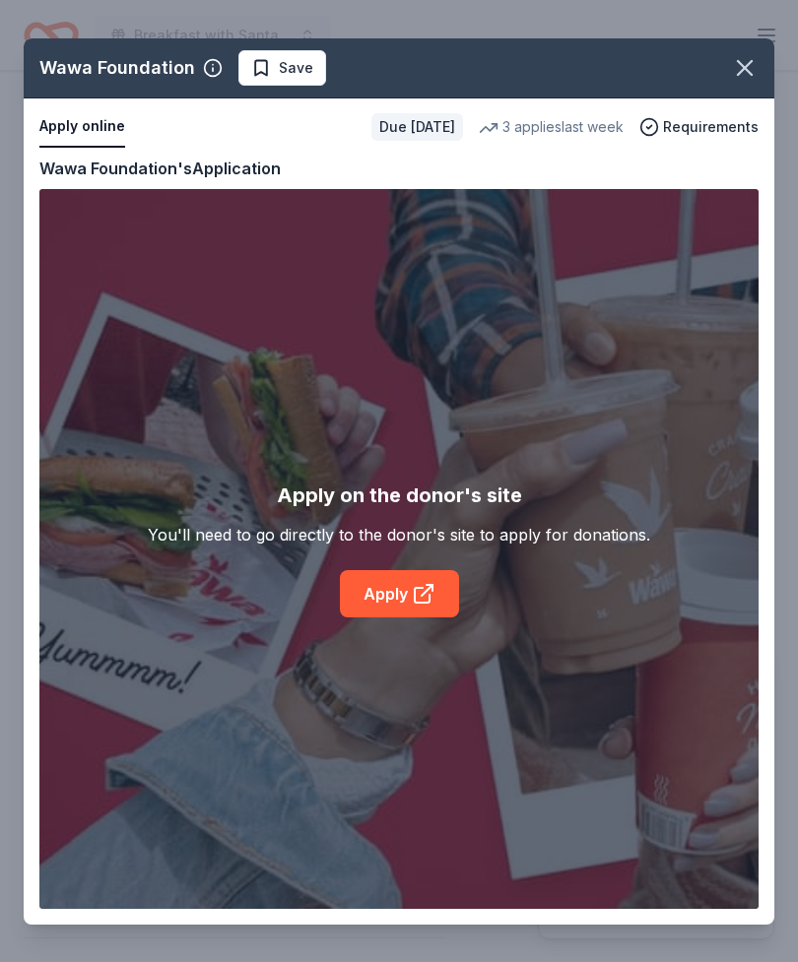
click at [387, 594] on div "Wawa Foundation Save Apply online Due in 57 days 3 applies last week Requiremen…" at bounding box center [399, 481] width 750 height 886
click at [421, 596] on div "Wawa Foundation Save Apply online Due in 57 days 3 applies last week Requiremen…" at bounding box center [399, 481] width 750 height 886
click at [422, 594] on div "Wawa Foundation Save Apply online Due in 57 days 3 applies last week Requiremen…" at bounding box center [399, 481] width 750 height 886
click at [420, 599] on div "Wawa Foundation Save Apply online Due in 57 days 3 applies last week Requiremen…" at bounding box center [399, 481] width 750 height 886
click at [421, 596] on div "Wawa Foundation Save Apply online Due in 57 days 3 applies last week Requiremen…" at bounding box center [399, 481] width 750 height 886
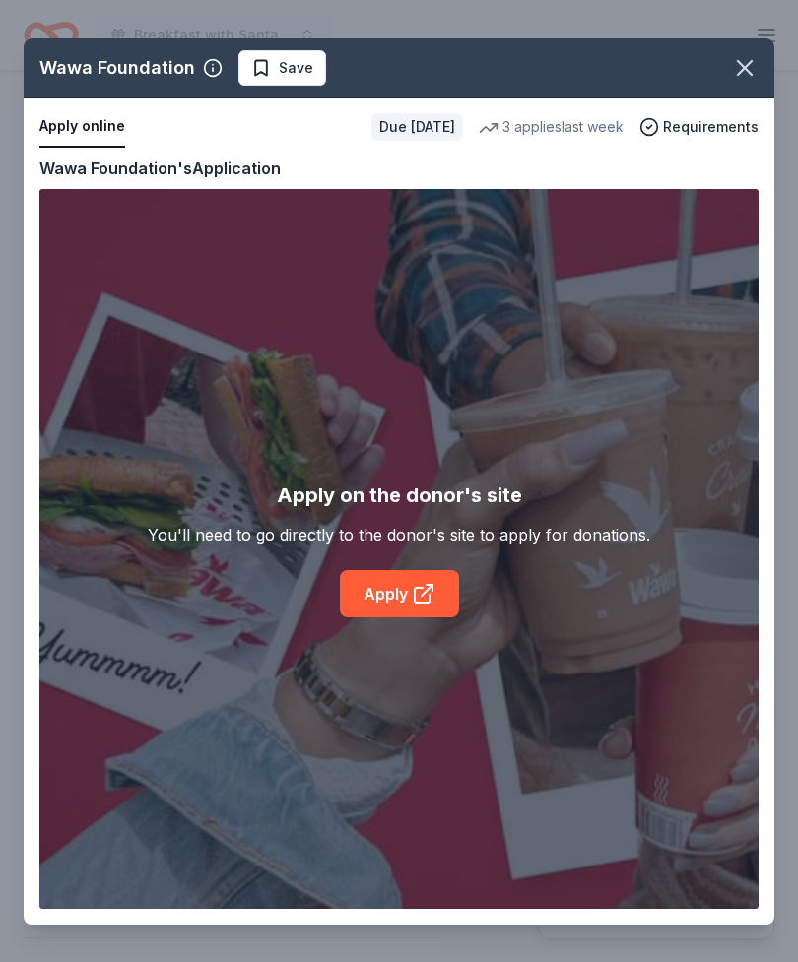
click at [418, 593] on div "Wawa Foundation Save Apply online Due in 57 days 3 applies last week Requiremen…" at bounding box center [399, 481] width 750 height 886
click at [416, 592] on div "Wawa Foundation Save Apply online Due in 57 days 3 applies last week Requiremen…" at bounding box center [399, 481] width 750 height 886
click at [419, 596] on div "Wawa Foundation Save Apply online Due in 57 days 3 applies last week Requiremen…" at bounding box center [399, 481] width 750 height 886
click at [413, 597] on div "Wawa Foundation Save Apply online Due in 57 days 3 applies last week Requiremen…" at bounding box center [399, 481] width 750 height 886
click at [417, 597] on div "Wawa Foundation Save Apply online Due in 57 days 3 applies last week Requiremen…" at bounding box center [399, 481] width 750 height 886
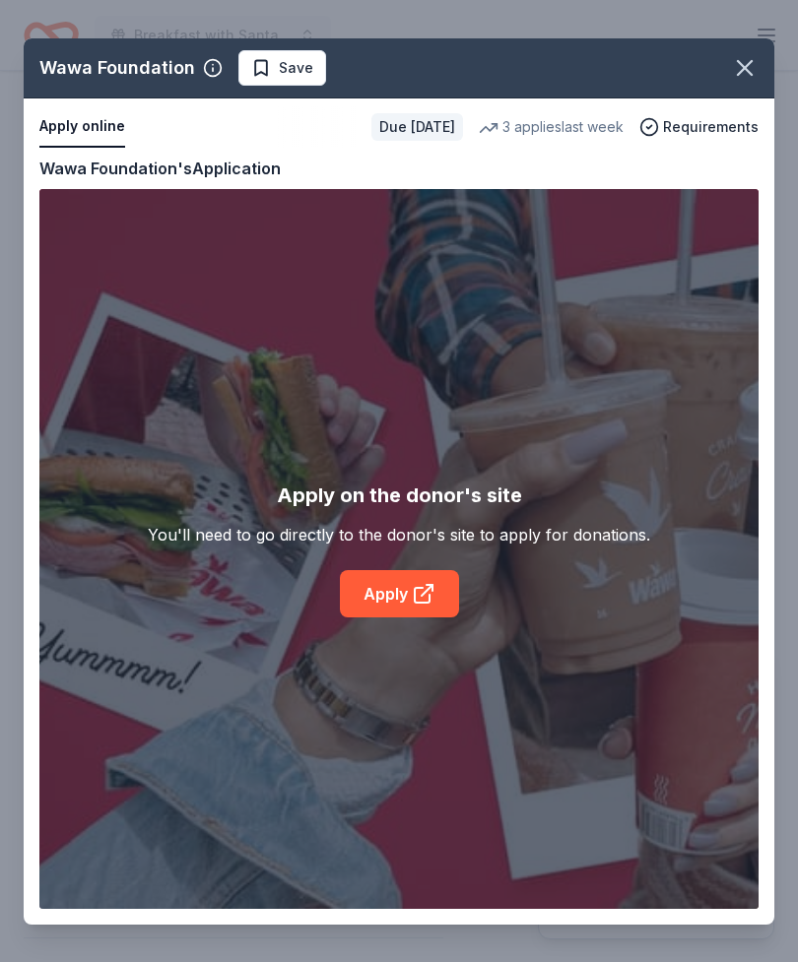
click at [416, 595] on div "Wawa Foundation Save Apply online Due in 57 days 3 applies last week Requiremen…" at bounding box center [399, 481] width 750 height 886
click at [417, 593] on div "Wawa Foundation Save Apply online Due in 57 days 3 applies last week Requiremen…" at bounding box center [399, 481] width 750 height 886
click at [409, 589] on div "Wawa Foundation Save Apply online Due in 57 days 3 applies last week Requiremen…" at bounding box center [399, 481] width 750 height 886
click at [417, 582] on div "Wawa Foundation Save Apply online Due in 57 days 3 applies last week Requiremen…" at bounding box center [399, 481] width 750 height 886
click at [422, 586] on div "Wawa Foundation Save Apply online Due in 57 days 3 applies last week Requiremen…" at bounding box center [399, 481] width 750 height 886
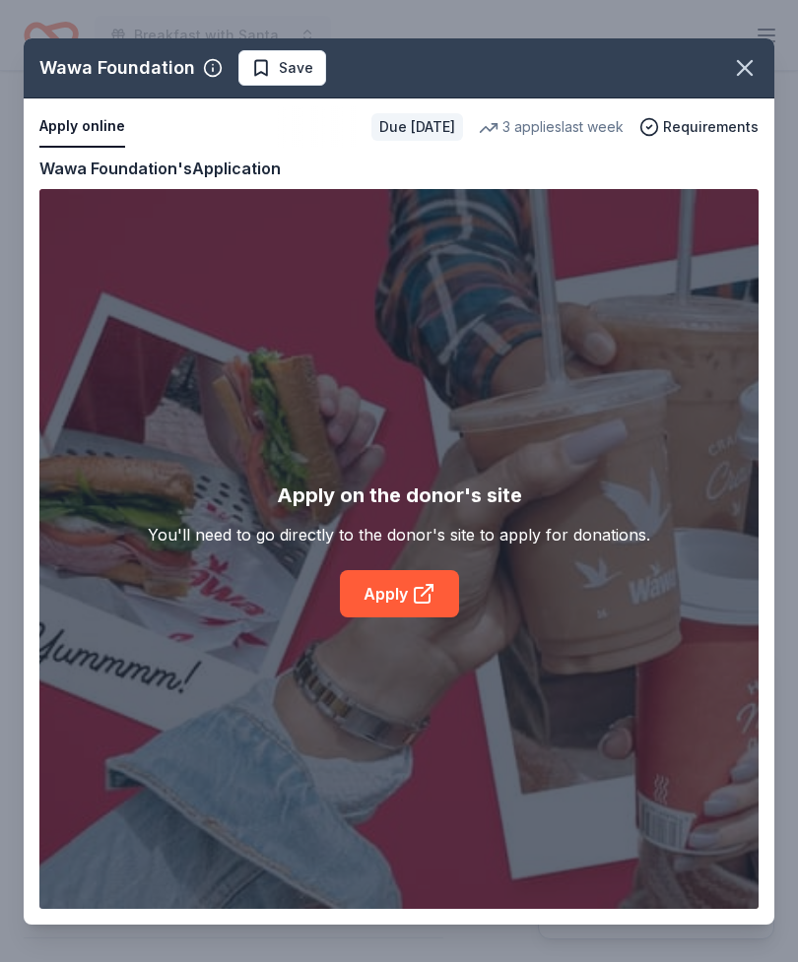
click at [411, 592] on div "Wawa Foundation Save Apply online Due in 57 days 3 applies last week Requiremen…" at bounding box center [399, 481] width 750 height 886
click at [412, 603] on div "Wawa Foundation Save Apply online Due in 57 days 3 applies last week Requiremen…" at bounding box center [399, 481] width 750 height 886
click at [413, 599] on div "Wawa Foundation Save Apply online Due in 57 days 3 applies last week Requiremen…" at bounding box center [399, 481] width 750 height 886
click at [391, 600] on div "Wawa Foundation Save Apply online Due in 57 days 3 applies last week Requiremen…" at bounding box center [399, 481] width 750 height 886
click at [753, 80] on icon "button" at bounding box center [745, 68] width 28 height 28
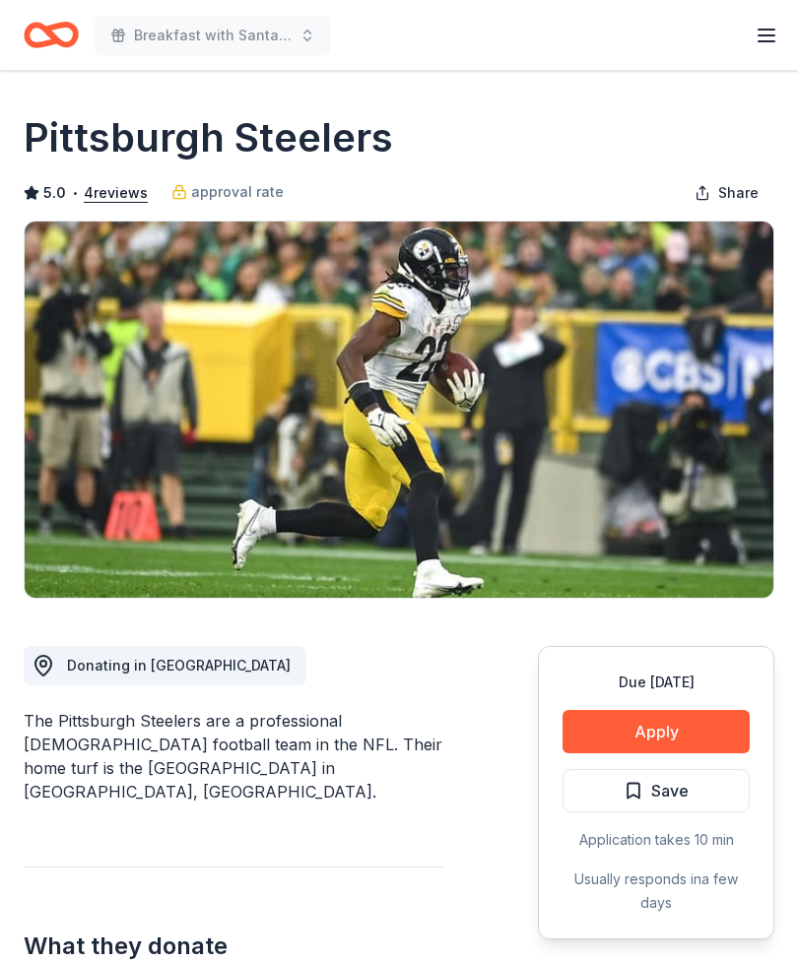
click at [724, 728] on button "Apply" at bounding box center [655, 731] width 187 height 43
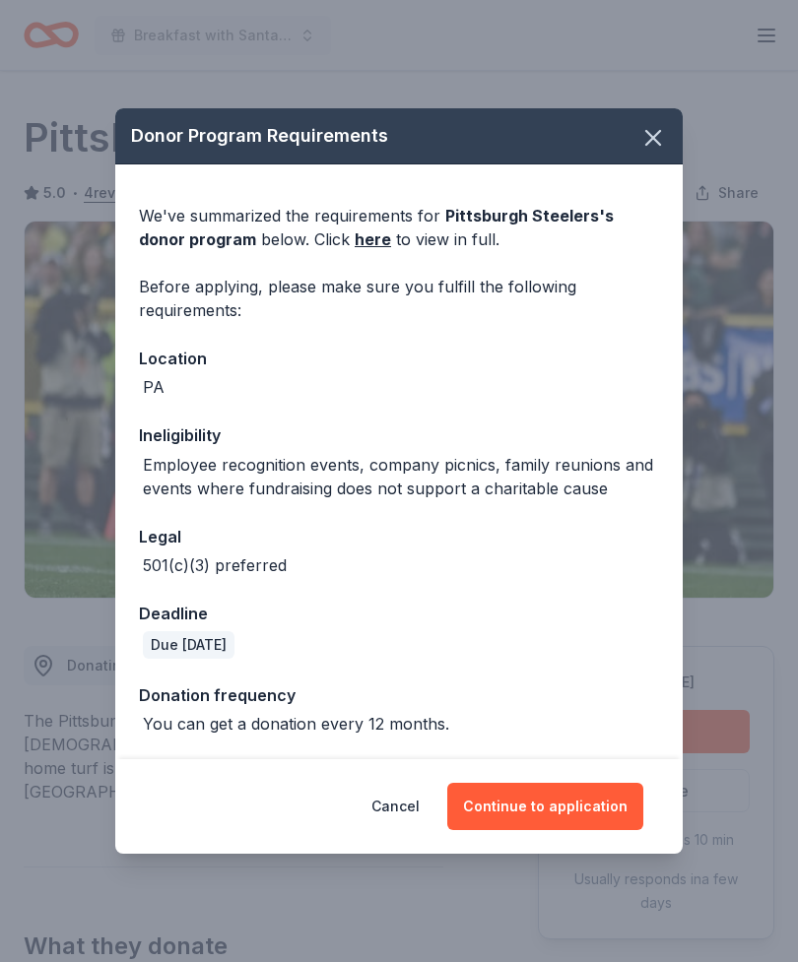
click at [601, 810] on button "Continue to application" at bounding box center [545, 806] width 196 height 47
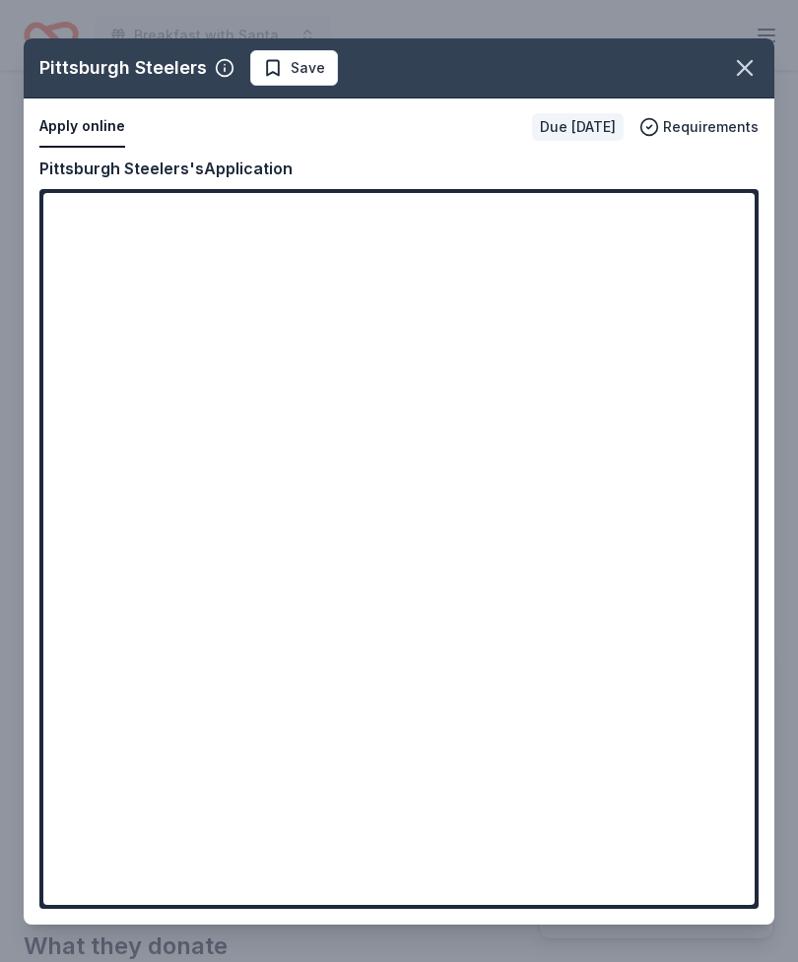
click at [402, 510] on div "Pittsburgh Steelers Save Apply online Due [DATE] Requirements Copy and paste yo…" at bounding box center [399, 481] width 750 height 886
click at [257, 574] on div "Pittsburgh Steelers Save Apply online Due [DATE] Requirements Copy and paste yo…" at bounding box center [399, 481] width 750 height 886
click at [202, 563] on div "Pittsburgh Steelers Save Apply online Due [DATE] Requirements Copy and paste yo…" at bounding box center [399, 481] width 750 height 886
click at [544, 376] on div "Pittsburgh Steelers Save Apply online Due [DATE] Requirements Copy and paste yo…" at bounding box center [399, 481] width 750 height 886
click at [539, 455] on div "Pittsburgh Steelers Save Apply online Due [DATE] Requirements Copy and paste yo…" at bounding box center [399, 481] width 750 height 886
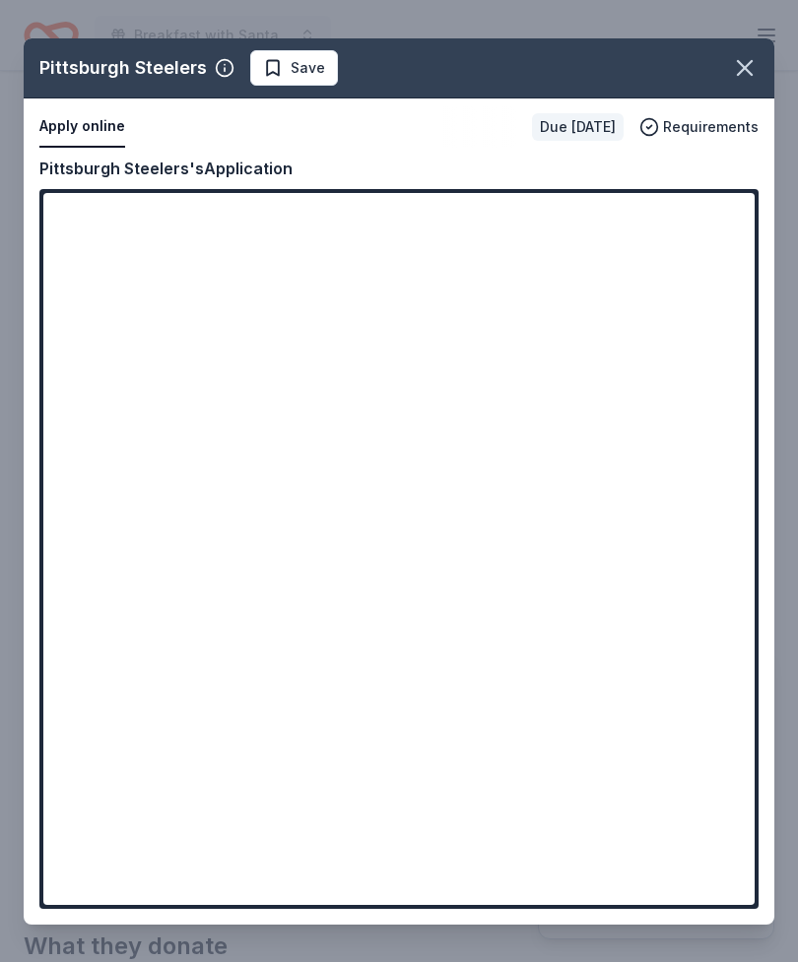
click at [590, 242] on div "Pittsburgh Steelers Save Apply online Due [DATE] Requirements Copy and paste yo…" at bounding box center [399, 481] width 750 height 886
click at [576, 252] on div "Pittsburgh Steelers Save Apply online Due [DATE] Requirements Copy and paste yo…" at bounding box center [399, 481] width 750 height 886
click at [744, 59] on icon "button" at bounding box center [745, 68] width 28 height 28
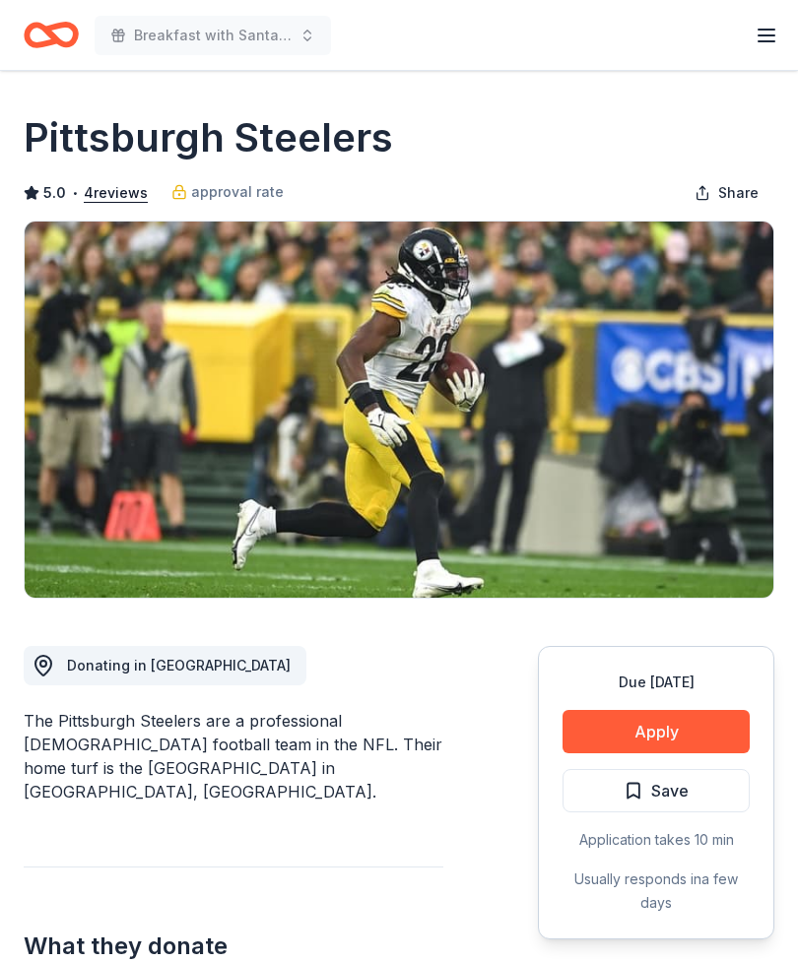
click at [689, 740] on button "Apply" at bounding box center [655, 731] width 187 height 43
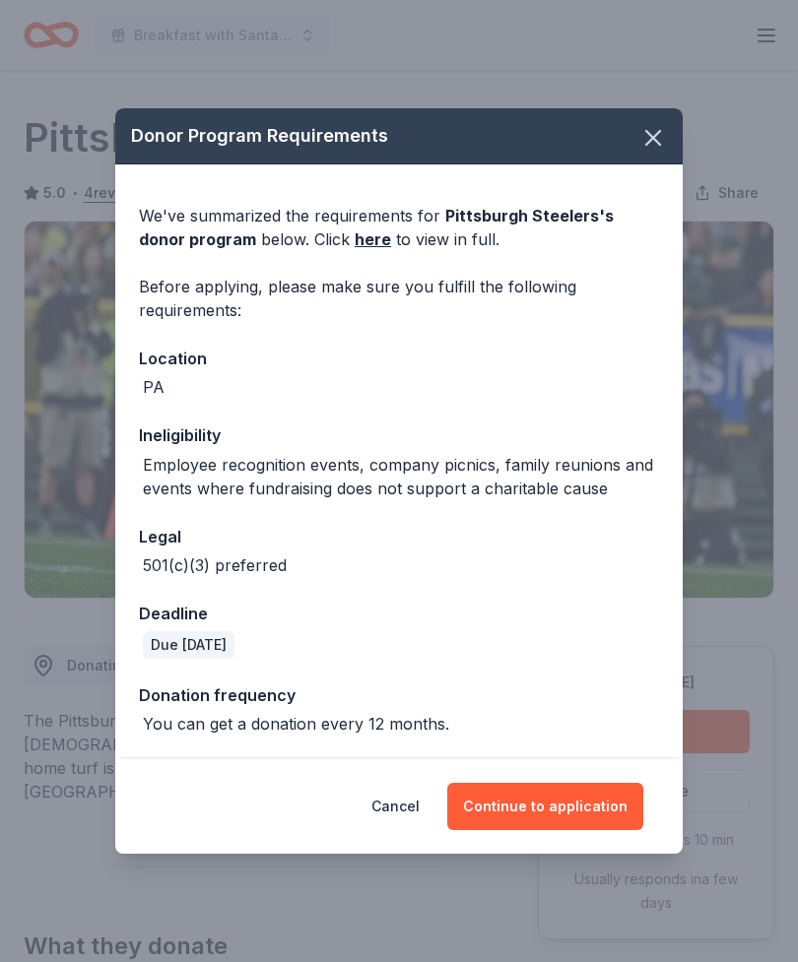
click at [574, 803] on button "Continue to application" at bounding box center [545, 806] width 196 height 47
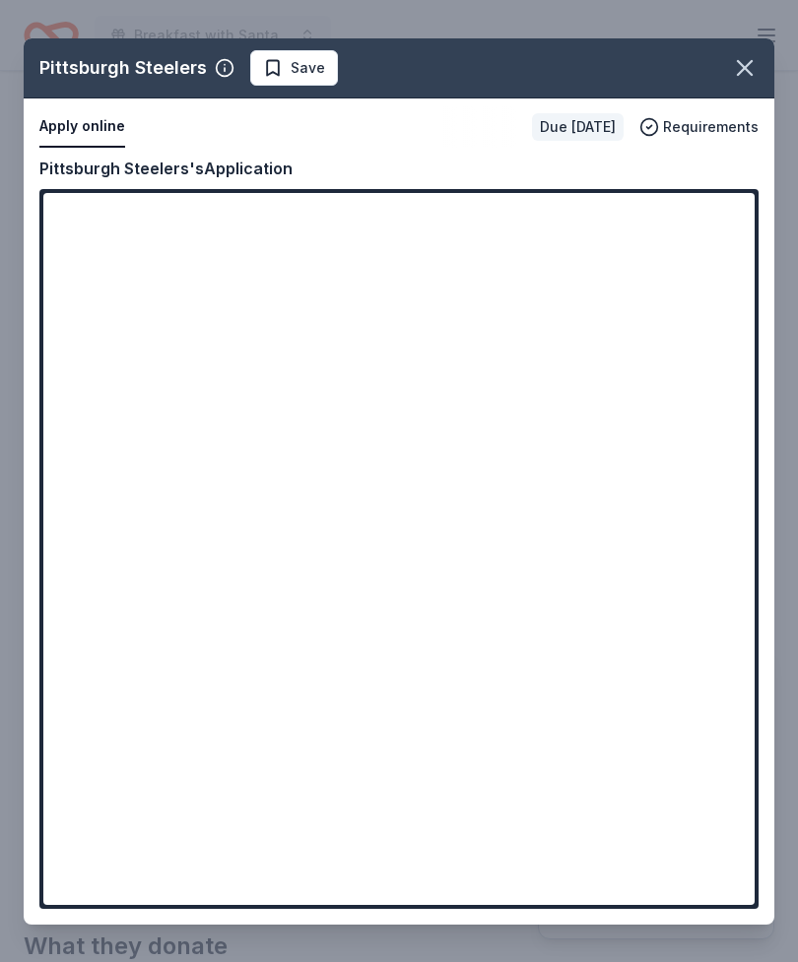
click at [387, 506] on div "Pittsburgh Steelers Save Apply online Due [DATE] Requirements Copy and paste yo…" at bounding box center [399, 481] width 750 height 886
click at [416, 488] on div "Pittsburgh Steelers Save Apply online Due [DATE] Requirements Copy and paste yo…" at bounding box center [399, 481] width 750 height 886
click at [415, 487] on div "Pittsburgh Steelers Save Apply online Due in 36 days Requirements Copy and past…" at bounding box center [399, 481] width 750 height 886
click at [417, 514] on div "Pittsburgh Steelers Save Apply online Due in 36 days Requirements Copy and past…" at bounding box center [399, 481] width 750 height 886
click at [409, 522] on div "Pittsburgh Steelers Save Apply online Due in 36 days Requirements Copy and past…" at bounding box center [399, 481] width 750 height 886
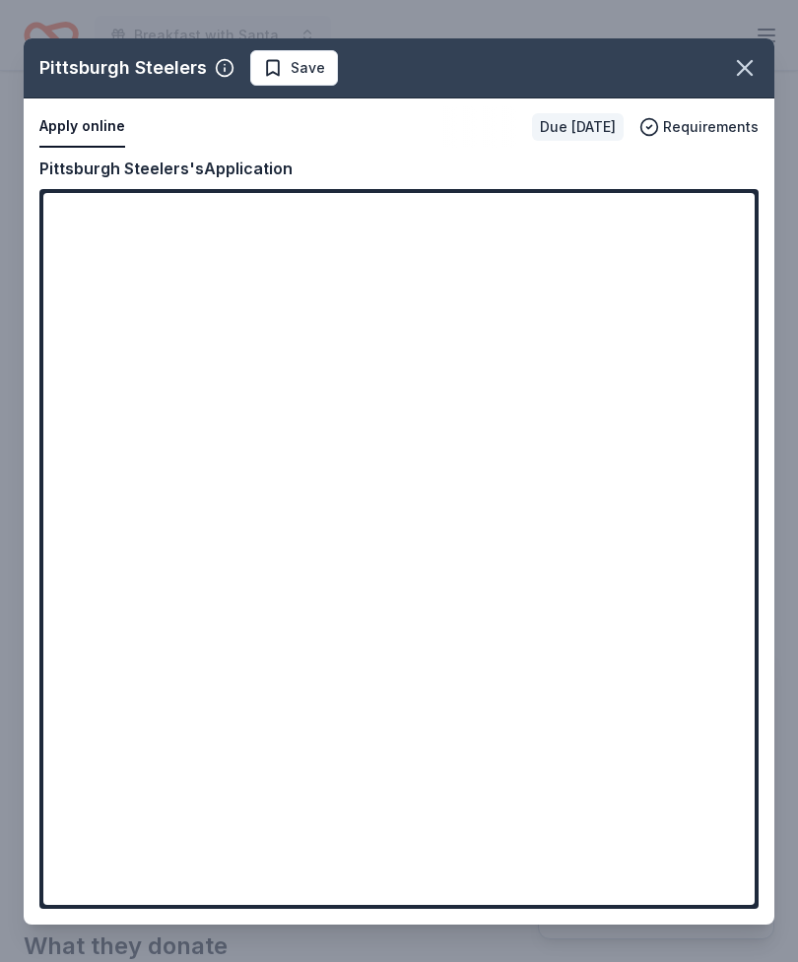
click at [407, 506] on div "Pittsburgh Steelers Save Apply online Due in 36 days Requirements Copy and past…" at bounding box center [399, 481] width 750 height 886
click at [332, 564] on div "Pittsburgh Steelers Save Apply online Due in 36 days Requirements Copy and past…" at bounding box center [399, 481] width 750 height 886
click at [331, 563] on div "Pittsburgh Steelers Save Apply online Due in 36 days Requirements Copy and past…" at bounding box center [399, 481] width 750 height 886
click at [364, 569] on div "Pittsburgh Steelers Save Apply online Due in 36 days Requirements Copy and past…" at bounding box center [399, 481] width 750 height 886
click at [351, 613] on div "Pittsburgh Steelers Save Apply online Due in 36 days Requirements Copy and past…" at bounding box center [399, 481] width 750 height 886
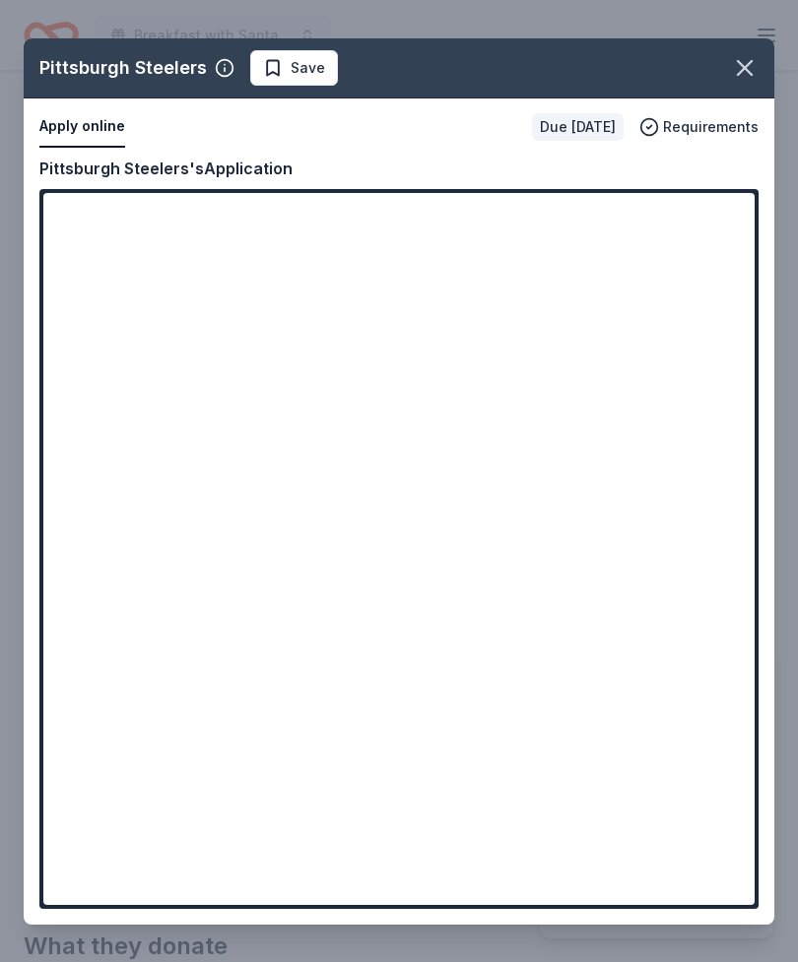
click at [545, 316] on div "Pittsburgh Steelers Save Apply online Due in 36 days Requirements Copy and past…" at bounding box center [399, 481] width 750 height 886
click at [389, 229] on div "Pittsburgh Steelers Save Apply online Due in 36 days Requirements Copy and past…" at bounding box center [399, 481] width 750 height 886
click at [309, 90] on div "Pittsburgh Steelers Save Apply online Due in 36 days Requirements Copy and past…" at bounding box center [399, 481] width 750 height 886
click at [289, 70] on div "Pittsburgh Steelers Save Apply online Due in 36 days Requirements Copy and past…" at bounding box center [399, 481] width 750 height 886
click at [236, 72] on div "Pittsburgh Steelers Save Apply online Due in 36 days Requirements Copy and past…" at bounding box center [399, 481] width 750 height 886
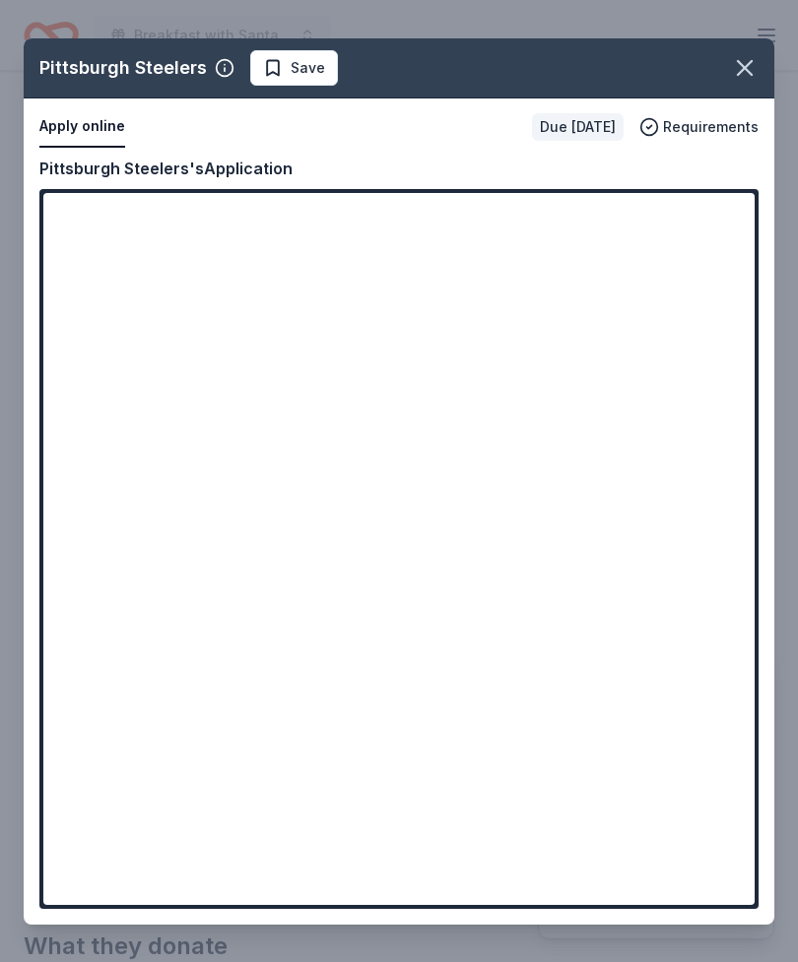
click at [200, 106] on div "Pittsburgh Steelers Save Apply online Due in 36 days Requirements Copy and past…" at bounding box center [399, 481] width 750 height 886
click at [235, 180] on div "Pittsburgh Steelers Save Apply online Due in 36 days Requirements Copy and past…" at bounding box center [399, 481] width 750 height 886
click at [752, 63] on icon "button" at bounding box center [745, 68] width 28 height 28
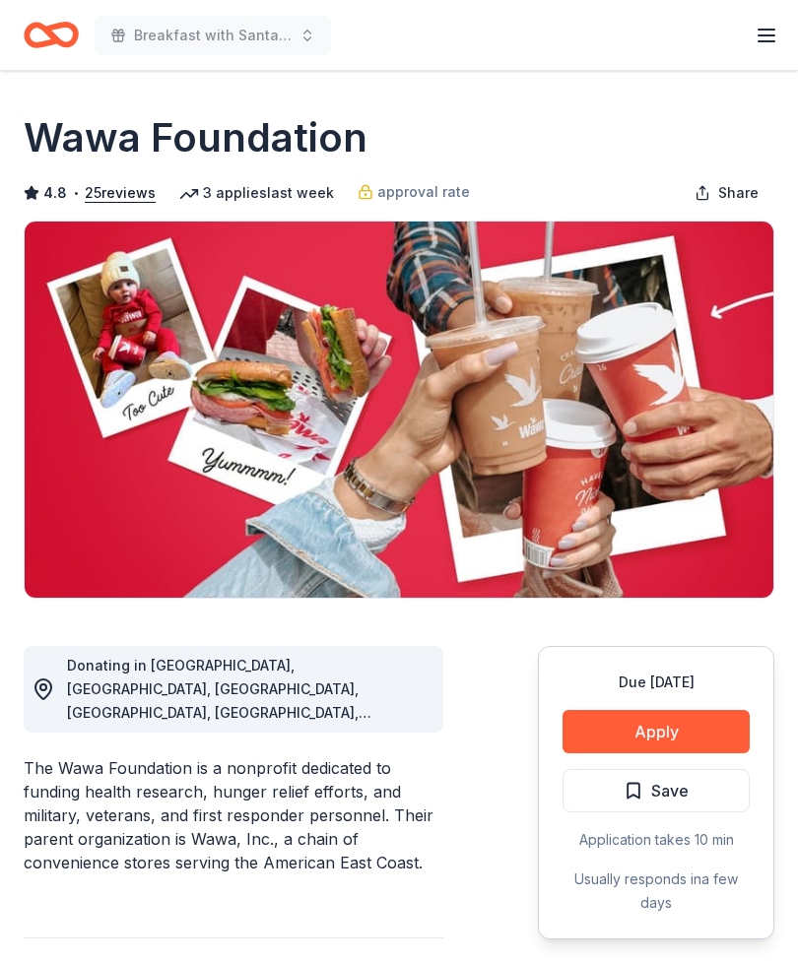
click at [696, 728] on button "Apply" at bounding box center [655, 731] width 187 height 43
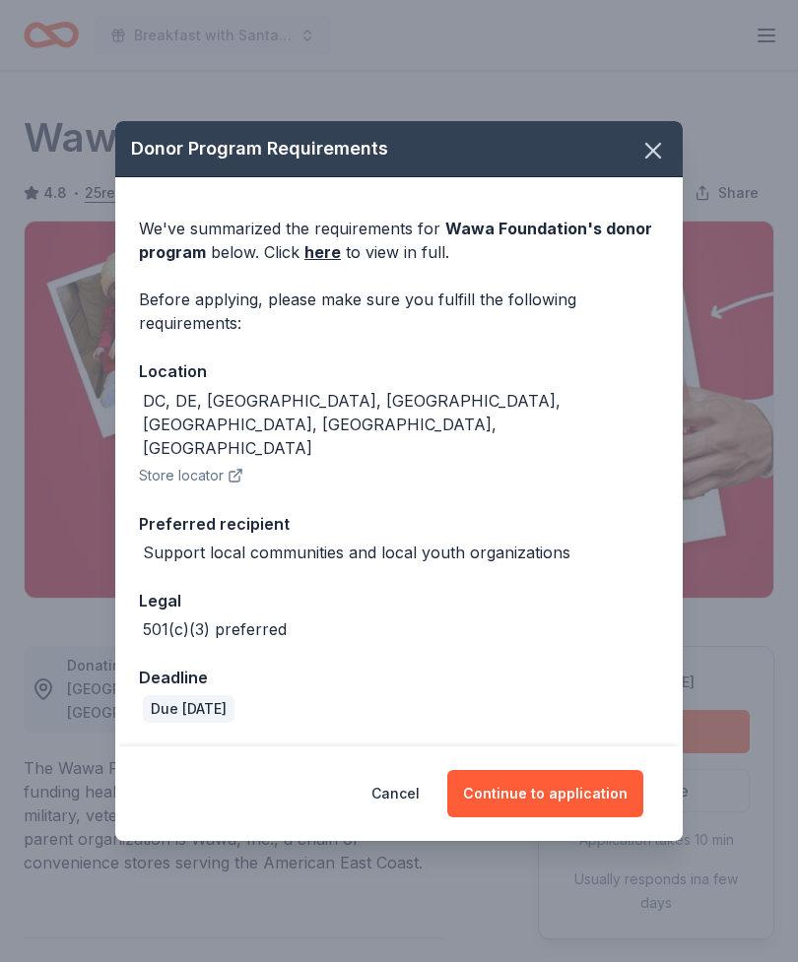
click at [586, 778] on button "Continue to application" at bounding box center [545, 793] width 196 height 47
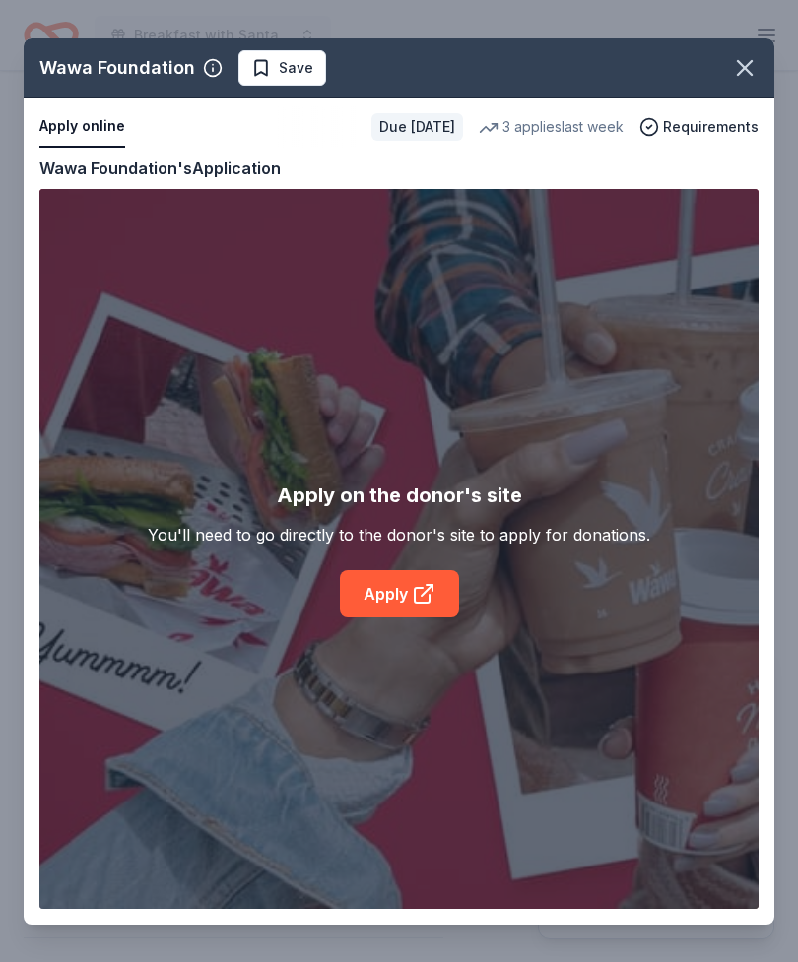
click at [404, 603] on div "Wawa Foundation Save Apply online Due [DATE] 3 applies last week Requirements C…" at bounding box center [399, 481] width 750 height 886
click at [404, 602] on div "Wawa Foundation Save Apply online Due [DATE] 3 applies last week Requirements C…" at bounding box center [399, 481] width 750 height 886
click at [417, 608] on div "Wawa Foundation Save Apply online Due [DATE] 3 applies last week Requirements C…" at bounding box center [399, 481] width 750 height 886
click at [407, 608] on div "Wawa Foundation Save Apply online Due [DATE] 3 applies last week Requirements C…" at bounding box center [399, 481] width 750 height 886
click at [412, 614] on div "Wawa Foundation Save Apply online Due [DATE] 3 applies last week Requirements C…" at bounding box center [399, 481] width 750 height 886
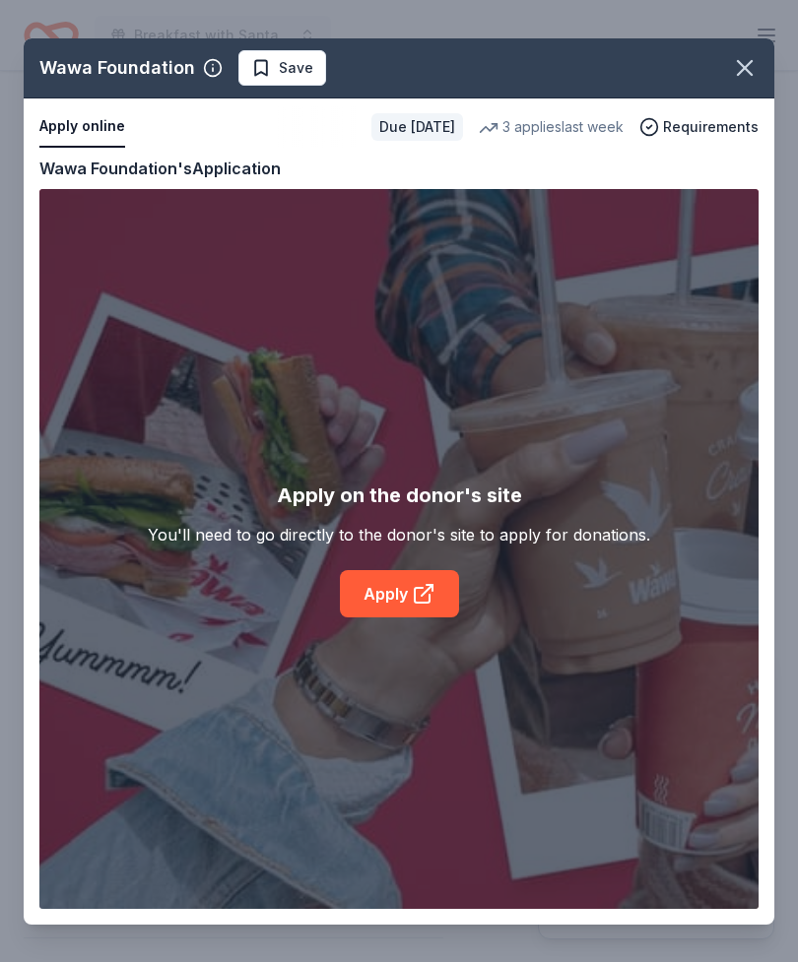
click at [545, 39] on div "Wawa Foundation Save Apply online Due [DATE] 3 applies last week Requirements C…" at bounding box center [399, 481] width 750 height 886
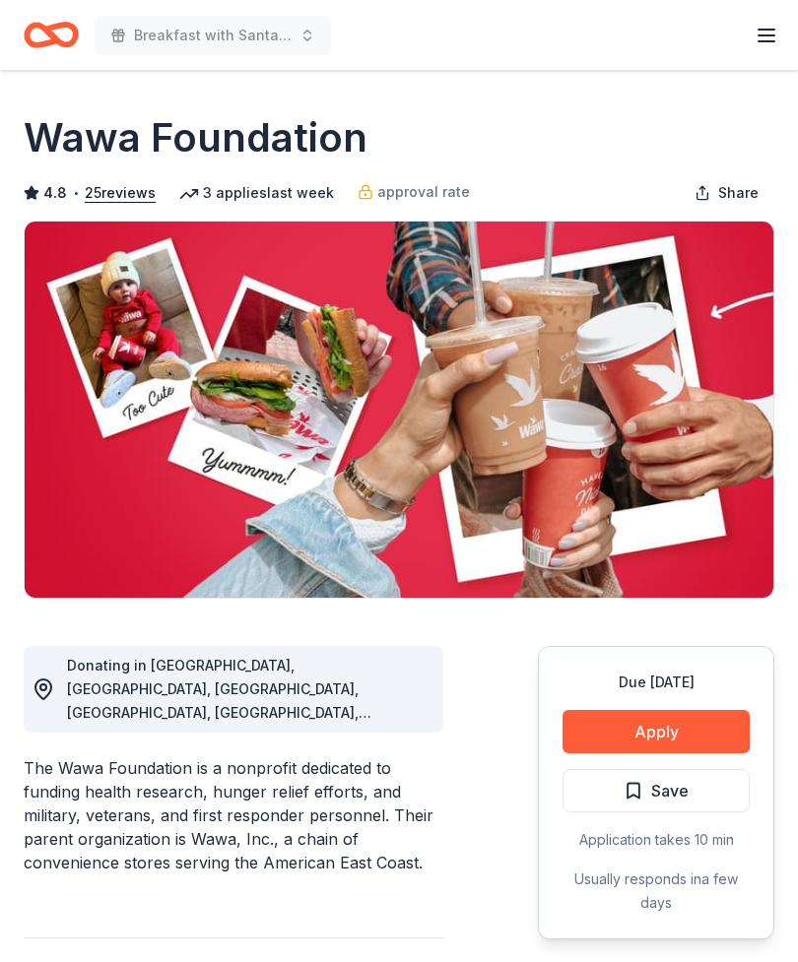
click at [674, 734] on button "Apply" at bounding box center [655, 731] width 187 height 43
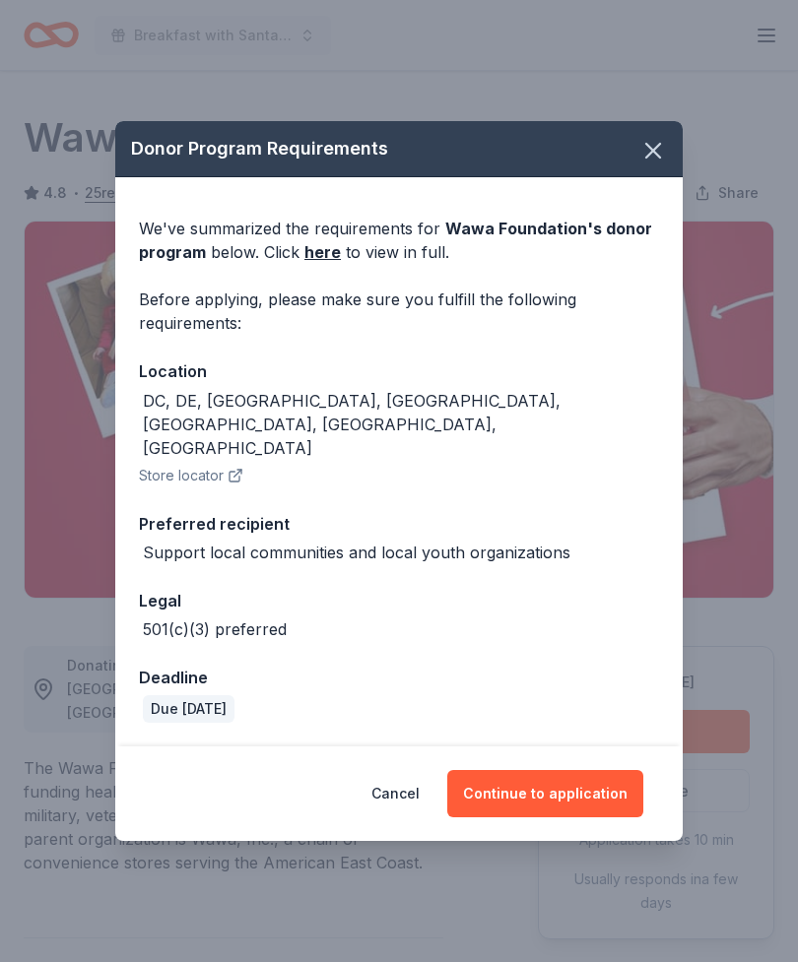
click at [583, 770] on button "Continue to application" at bounding box center [545, 793] width 196 height 47
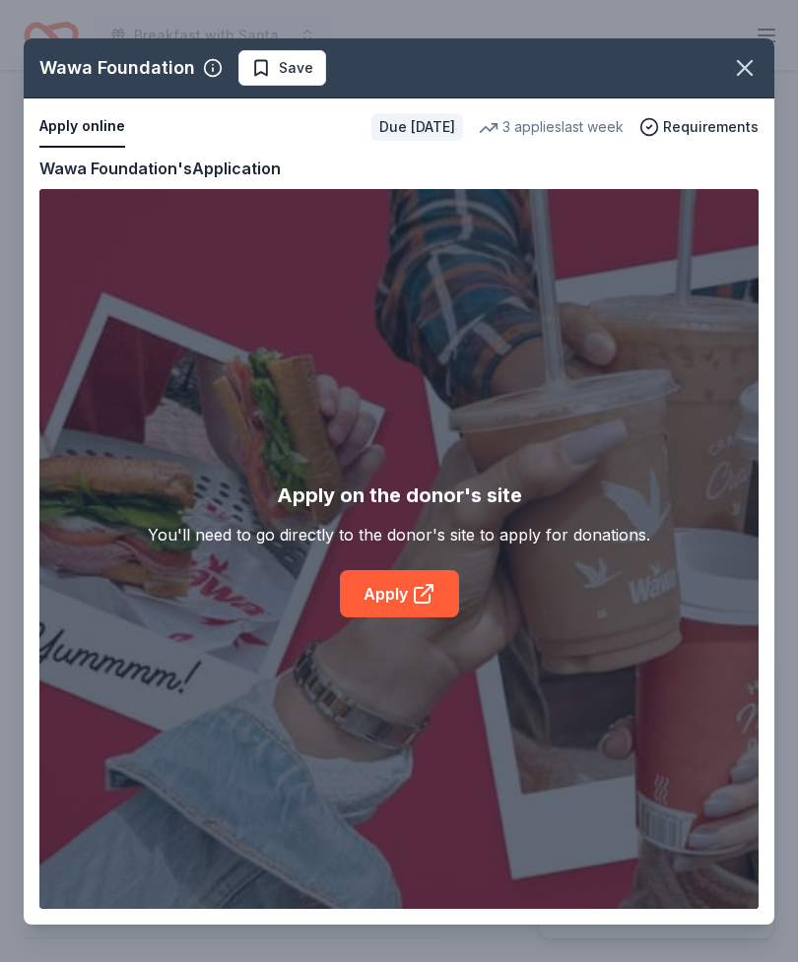
click at [393, 589] on div "Wawa Foundation Save Apply online Due [DATE] 3 applies last week Requirements C…" at bounding box center [399, 481] width 750 height 886
click at [401, 580] on div "Wawa Foundation Save Apply online Due [DATE] 3 applies last week Requirements C…" at bounding box center [399, 481] width 750 height 886
click at [413, 600] on div "Wawa Foundation Save Apply online Due [DATE] 3 applies last week Requirements C…" at bounding box center [399, 481] width 750 height 886
click at [406, 603] on div "Wawa Foundation Save Apply online Due [DATE] 3 applies last week Requirements C…" at bounding box center [399, 481] width 750 height 886
click at [418, 607] on div "Wawa Foundation Save Apply online Due [DATE] 3 applies last week Requirements C…" at bounding box center [399, 481] width 750 height 886
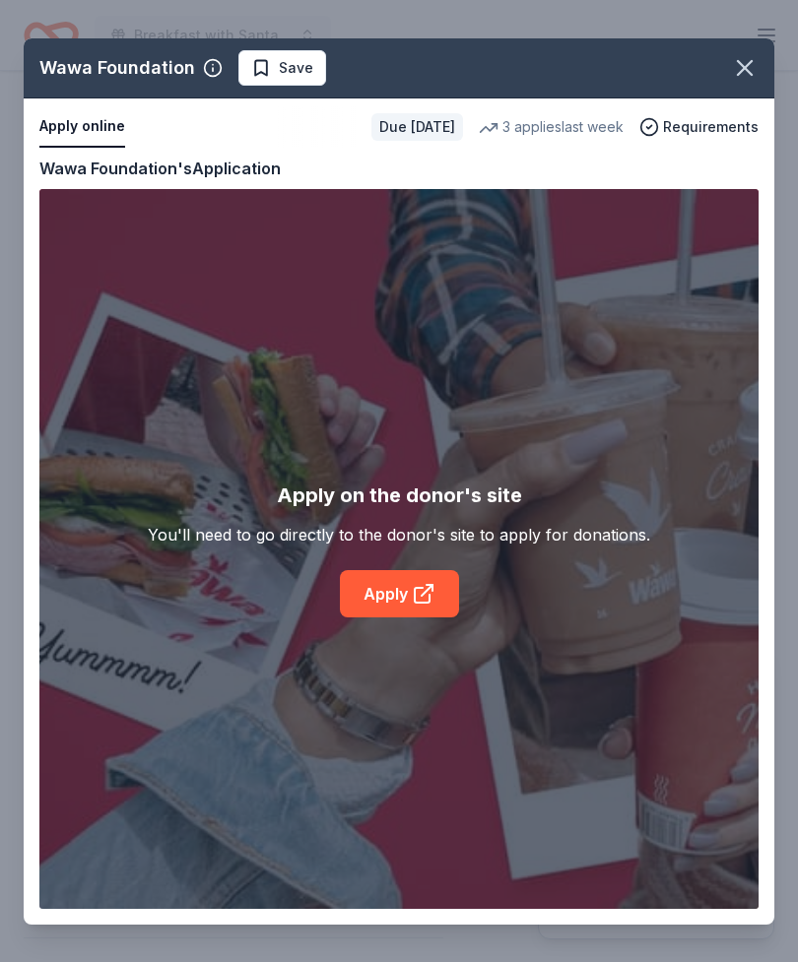
click at [421, 602] on div "Wawa Foundation Save Apply online Due [DATE] 3 applies last week Requirements C…" at bounding box center [399, 481] width 750 height 886
click at [435, 584] on div "Wawa Foundation Save Apply online Due [DATE] 3 applies last week Requirements C…" at bounding box center [399, 481] width 750 height 886
click at [441, 586] on div "Wawa Foundation Save Apply online Due [DATE] 3 applies last week Requirements C…" at bounding box center [399, 481] width 750 height 886
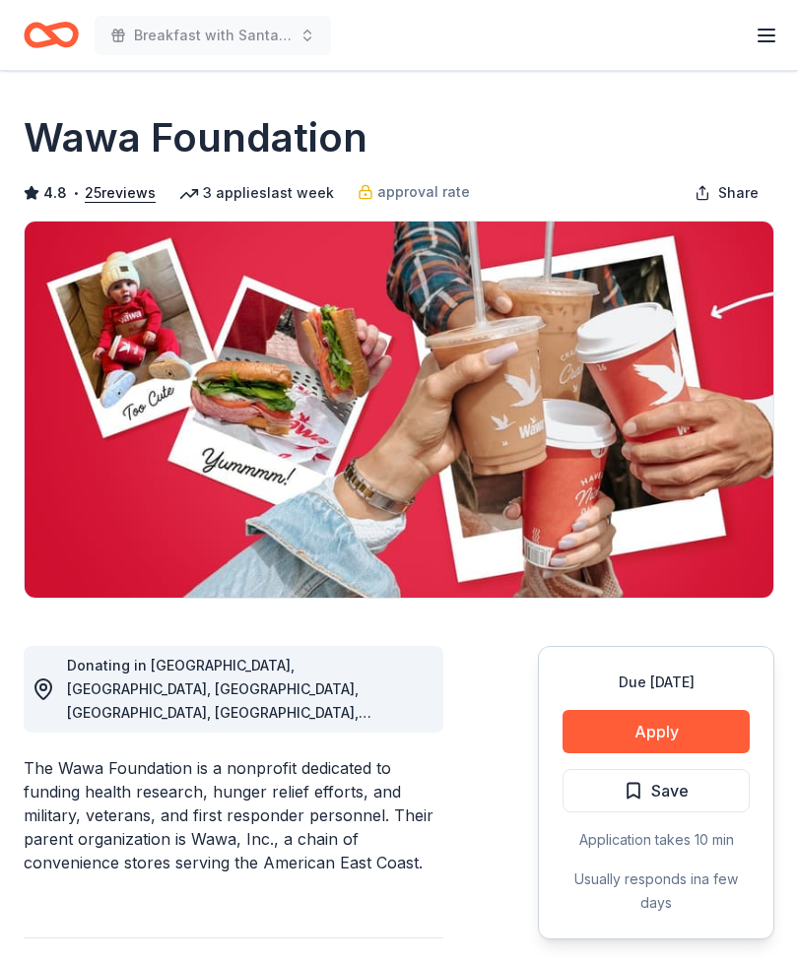
scroll to position [101, 0]
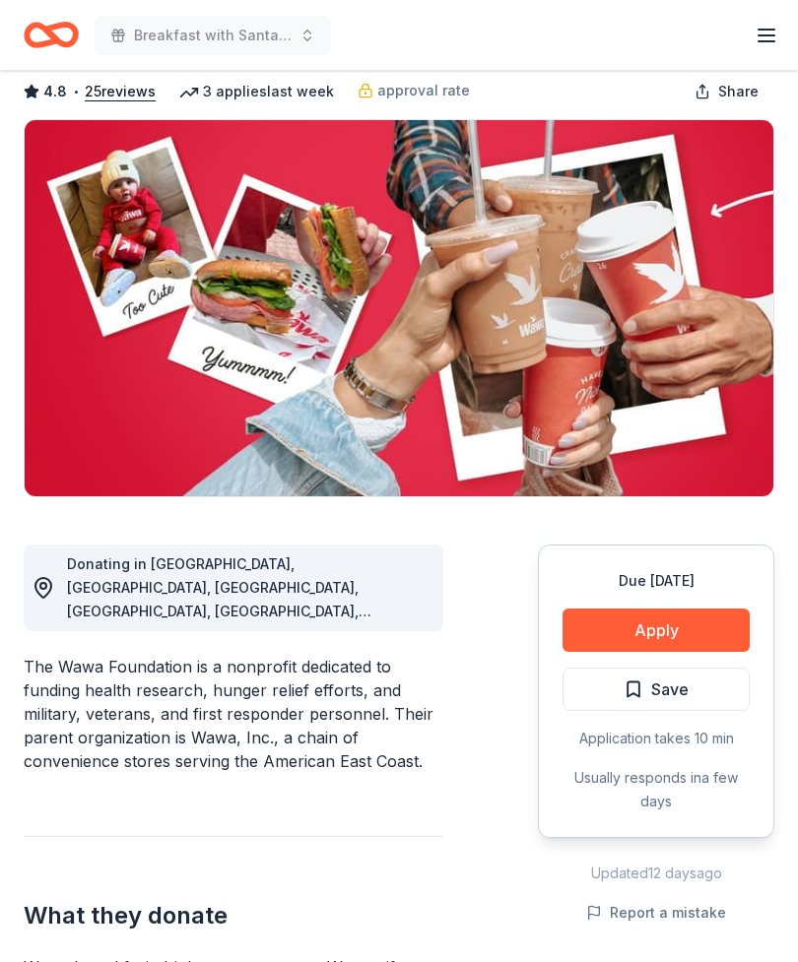
click at [689, 635] on button "Apply" at bounding box center [655, 630] width 187 height 43
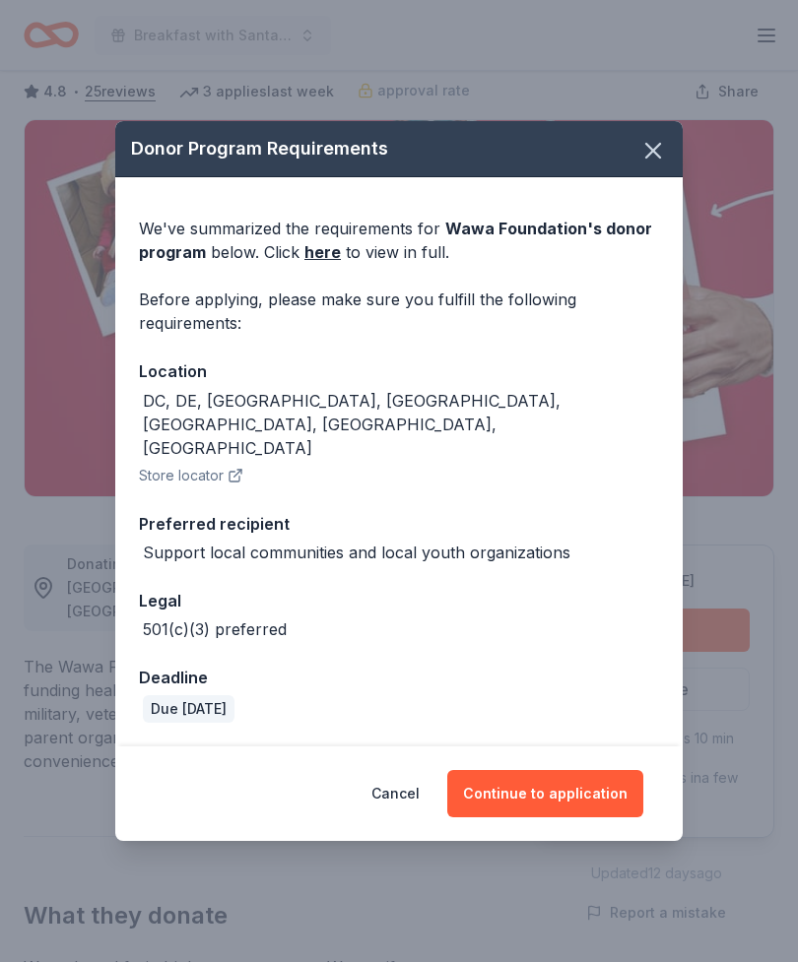
click at [588, 770] on button "Continue to application" at bounding box center [545, 793] width 196 height 47
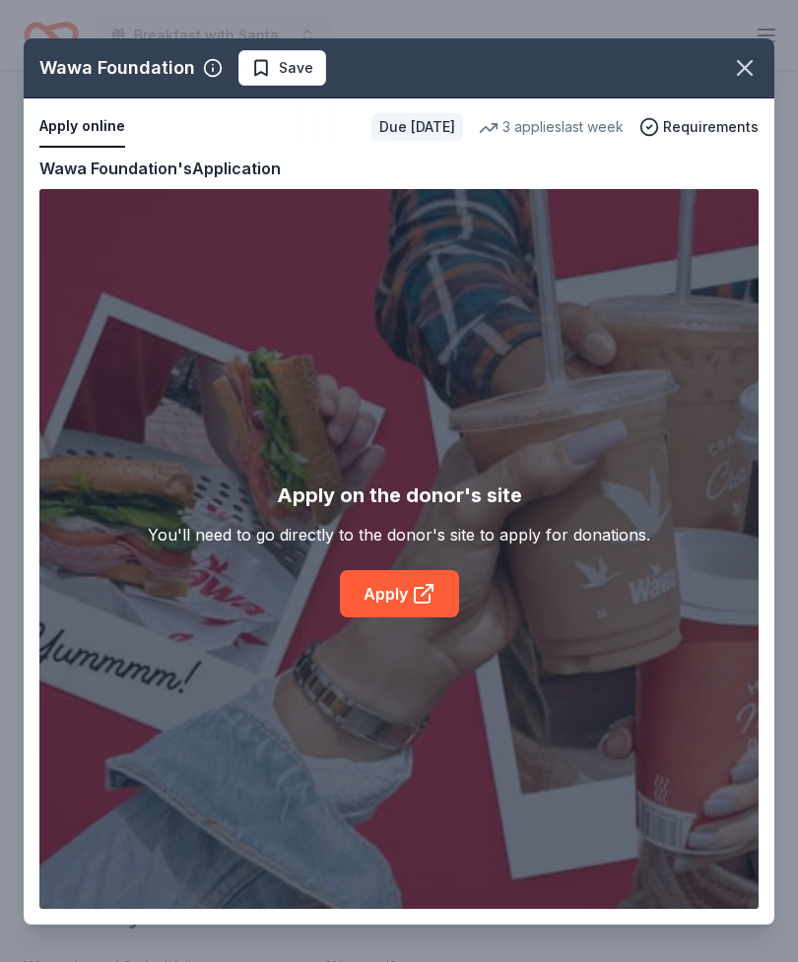
click at [388, 600] on div "Wawa Foundation Save Apply online Due [DATE] 3 applies last week Requirements C…" at bounding box center [399, 481] width 750 height 886
click at [411, 589] on div "Wawa Foundation Save Apply online Due [DATE] 3 applies last week Requirements C…" at bounding box center [399, 481] width 750 height 886
click at [417, 585] on div "Wawa Foundation Save Apply online Due [DATE] 3 applies last week Requirements C…" at bounding box center [399, 481] width 750 height 886
click at [745, 75] on icon "button" at bounding box center [745, 68] width 28 height 28
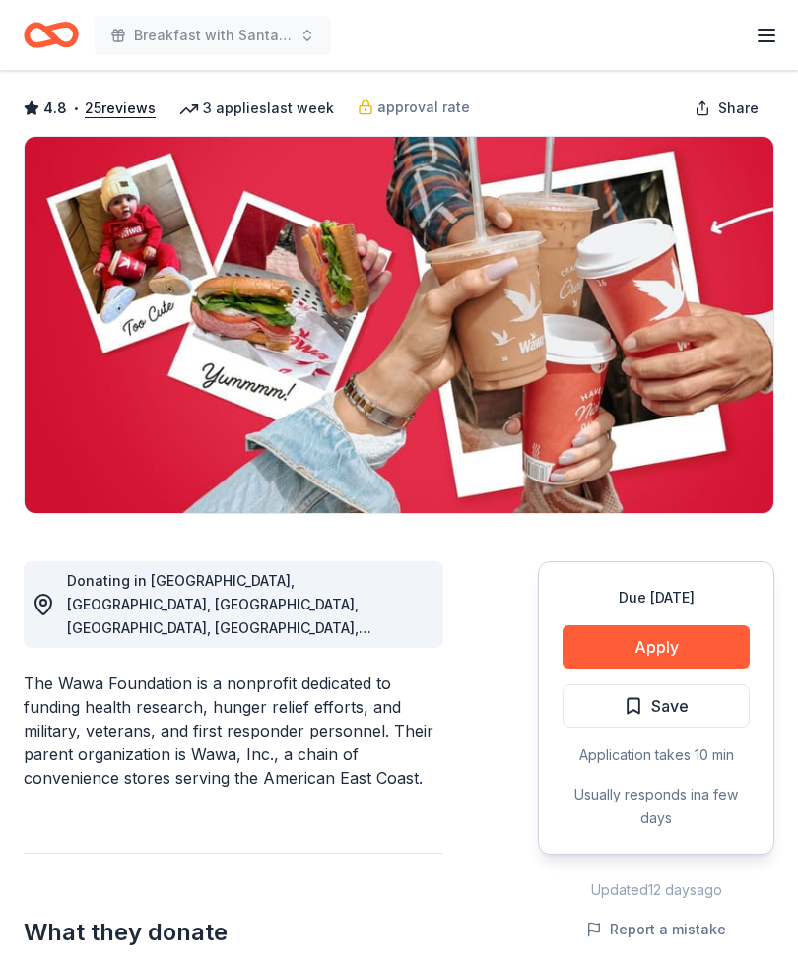
scroll to position [0, 0]
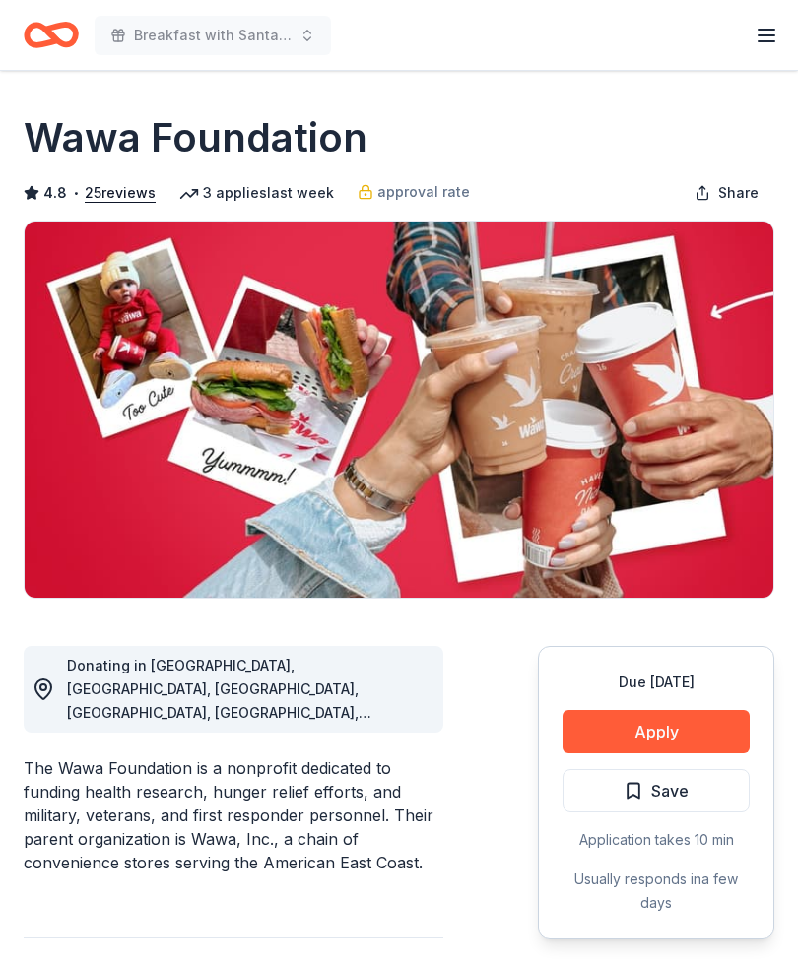
click at [662, 731] on button "Apply" at bounding box center [655, 731] width 187 height 43
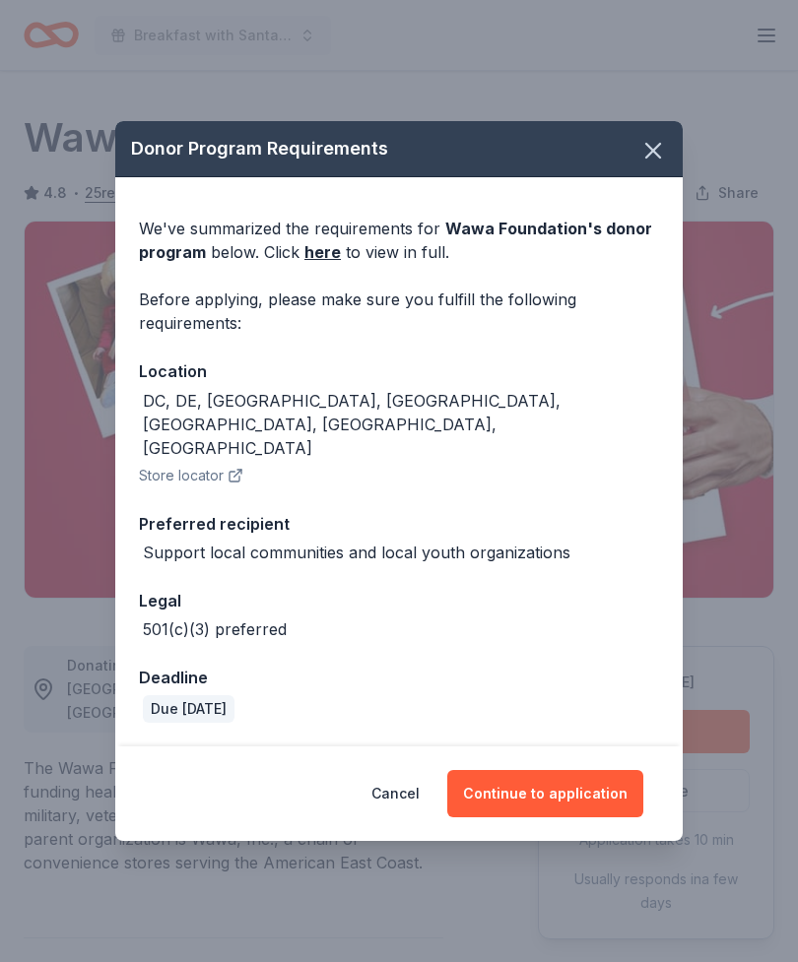
click at [608, 770] on button "Continue to application" at bounding box center [545, 793] width 196 height 47
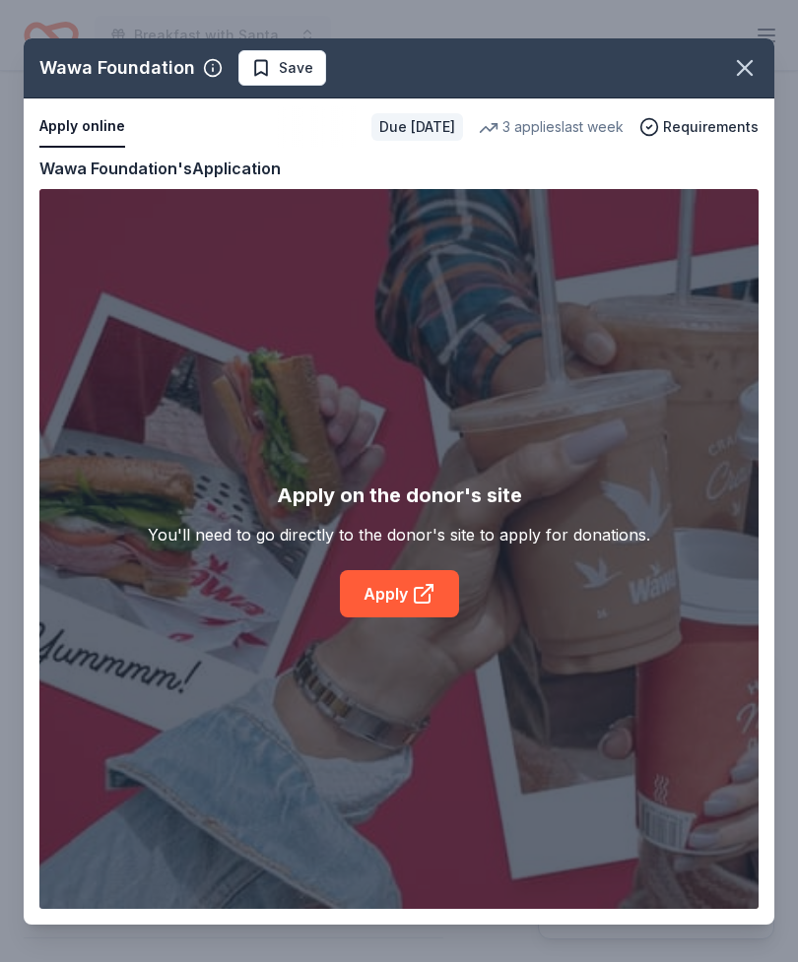
click at [406, 597] on div "Wawa Foundation Save Apply online Due in 57 days 3 applies last week Requiremen…" at bounding box center [399, 481] width 750 height 886
click at [759, 72] on button "button" at bounding box center [744, 67] width 43 height 43
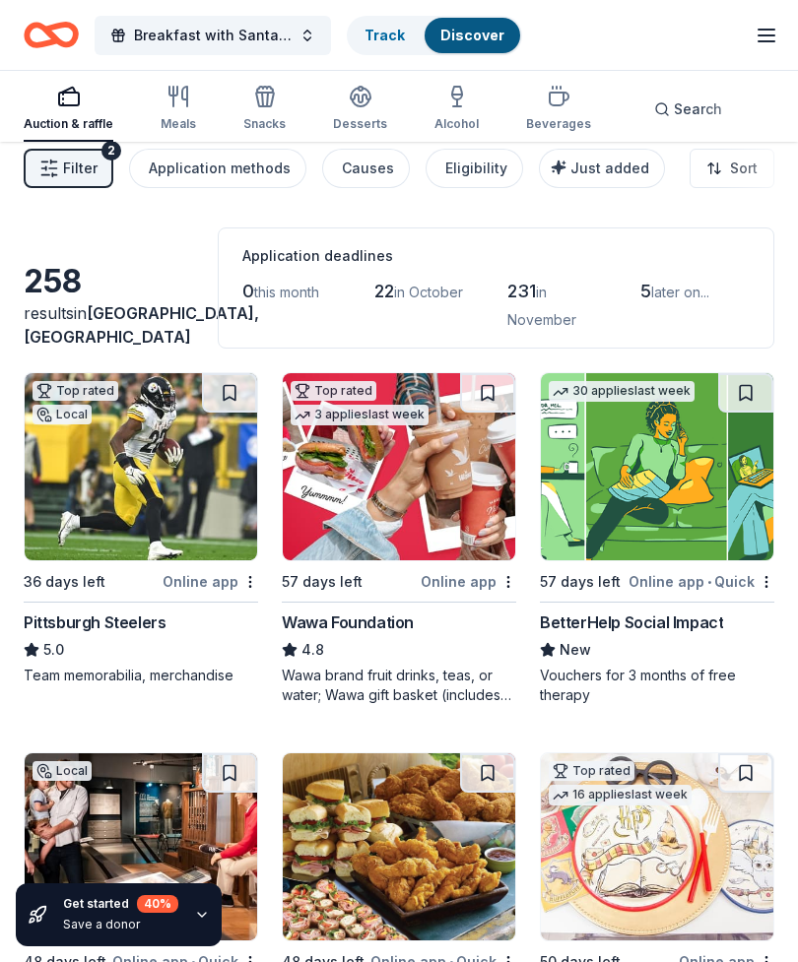
scroll to position [22, 0]
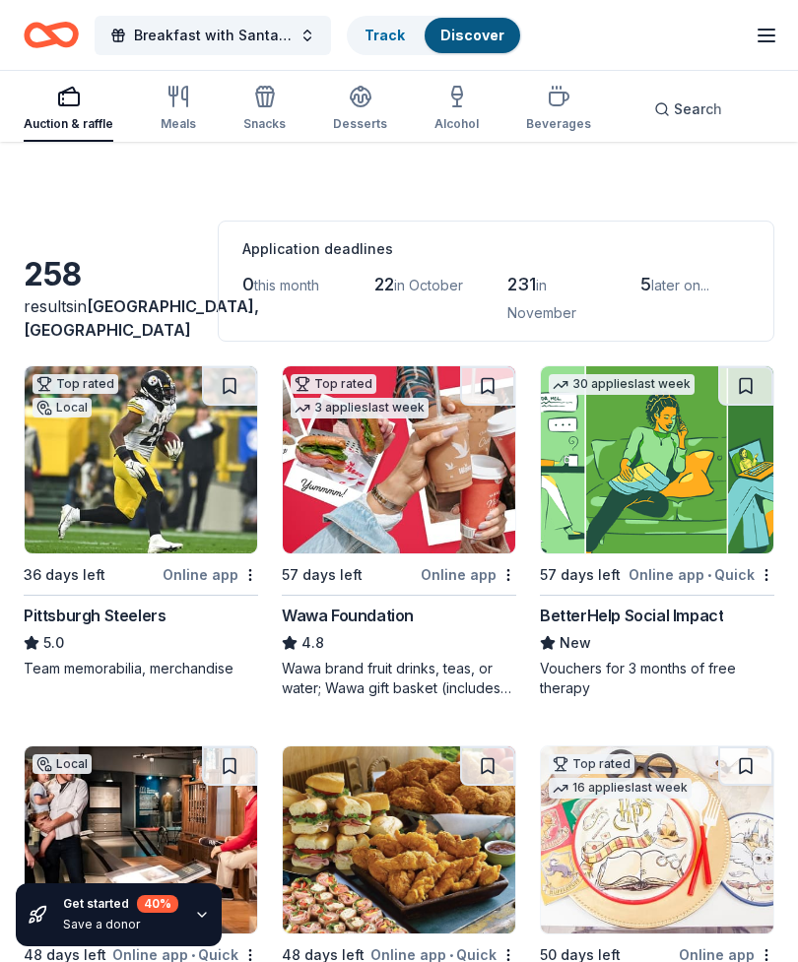
click at [188, 509] on img at bounding box center [141, 459] width 232 height 187
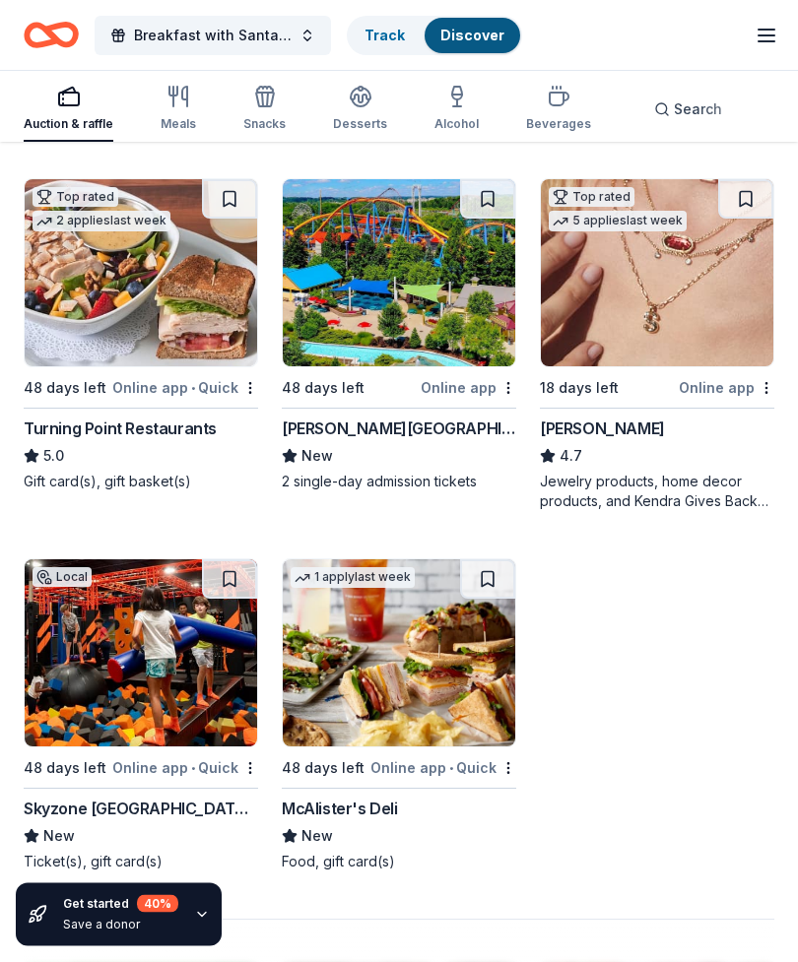
scroll to position [2050, 0]
click at [443, 334] on img at bounding box center [399, 272] width 232 height 187
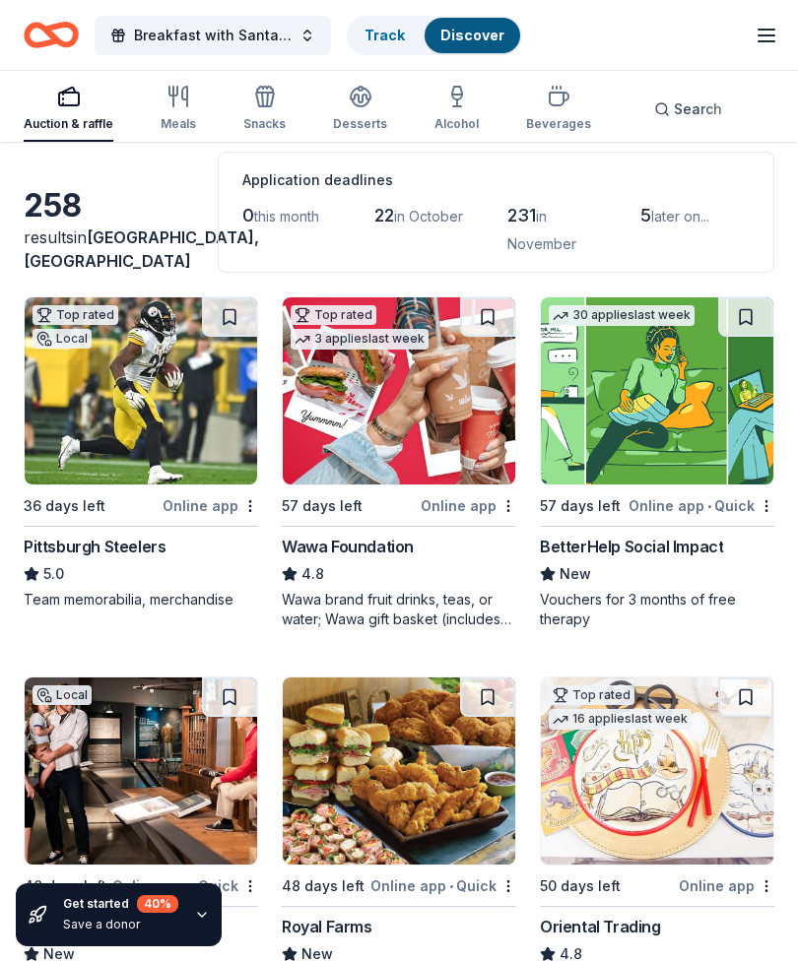
scroll to position [0, 0]
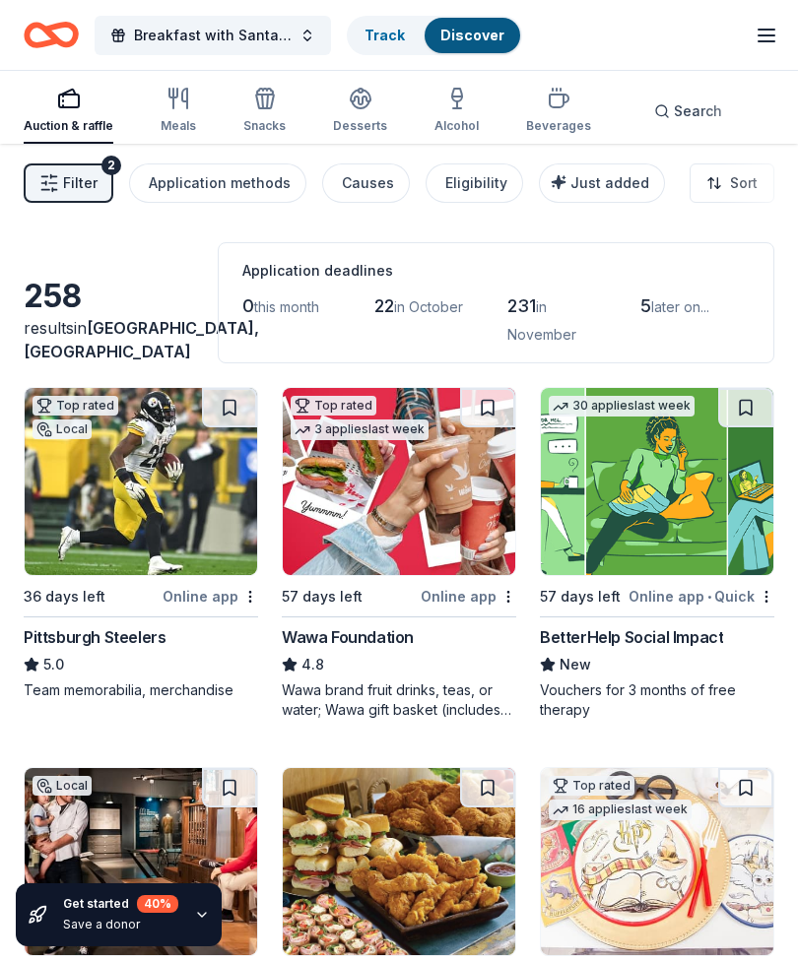
click at [568, 110] on div "Beverages" at bounding box center [558, 110] width 65 height 47
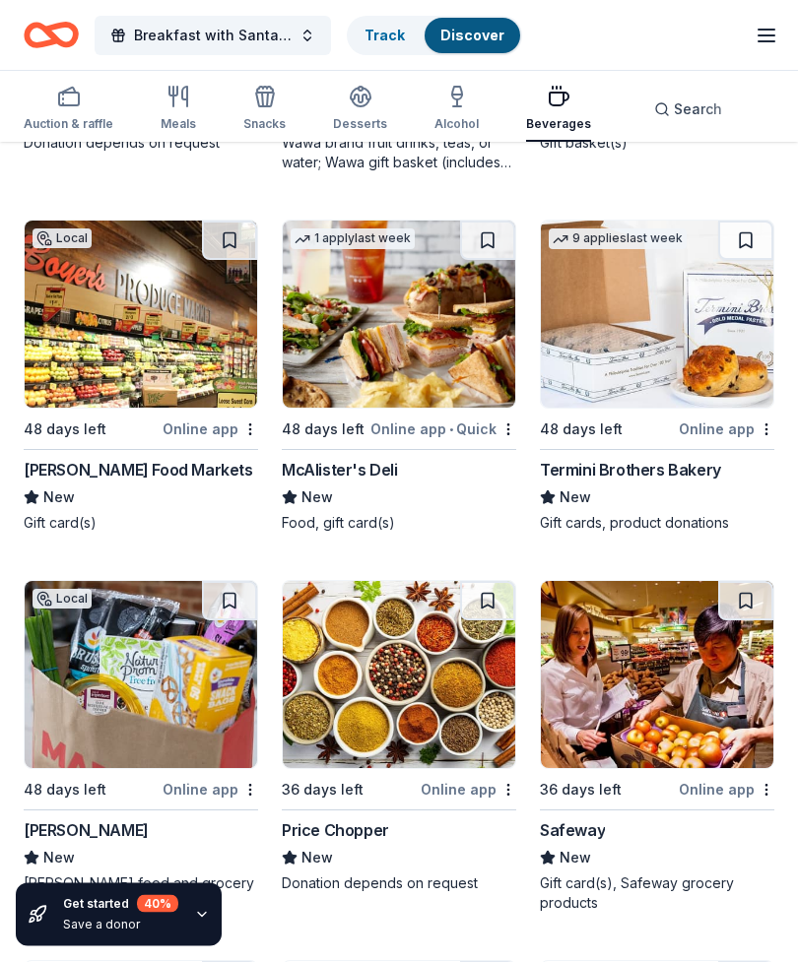
scroll to position [524, 0]
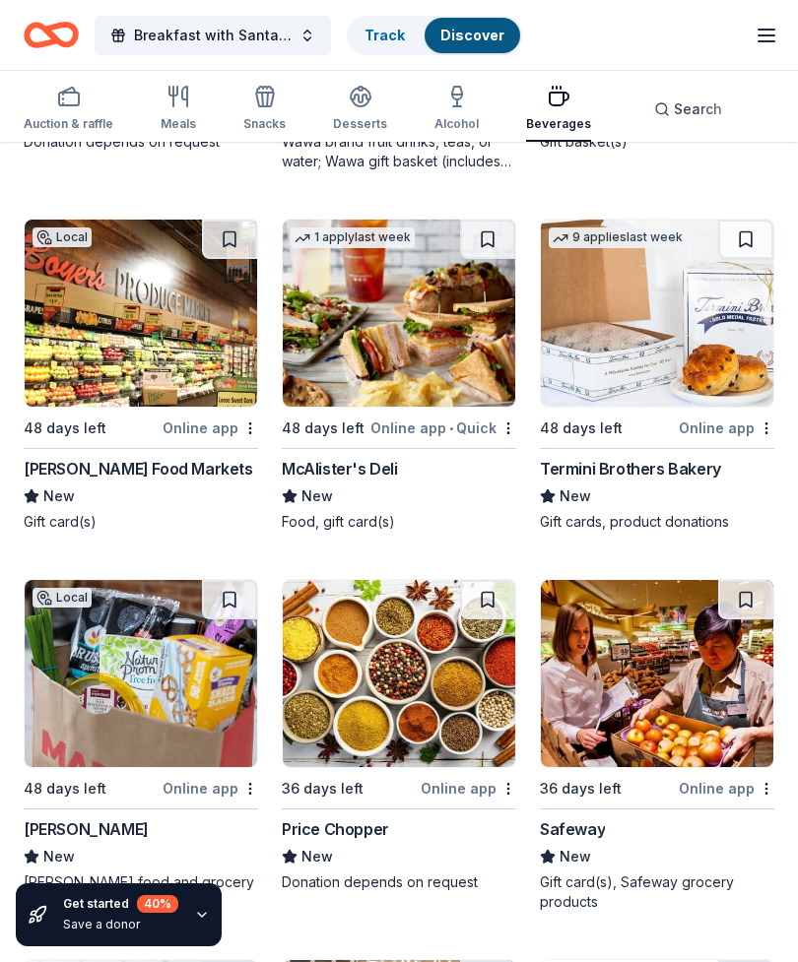
click at [701, 336] on img at bounding box center [657, 313] width 232 height 187
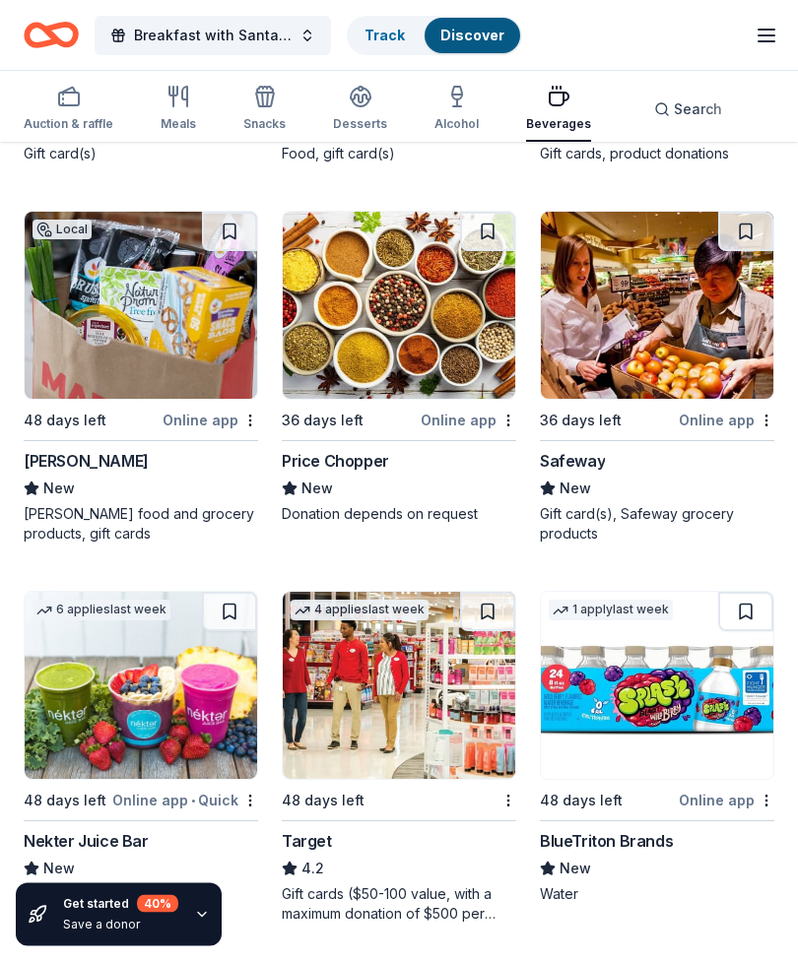
scroll to position [892, 0]
click at [428, 340] on img at bounding box center [399, 305] width 232 height 187
click at [75, 102] on icon "button" at bounding box center [69, 97] width 24 height 24
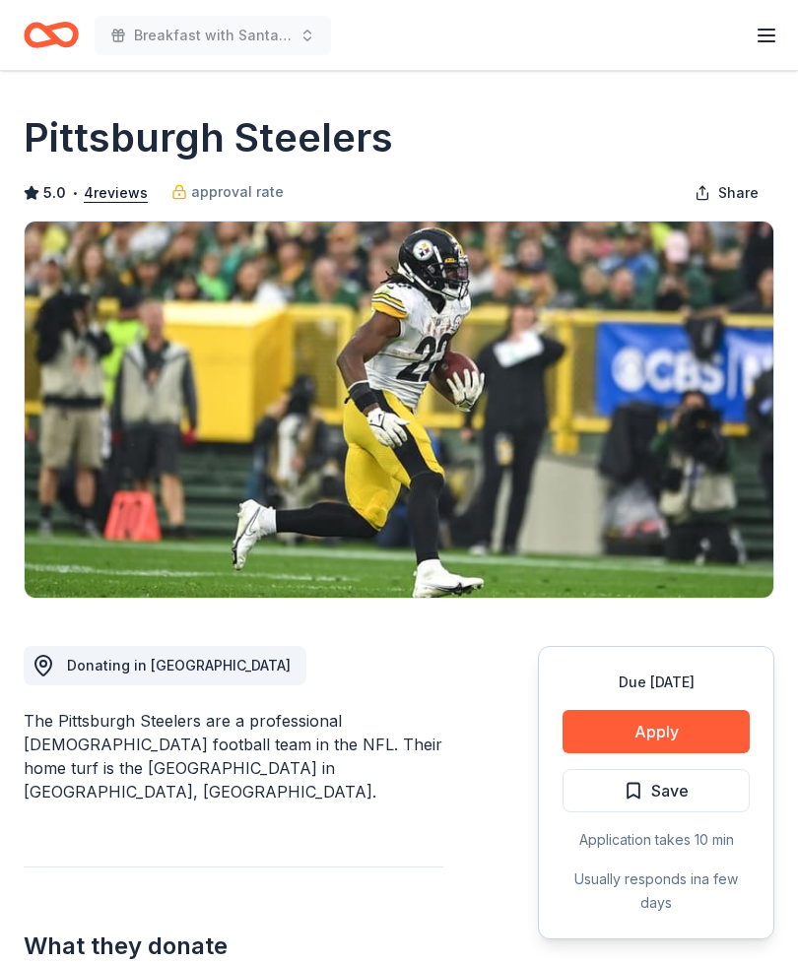
click at [674, 733] on button "Apply" at bounding box center [655, 731] width 187 height 43
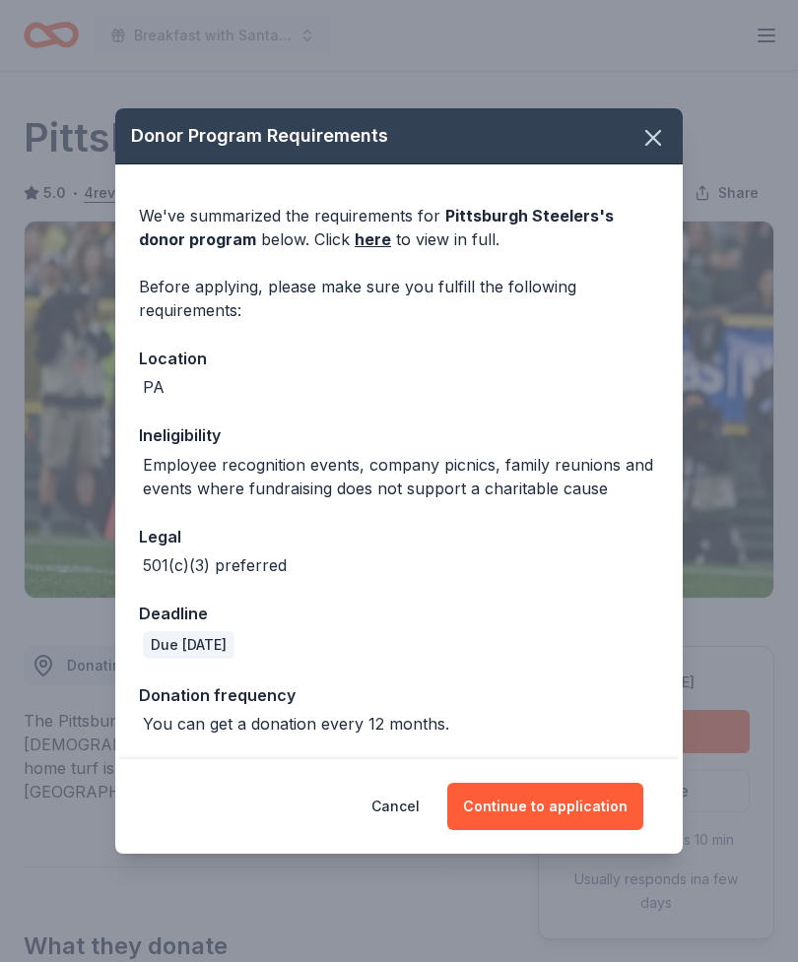
click at [577, 812] on button "Continue to application" at bounding box center [545, 806] width 196 height 47
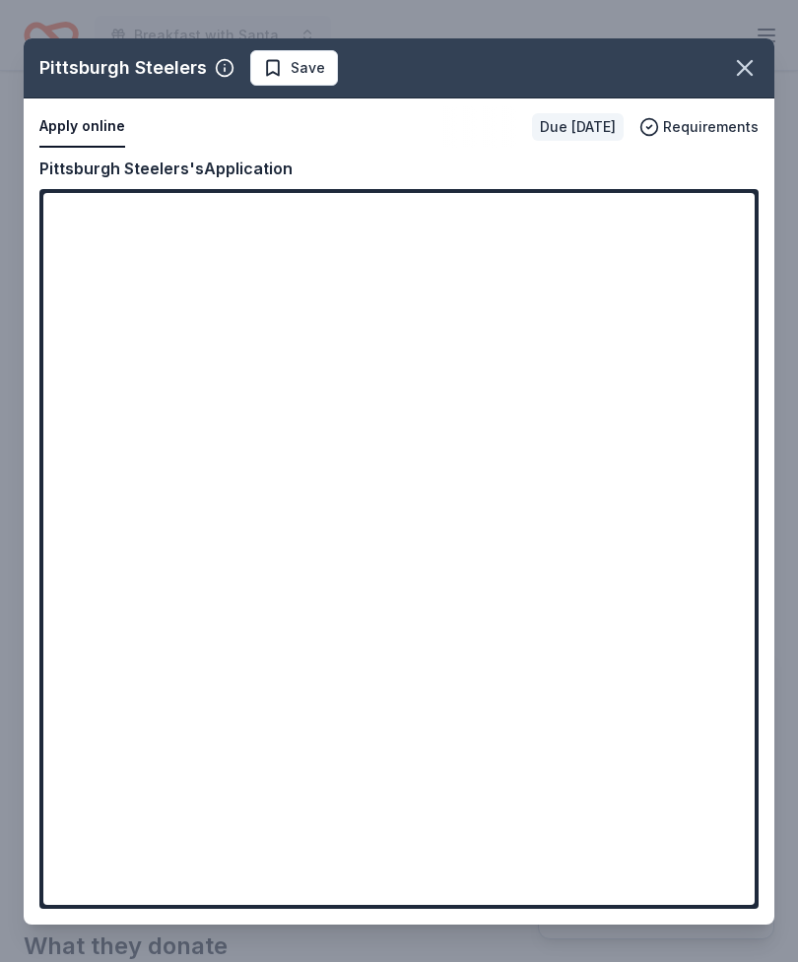
click at [417, 507] on div "Pittsburgh Steelers Save Apply online Due [DATE] Requirements Copy and paste yo…" at bounding box center [399, 481] width 750 height 886
click at [529, 448] on div "Pittsburgh Steelers Save Apply online Due [DATE] Requirements Copy and paste yo…" at bounding box center [399, 481] width 750 height 886
click at [561, 439] on div "Pittsburgh Steelers Save Apply online Due [DATE] Requirements Copy and paste yo…" at bounding box center [399, 481] width 750 height 886
click at [753, 60] on icon "button" at bounding box center [745, 68] width 28 height 28
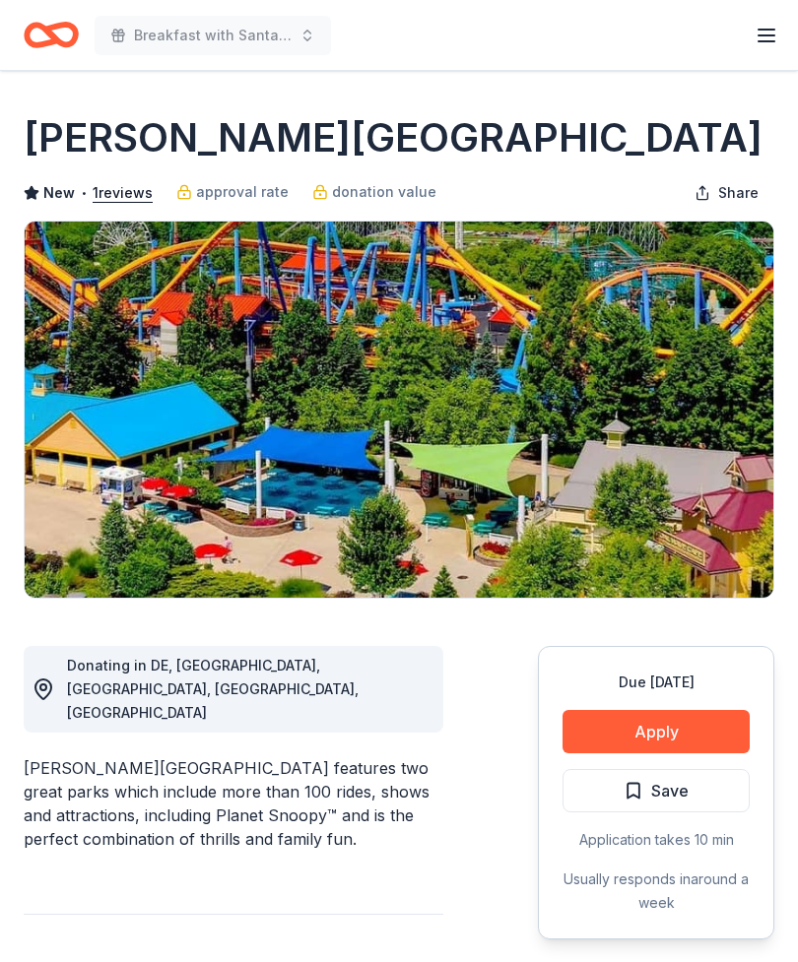
click at [674, 733] on button "Apply" at bounding box center [655, 731] width 187 height 43
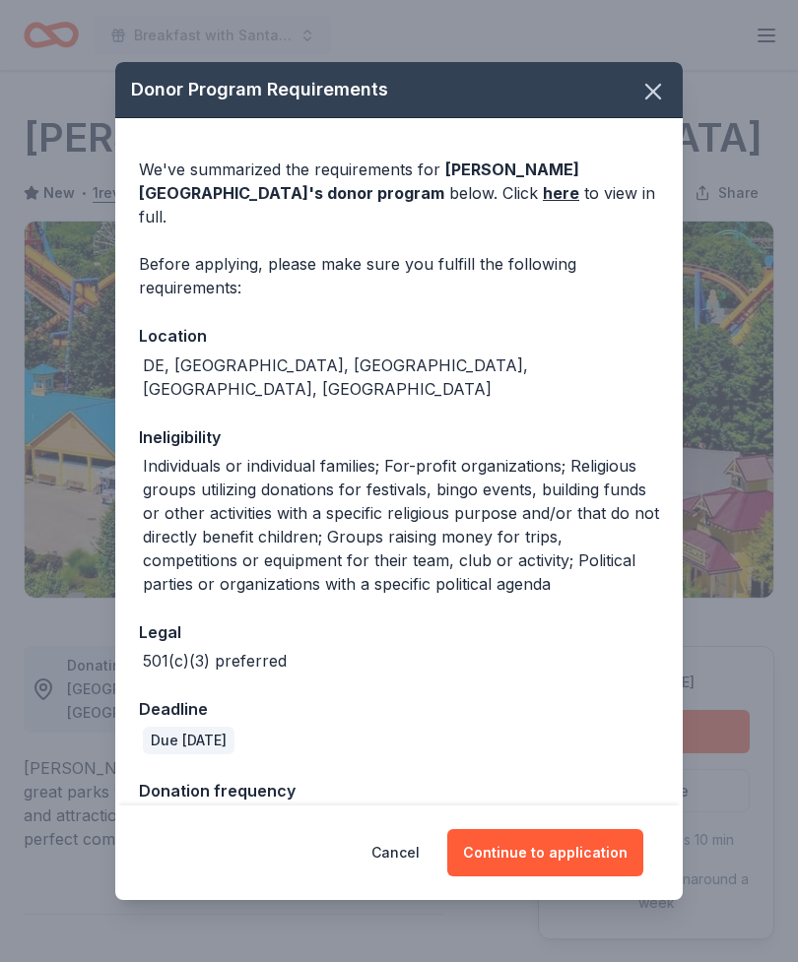
click at [586, 842] on button "Continue to application" at bounding box center [545, 852] width 196 height 47
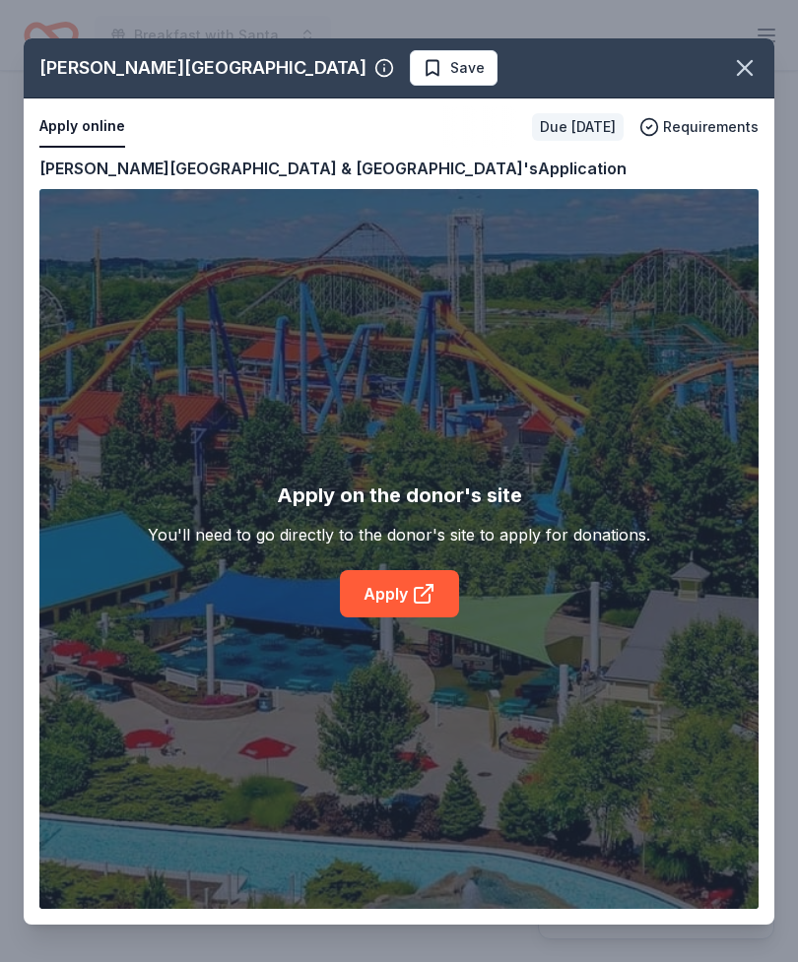
click at [398, 601] on div "[PERSON_NAME][GEOGRAPHIC_DATA] Save Apply online Due [DATE] Requirements Copy a…" at bounding box center [399, 481] width 750 height 886
click at [418, 606] on div "[PERSON_NAME][GEOGRAPHIC_DATA] Save Apply online Due [DATE] Requirements Copy a…" at bounding box center [399, 481] width 750 height 886
click at [416, 599] on div "[PERSON_NAME][GEOGRAPHIC_DATA] Save Apply online Due [DATE] Requirements Copy a…" at bounding box center [399, 481] width 750 height 886
click at [416, 601] on div "[PERSON_NAME][GEOGRAPHIC_DATA] Save Apply online Due [DATE] Requirements Copy a…" at bounding box center [399, 481] width 750 height 886
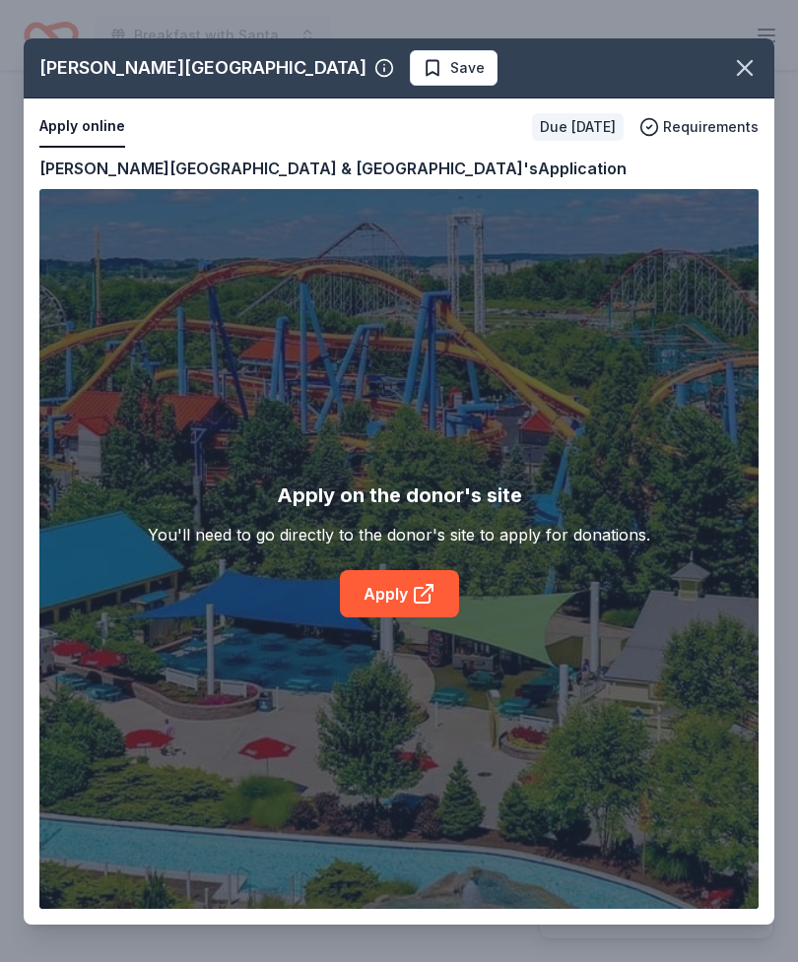
click at [418, 598] on div "[PERSON_NAME][GEOGRAPHIC_DATA] Save Apply online Due [DATE] Requirements Copy a…" at bounding box center [399, 481] width 750 height 886
click at [739, 69] on icon "button" at bounding box center [745, 68] width 28 height 28
